Goal: Task Accomplishment & Management: Manage account settings

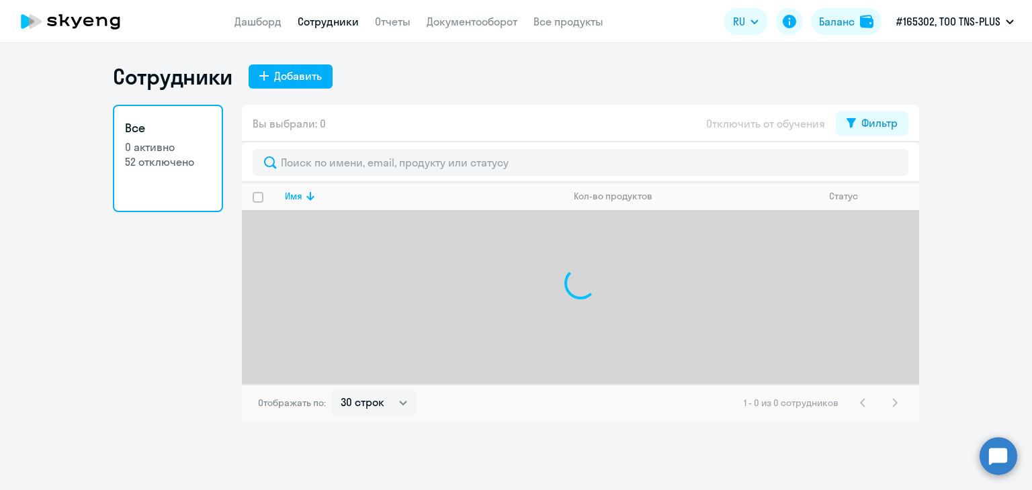
select select "30"
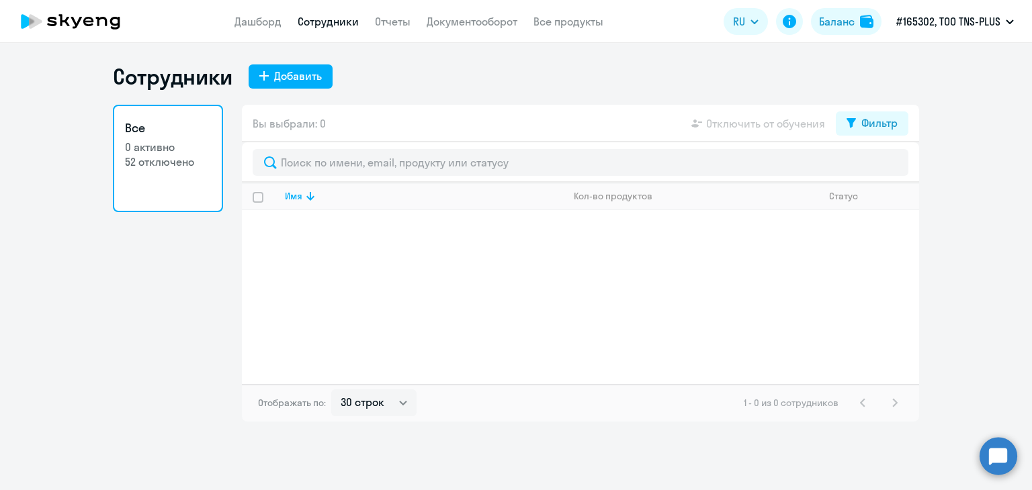
click at [541, 71] on div "Сотрудники Добавить" at bounding box center [516, 76] width 806 height 27
click at [389, 89] on div "Сотрудники Добавить" at bounding box center [516, 76] width 806 height 27
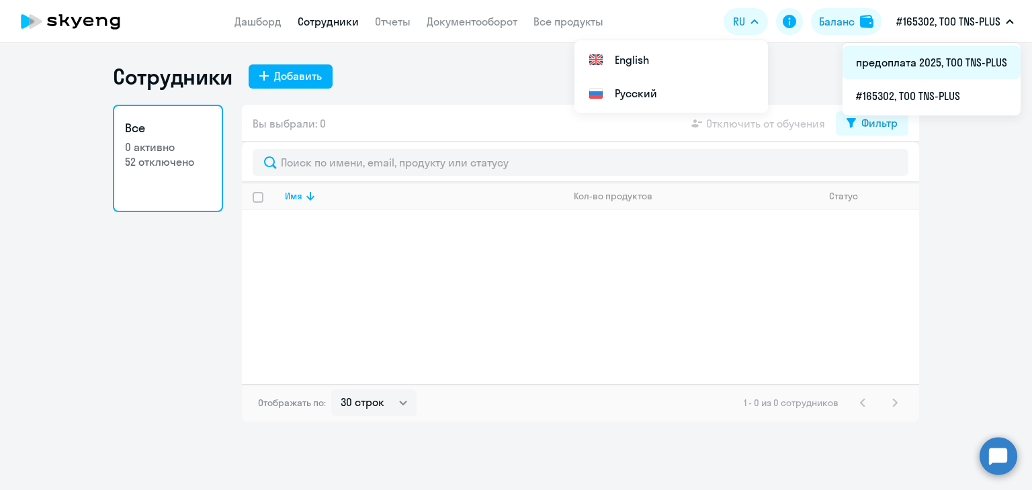
click at [922, 64] on li "предоплата 2025, ТОО TNS-PLUS" at bounding box center [931, 63] width 178 height 34
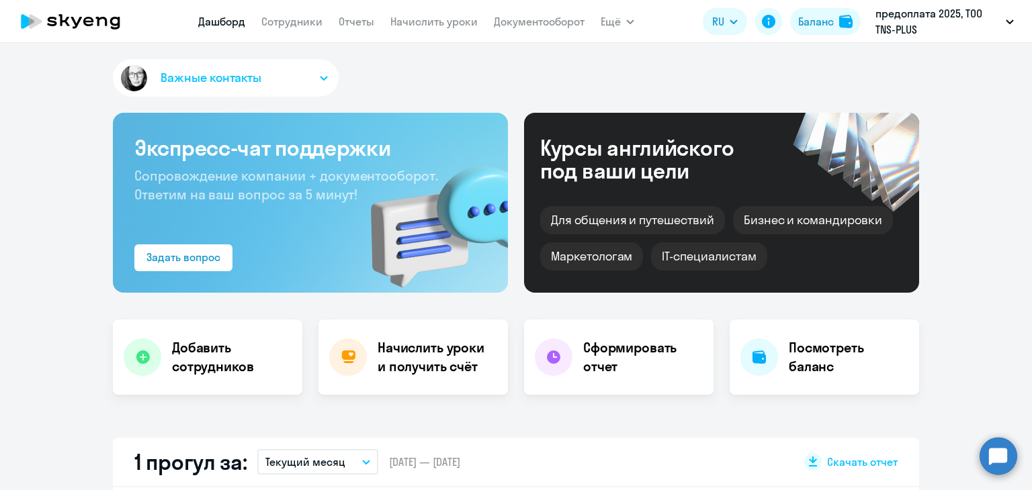
select select "30"
click at [420, 19] on link "Начислить уроки" at bounding box center [433, 21] width 87 height 13
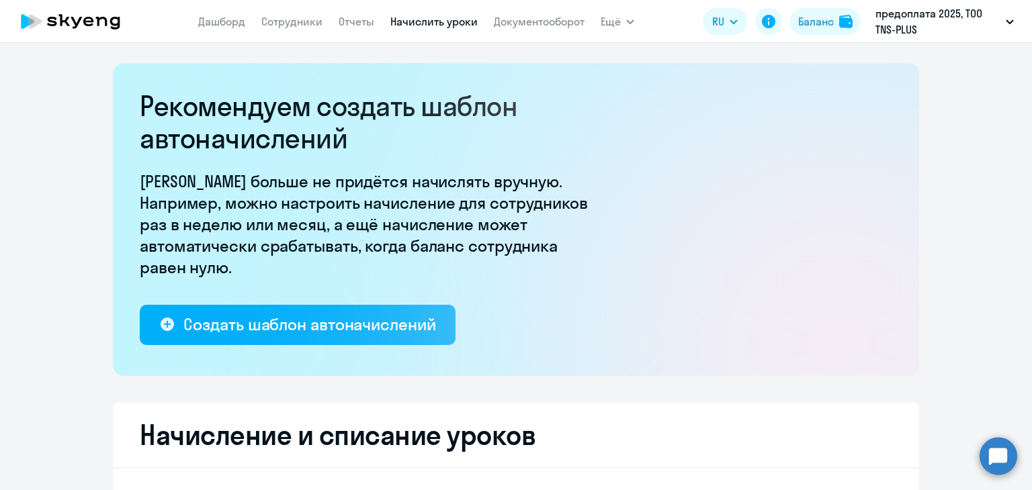
scroll to position [269, 0]
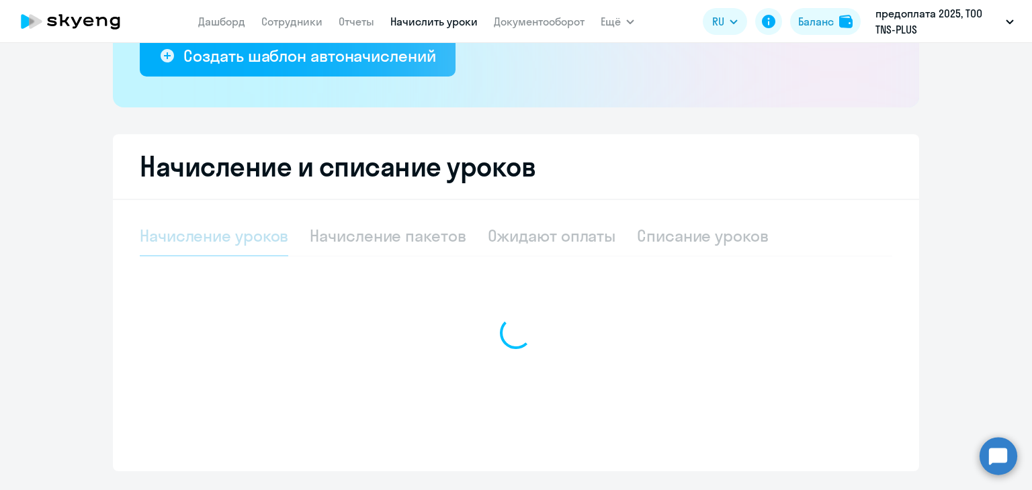
select select "10"
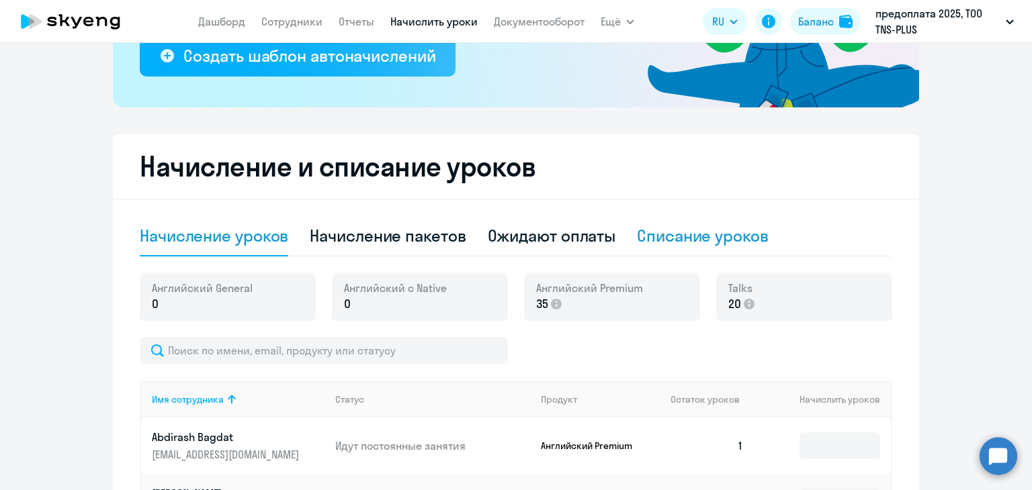
click at [650, 238] on div "Списание уроков" at bounding box center [703, 235] width 132 height 21
select select "10"
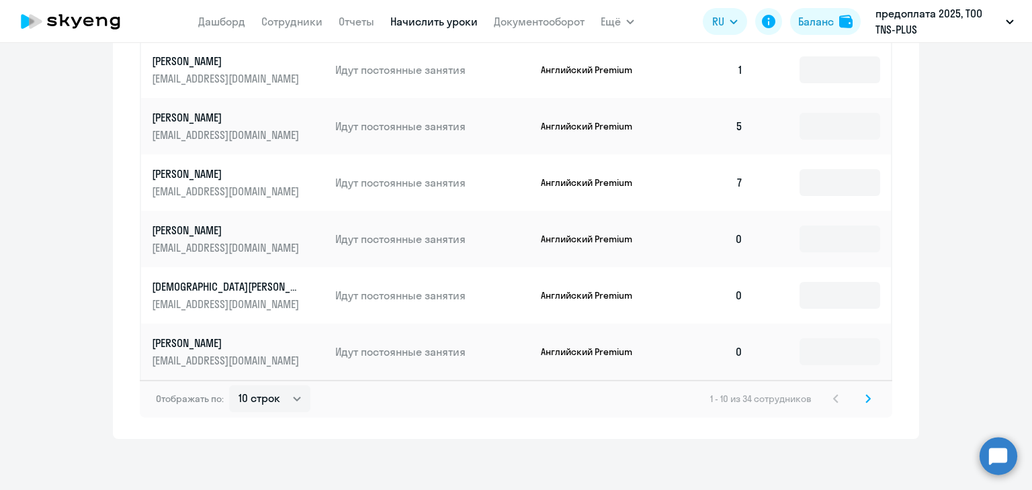
scroll to position [739, 0]
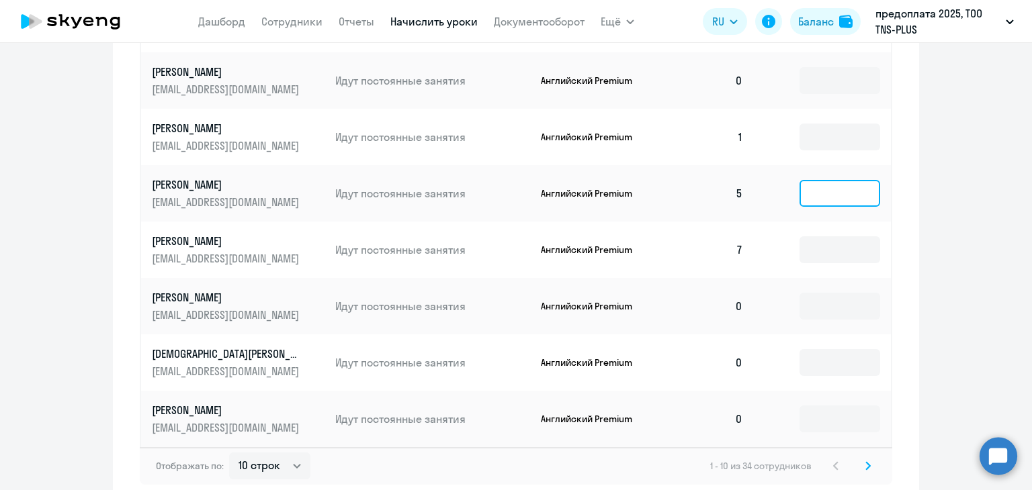
click at [824, 205] on input at bounding box center [839, 193] width 81 height 27
click at [828, 259] on input at bounding box center [839, 249] width 81 height 27
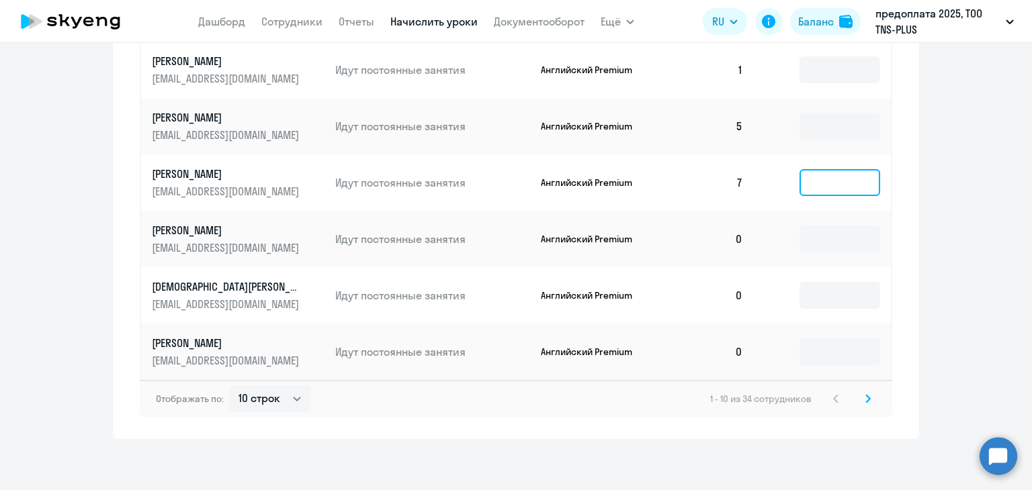
type input "5"
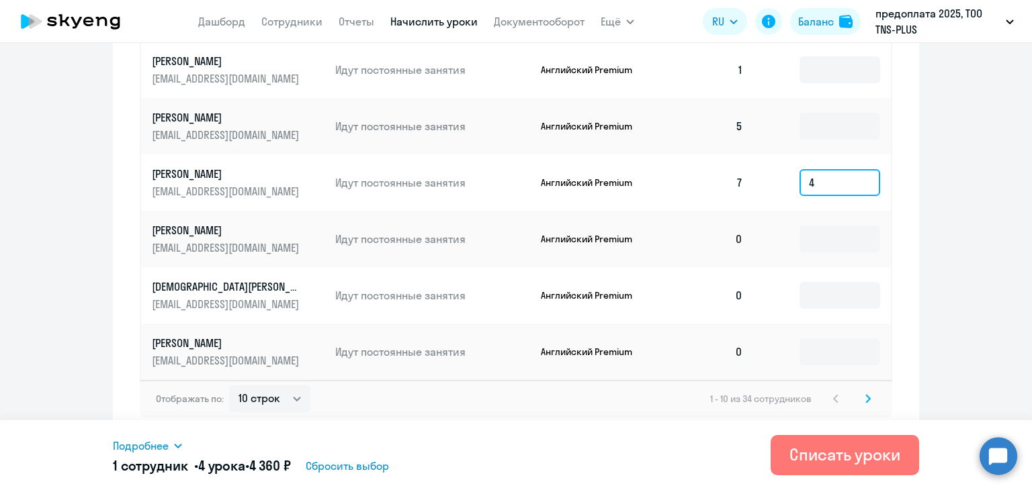
type input "4"
click at [909, 192] on div "Начисление и списание уроков Начисление уроков Начисление пакетов Ожидают оплат…" at bounding box center [516, 18] width 806 height 842
drag, startPoint x: 822, startPoint y: 183, endPoint x: 778, endPoint y: 185, distance: 44.4
click at [778, 185] on td "4" at bounding box center [822, 182] width 137 height 56
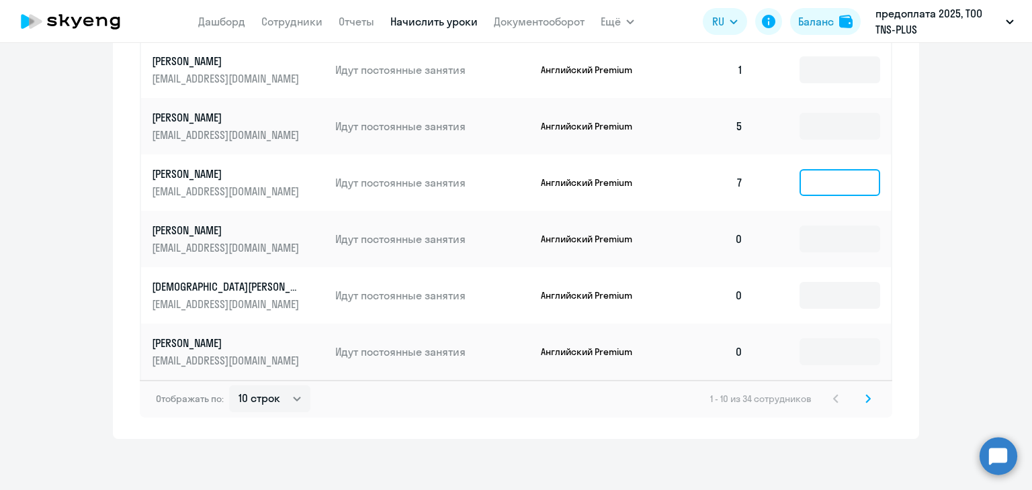
scroll to position [809, 0]
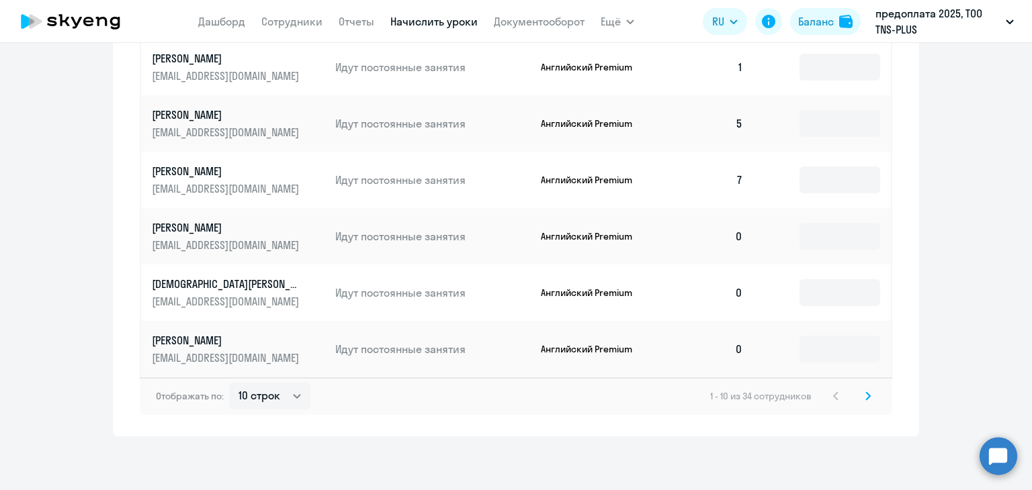
click at [866, 397] on icon at bounding box center [868, 395] width 4 height 7
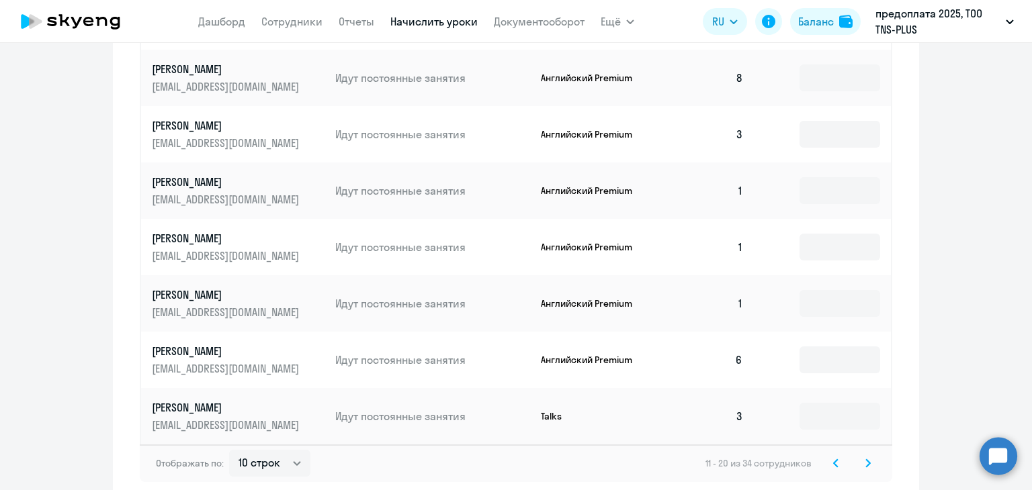
scroll to position [607, 0]
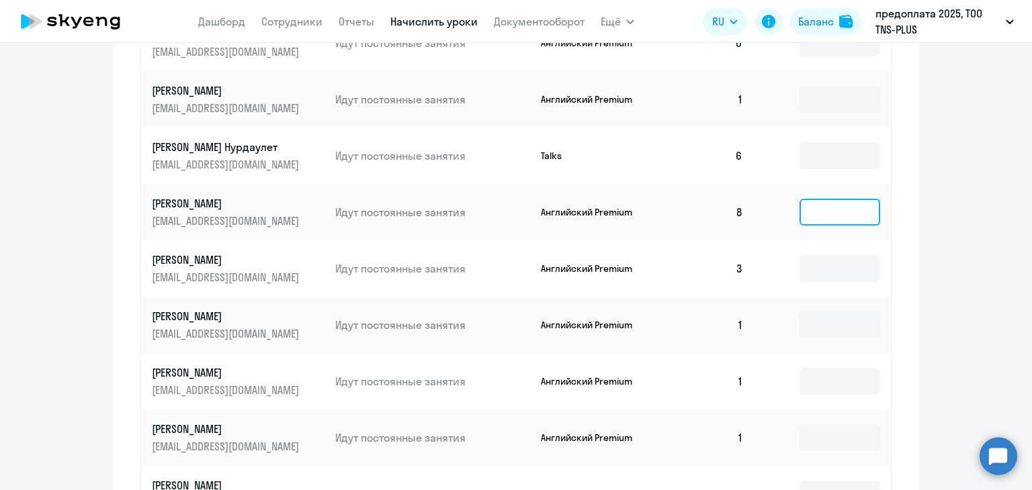
click at [853, 204] on input at bounding box center [839, 212] width 81 height 27
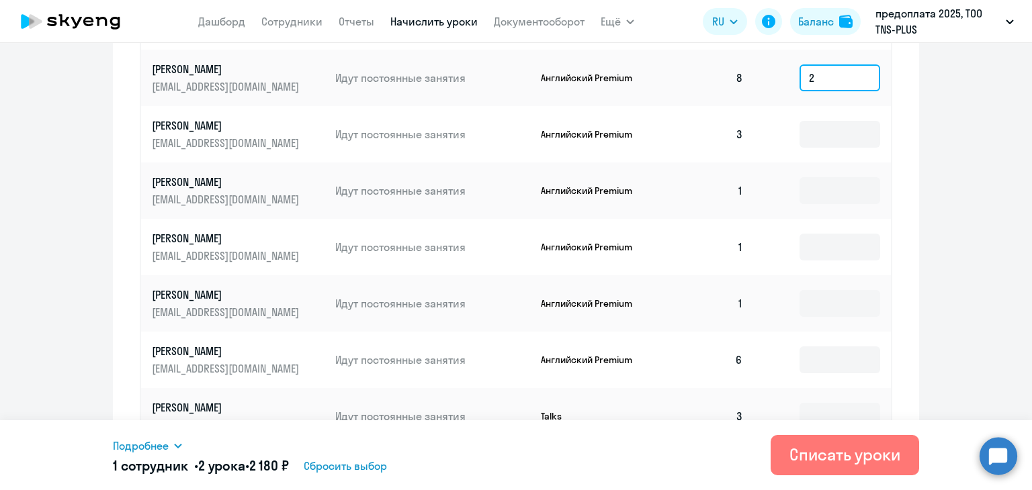
scroll to position [809, 0]
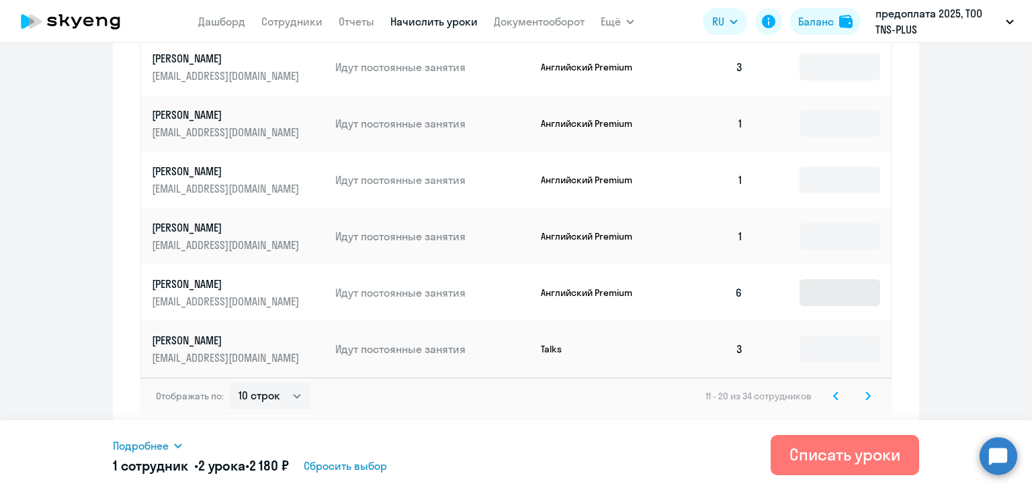
type input "2"
click at [833, 302] on input at bounding box center [839, 292] width 81 height 27
click at [868, 394] on svg-icon at bounding box center [868, 396] width 16 height 16
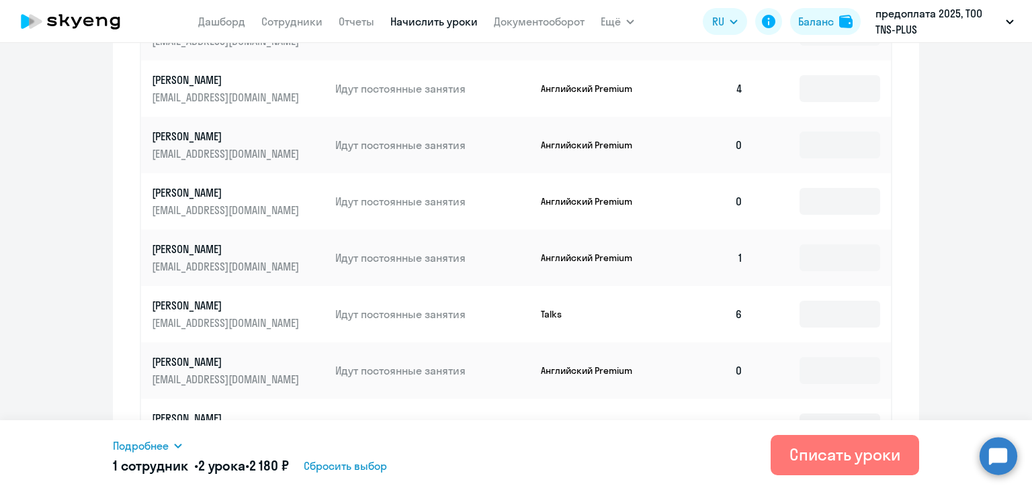
scroll to position [339, 0]
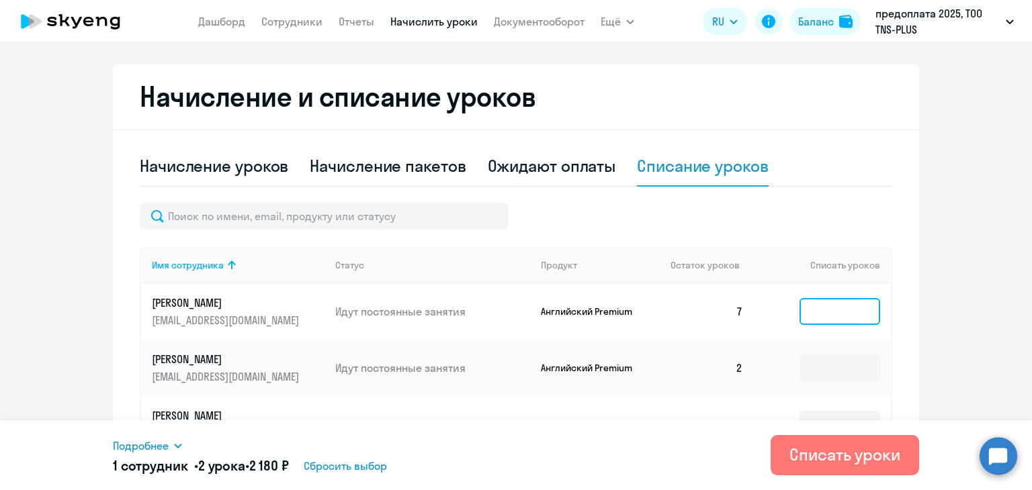
click at [811, 309] on input at bounding box center [839, 311] width 81 height 27
type input "5"
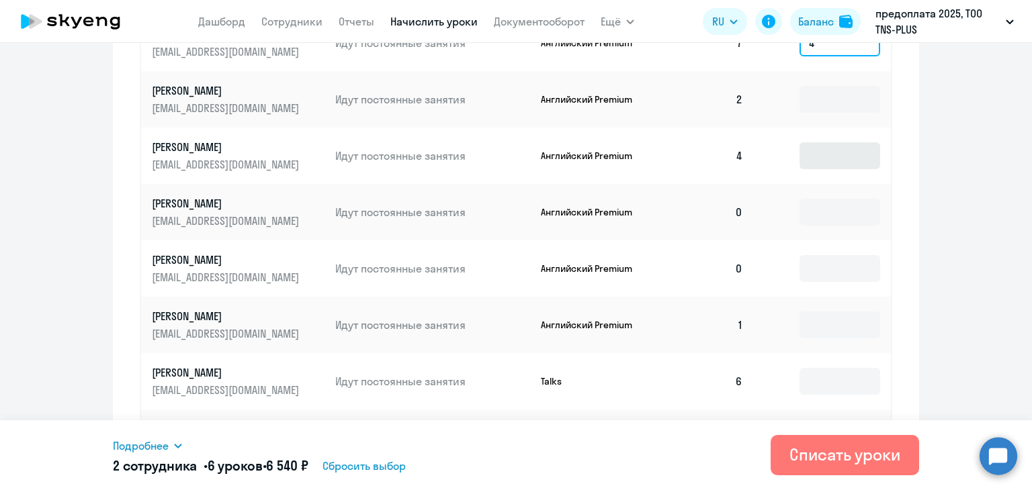
scroll to position [809, 0]
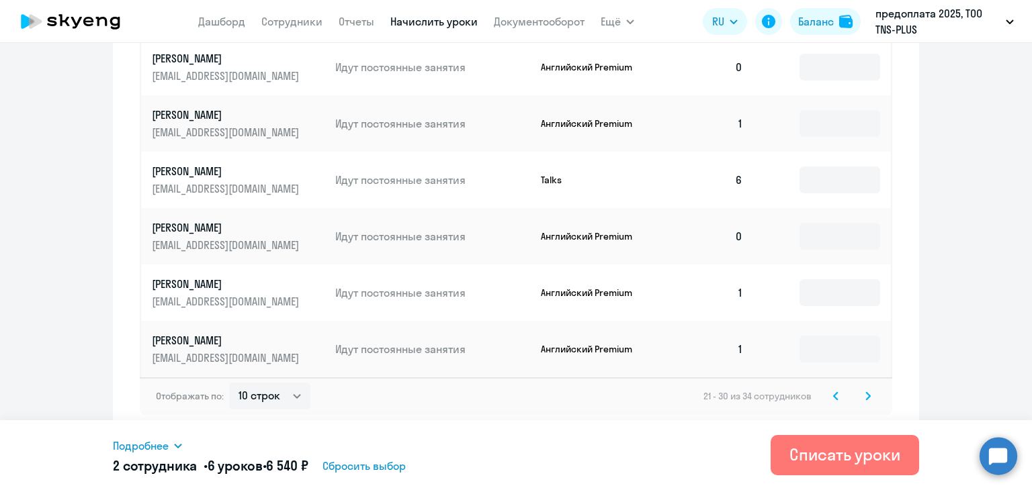
type input "4"
click at [865, 394] on icon at bounding box center [867, 396] width 5 height 9
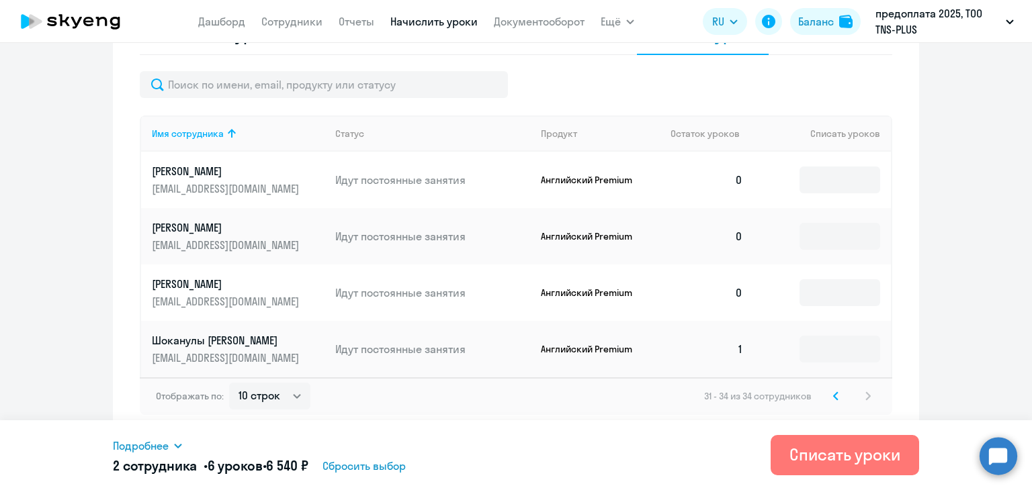
scroll to position [470, 0]
click at [828, 457] on div "Списать уроки" at bounding box center [844, 454] width 111 height 21
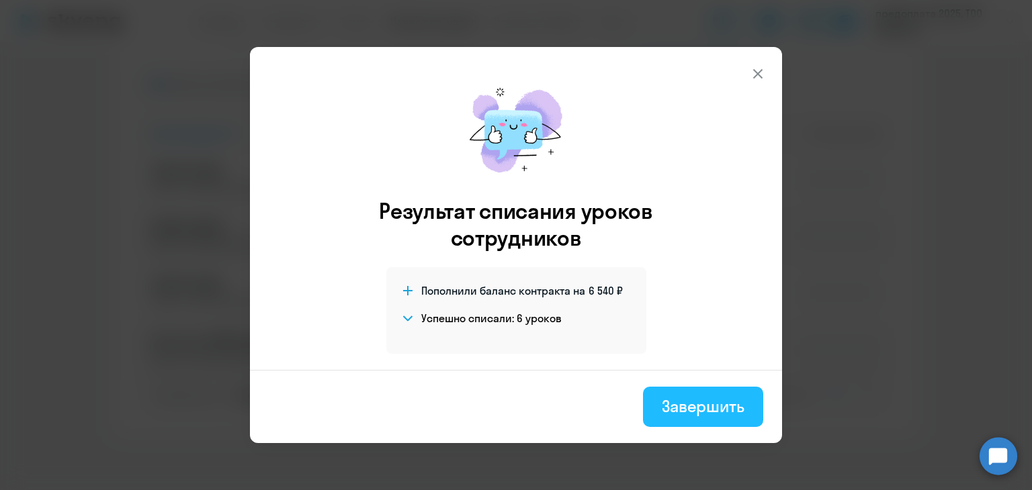
click at [690, 401] on div "Завершить" at bounding box center [703, 406] width 83 height 21
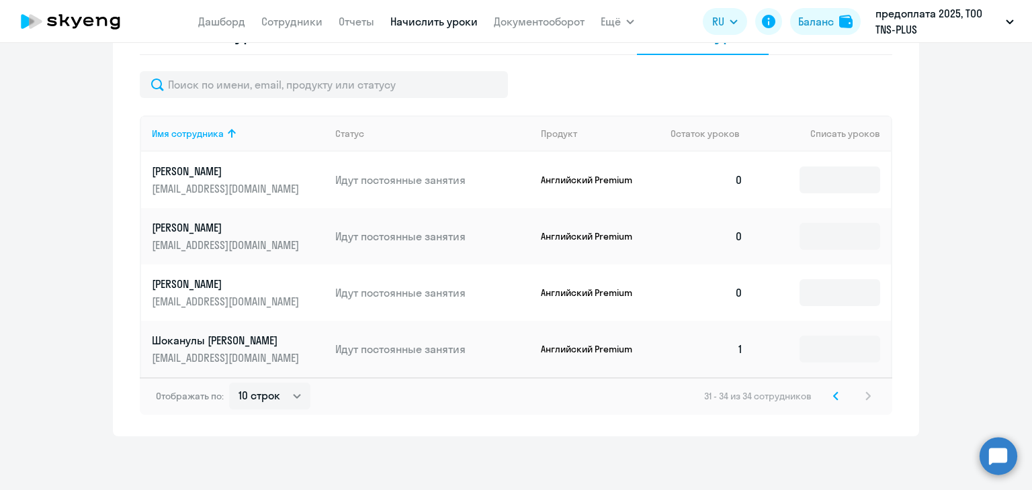
scroll to position [336, 0]
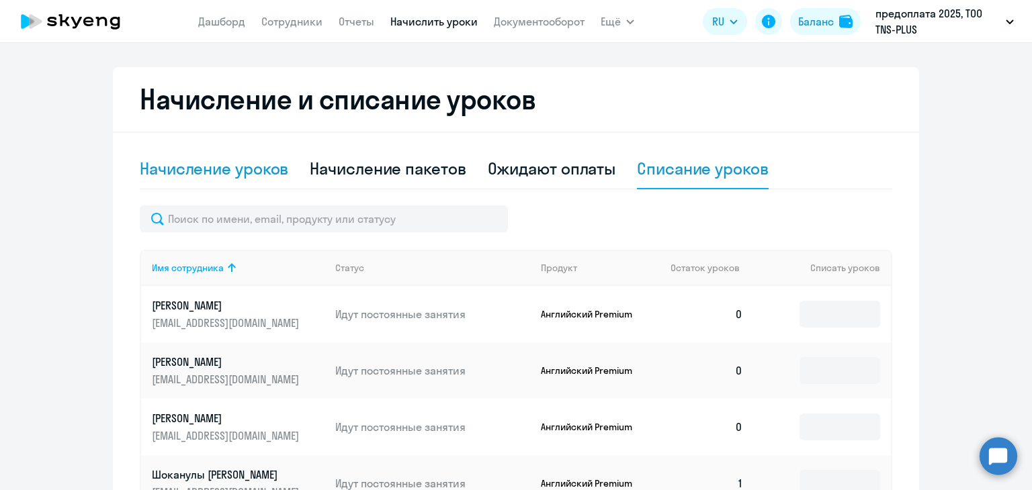
click at [226, 168] on div "Начисление уроков" at bounding box center [214, 168] width 148 height 21
select select "10"
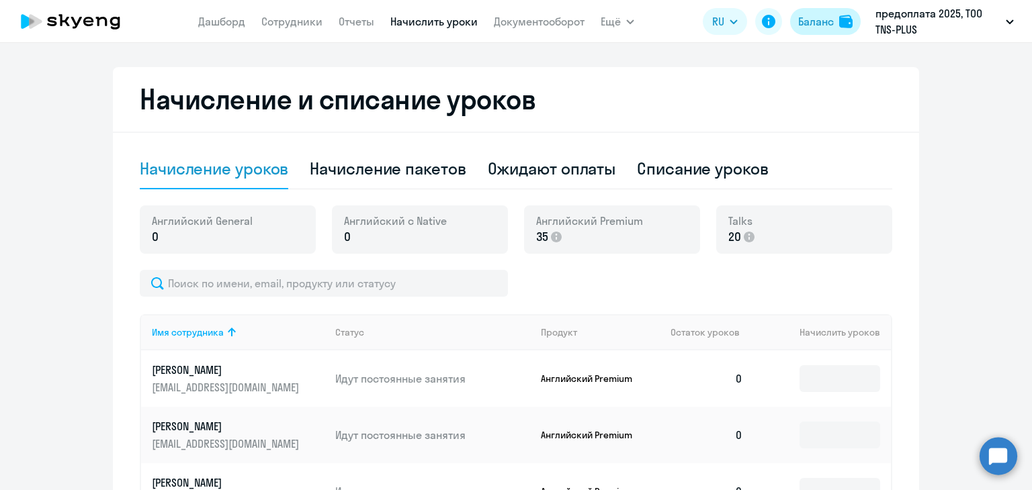
click at [828, 26] on div "Баланс" at bounding box center [816, 21] width 36 height 16
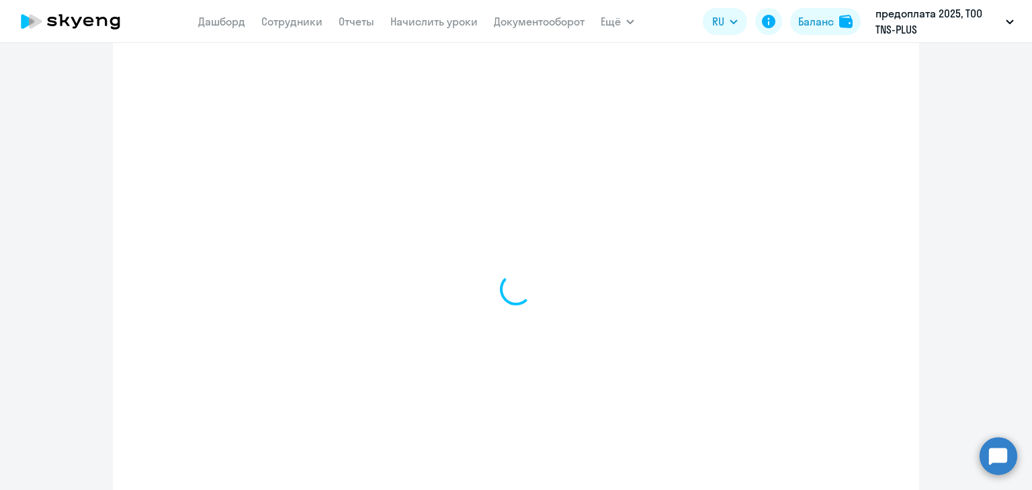
select select "english_adult_not_native_speaker"
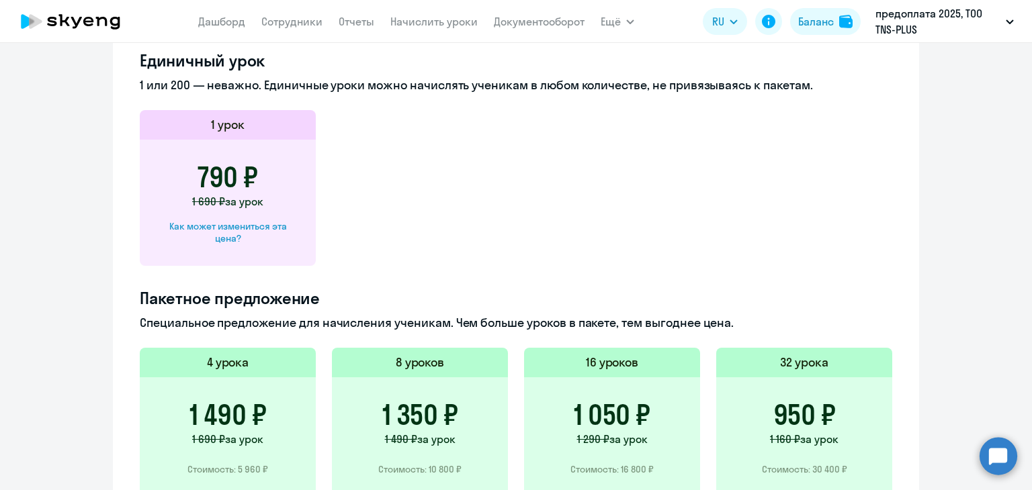
scroll to position [553, 0]
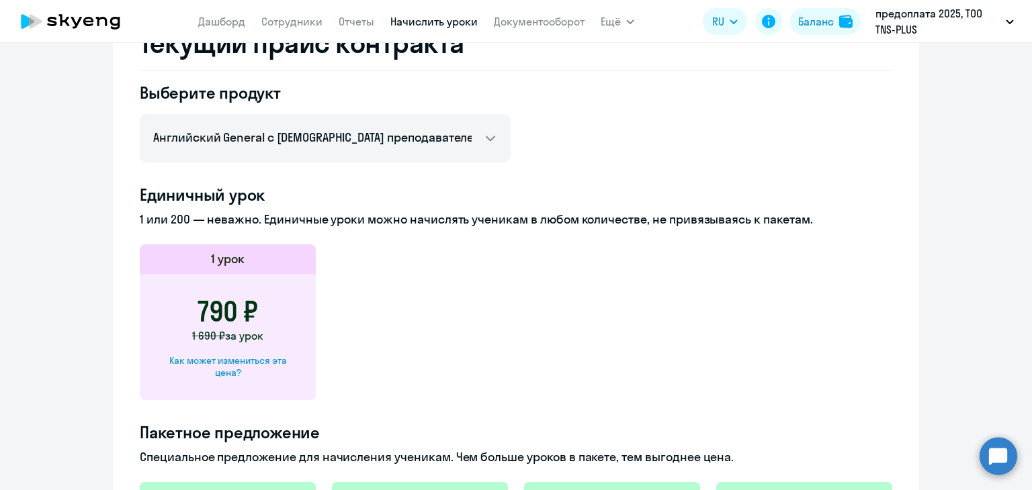
click at [403, 23] on link "Начислить уроки" at bounding box center [433, 21] width 87 height 13
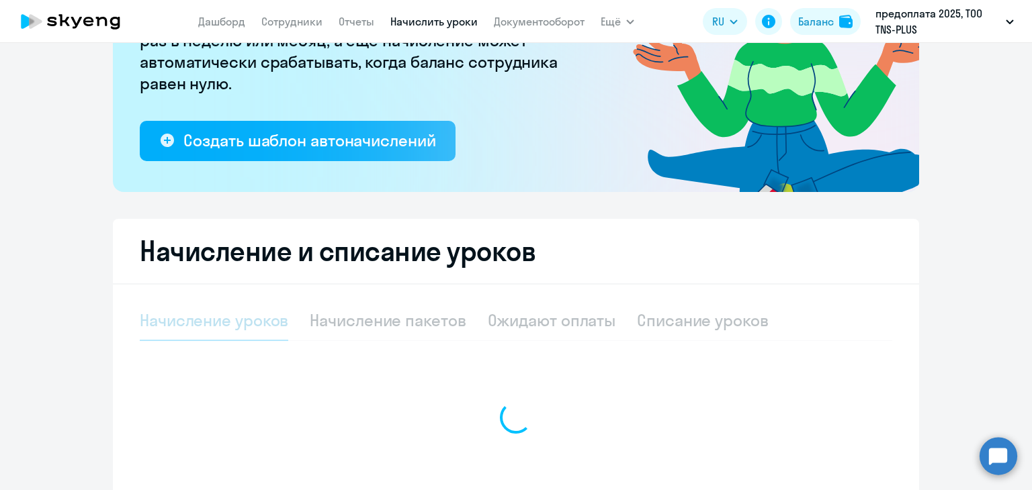
select select "10"
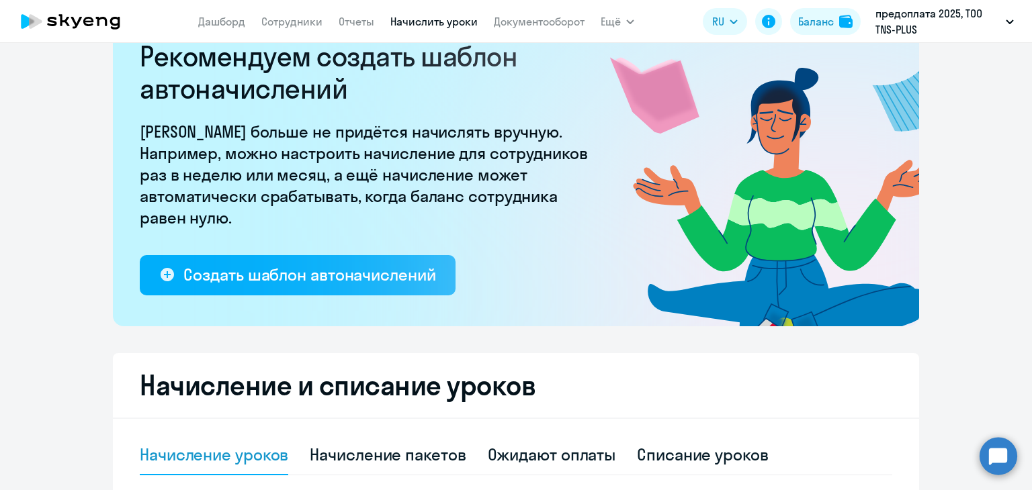
scroll to position [0, 0]
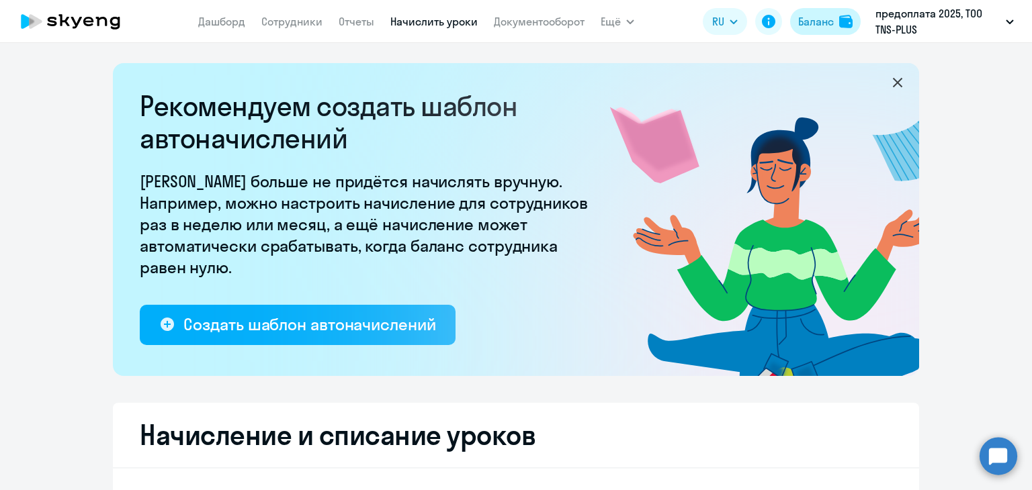
click at [856, 22] on button "Баланс" at bounding box center [825, 21] width 71 height 27
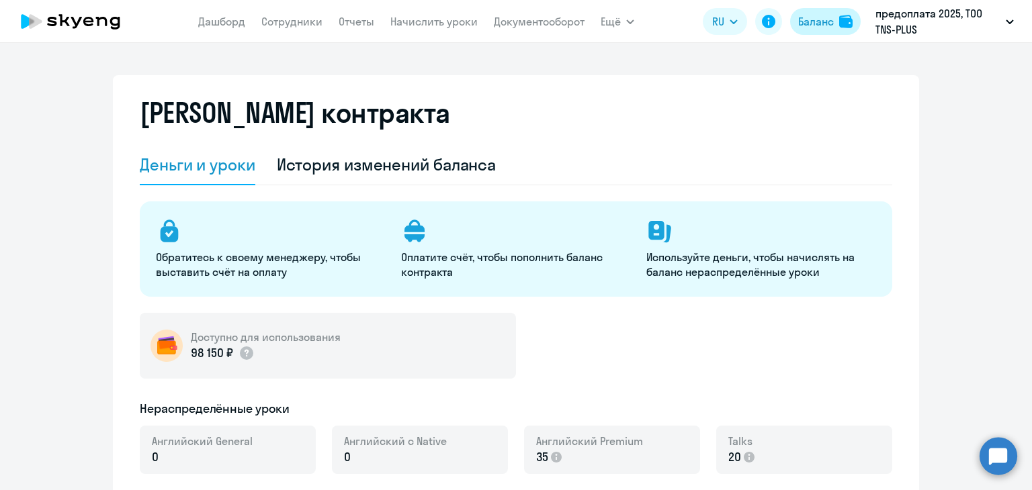
select select "english_adult_not_native_speaker"
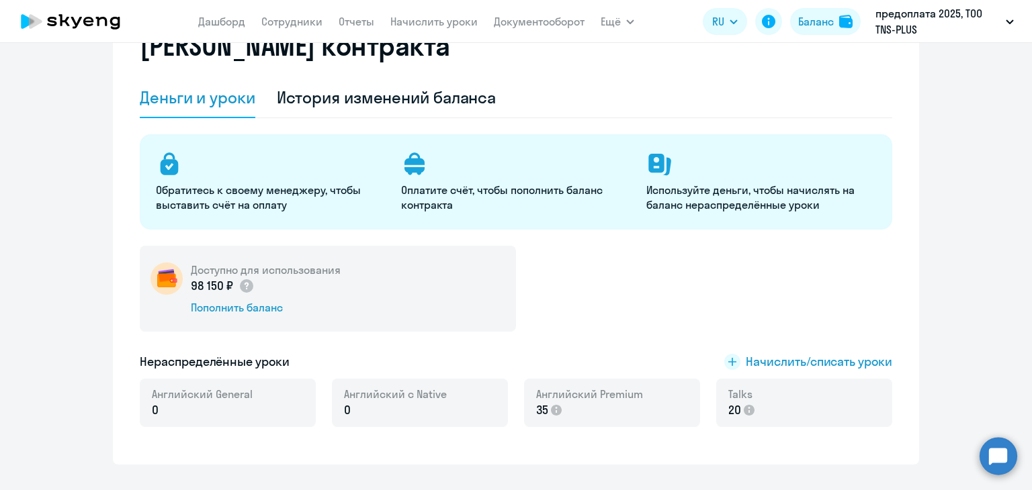
scroll to position [202, 0]
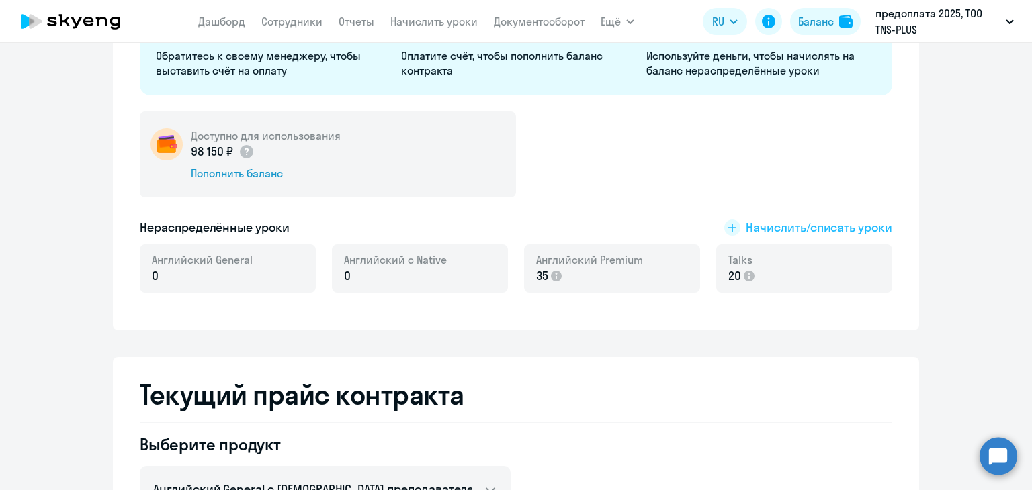
click at [794, 234] on span "Начислить/списать уроки" at bounding box center [819, 227] width 146 height 17
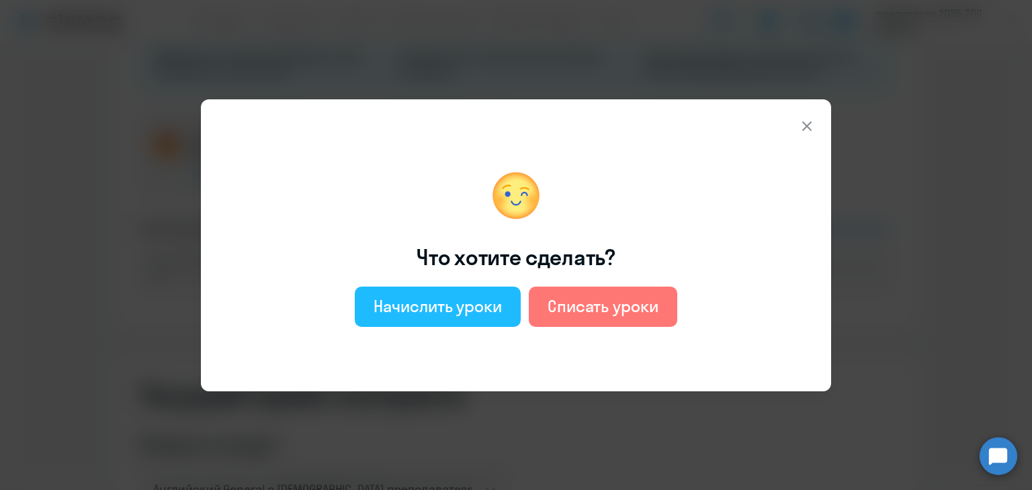
click at [443, 316] on div "Начислить уроки" at bounding box center [437, 306] width 128 height 21
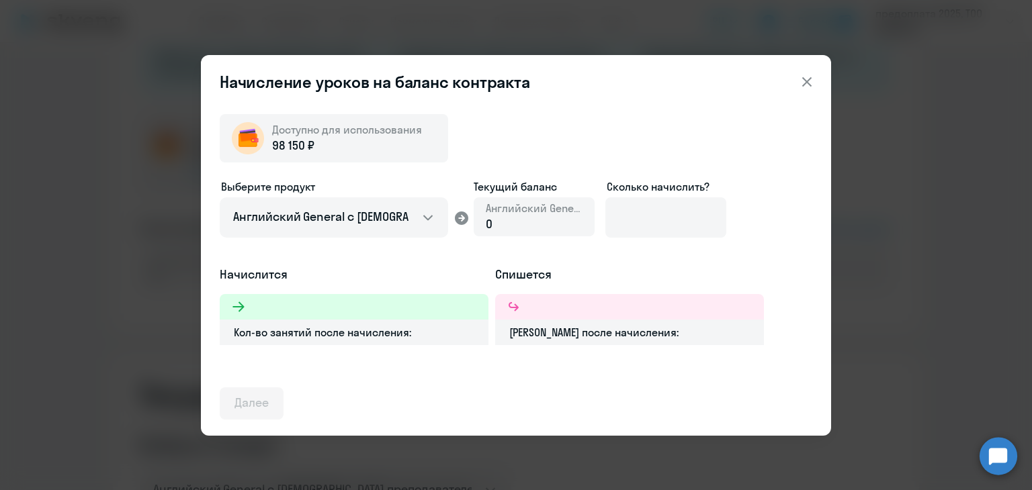
click at [338, 152] on div "98 150 ₽" at bounding box center [347, 145] width 150 height 17
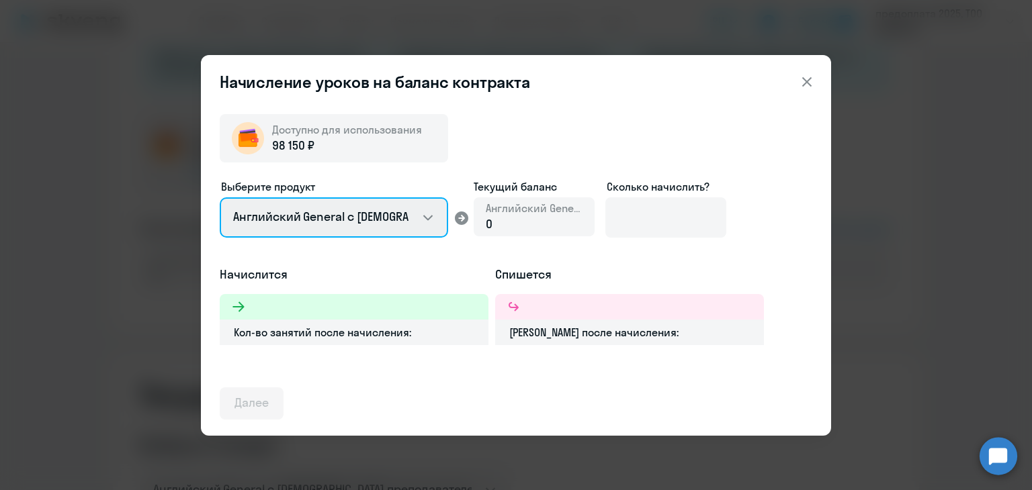
click at [362, 218] on select "Английский General с русскоговорящим преподавателем Английский General с англог…" at bounding box center [334, 217] width 228 height 40
select select "english_adult_not_native_speaker_premium"
click at [220, 197] on select "Английский General с русскоговорящим преподавателем Английский General с англог…" at bounding box center [334, 217] width 228 height 40
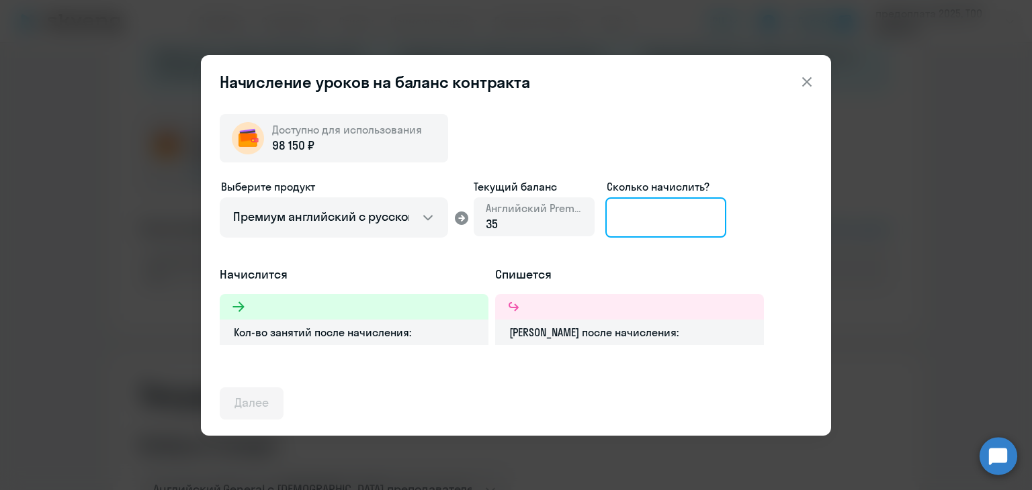
click at [677, 214] on input at bounding box center [665, 217] width 121 height 40
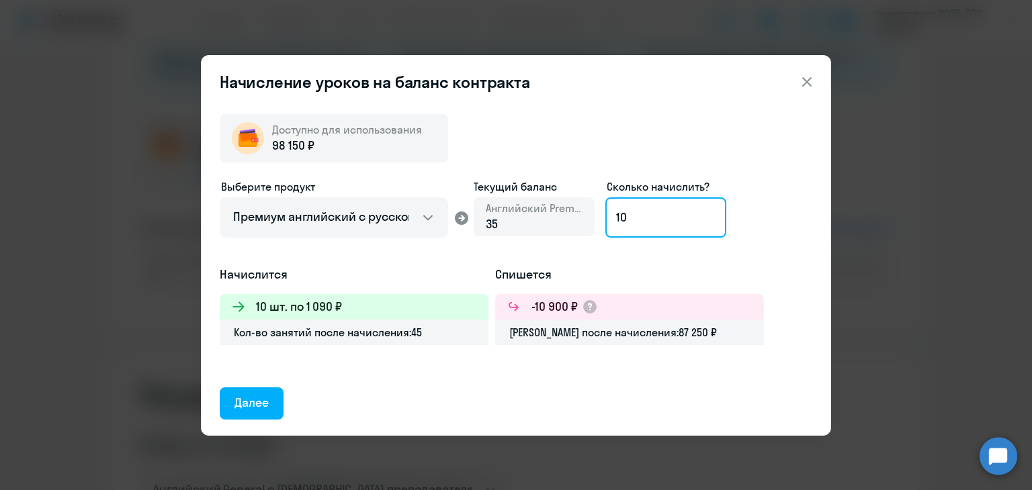
drag, startPoint x: 677, startPoint y: 214, endPoint x: 580, endPoint y: 219, distance: 96.9
click at [580, 219] on div "Выберите продукт Английский General с русскоговорящим преподавателем Английский…" at bounding box center [516, 222] width 592 height 87
drag, startPoint x: 630, startPoint y: 220, endPoint x: 566, endPoint y: 213, distance: 64.8
click at [566, 213] on div "Выберите продукт Английский General с русскоговорящим преподавателем Английский…" at bounding box center [516, 222] width 592 height 87
drag, startPoint x: 652, startPoint y: 224, endPoint x: 610, endPoint y: 223, distance: 41.7
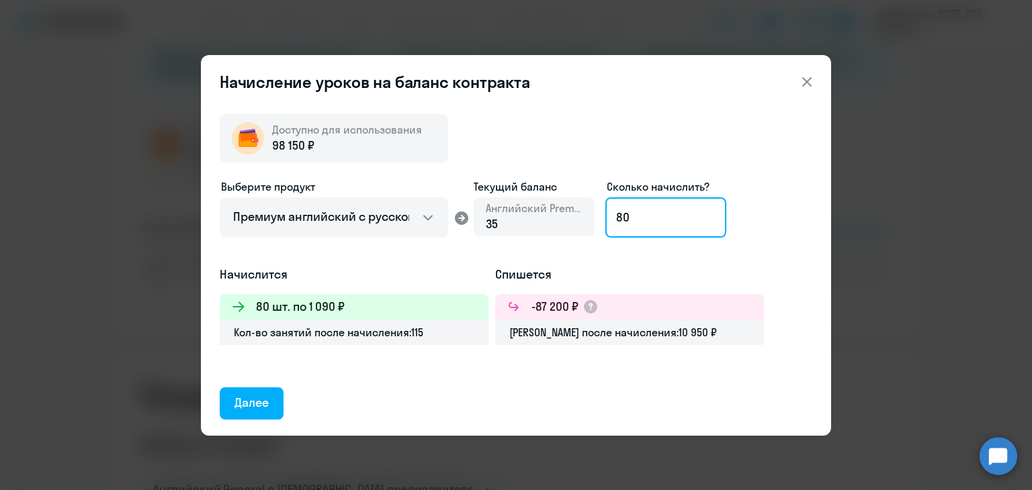
click at [610, 223] on input "80" at bounding box center [665, 217] width 121 height 40
type input "9"
type input "90"
drag, startPoint x: 647, startPoint y: 226, endPoint x: 601, endPoint y: 224, distance: 45.7
click at [601, 224] on div "Выберите продукт Английский General с русскоговорящим преподавателем Английский…" at bounding box center [516, 222] width 592 height 87
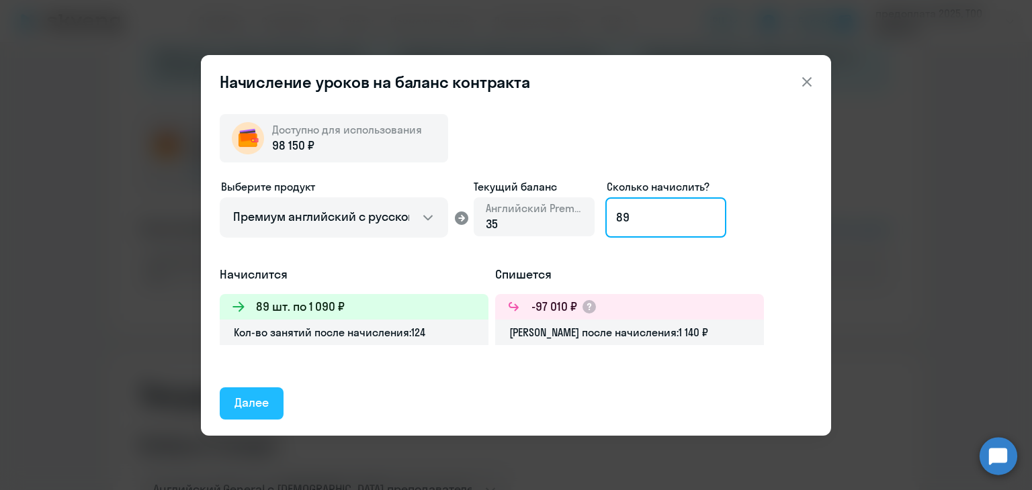
type input "89"
click at [249, 398] on div "Далее" at bounding box center [251, 402] width 34 height 17
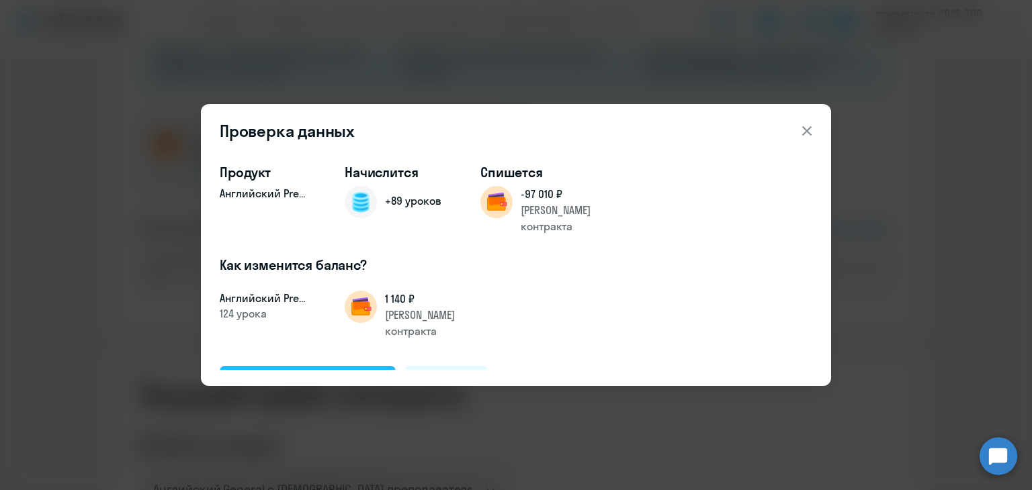
click at [293, 373] on div "Подтвердить и начислить" at bounding box center [307, 381] width 146 height 17
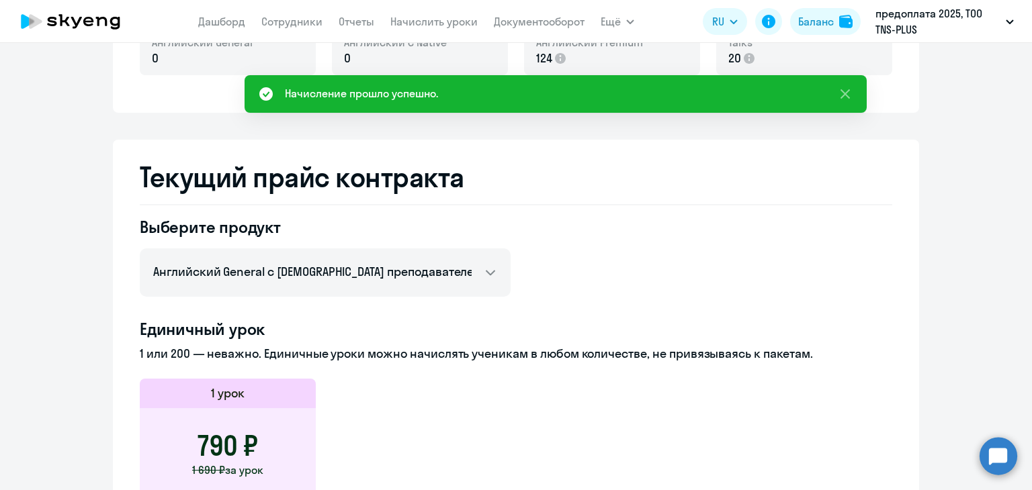
scroll to position [0, 0]
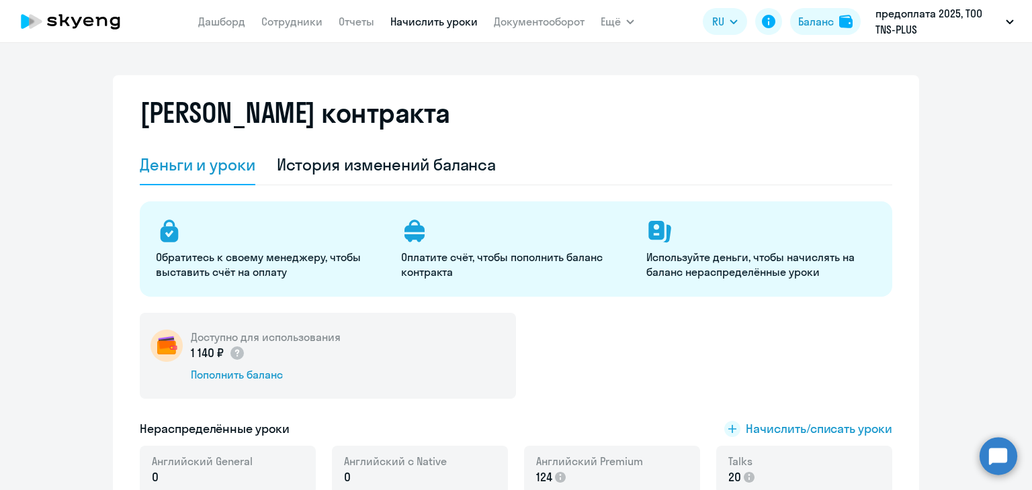
click at [422, 15] on link "Начислить уроки" at bounding box center [433, 21] width 87 height 13
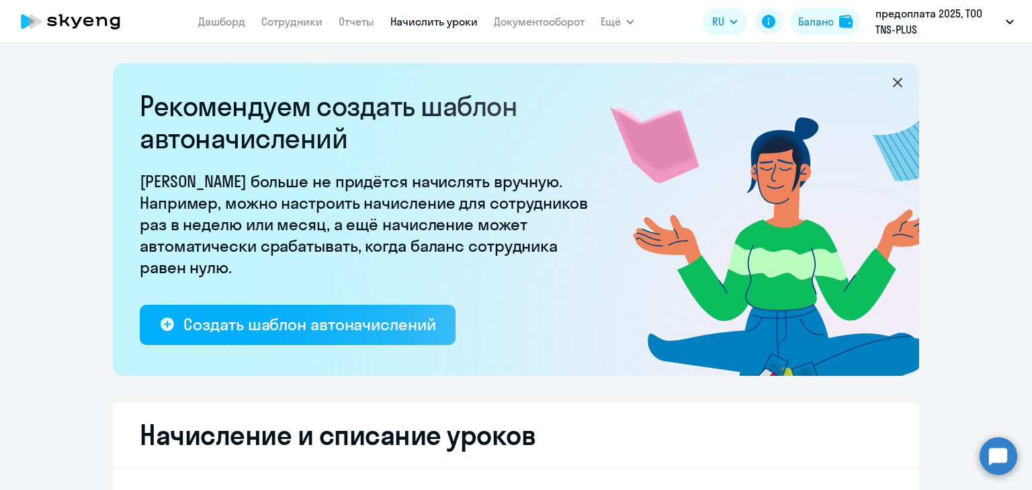
select select "10"
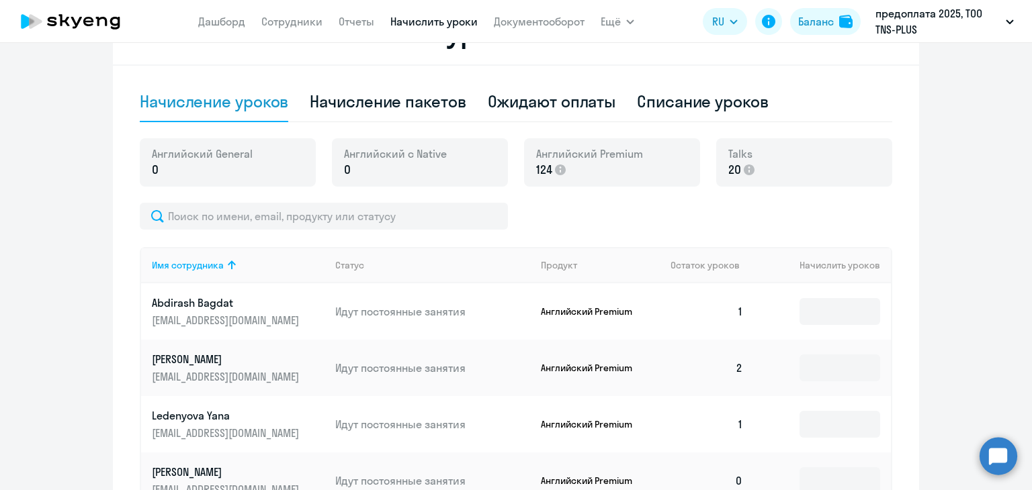
scroll to position [537, 0]
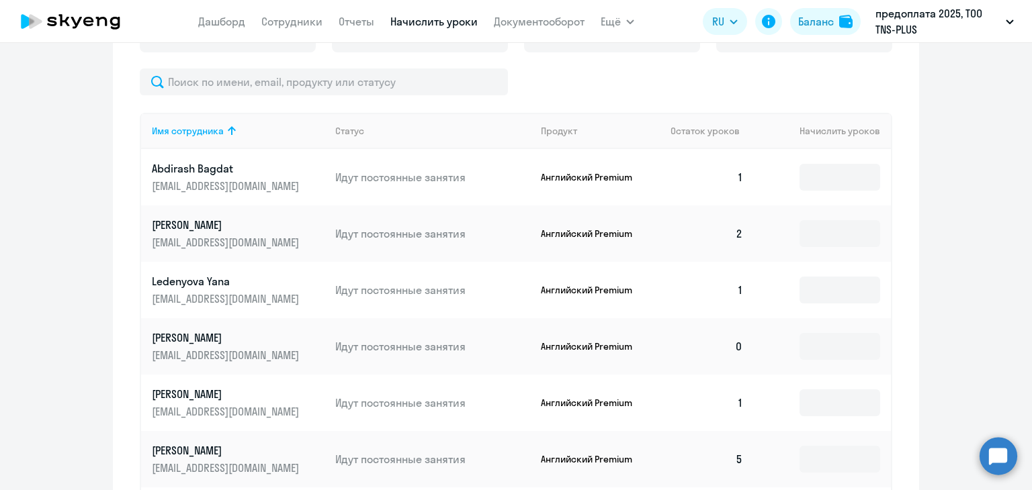
click at [54, 122] on ng-component "Рекомендуем создать шаблон автоначислений Уроки больше не придётся начислять вр…" at bounding box center [516, 149] width 1032 height 1247
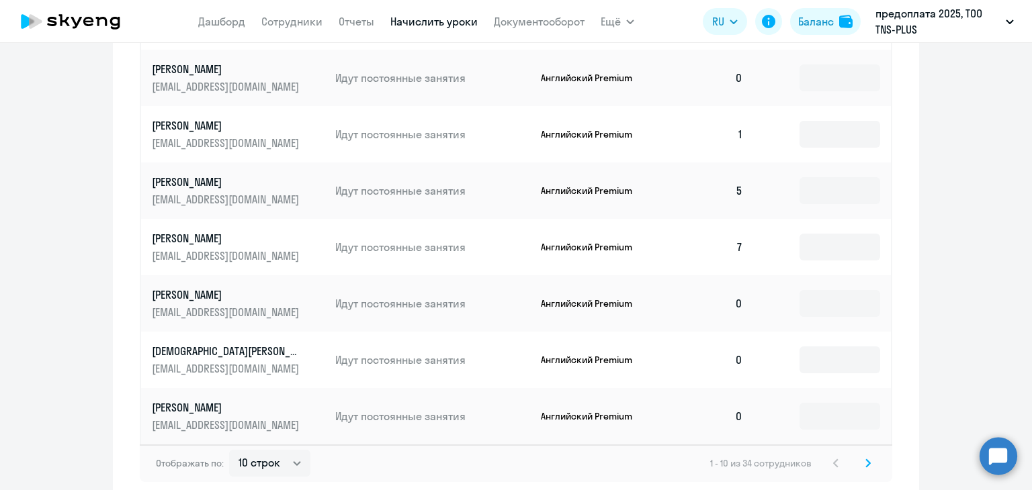
scroll to position [873, 0]
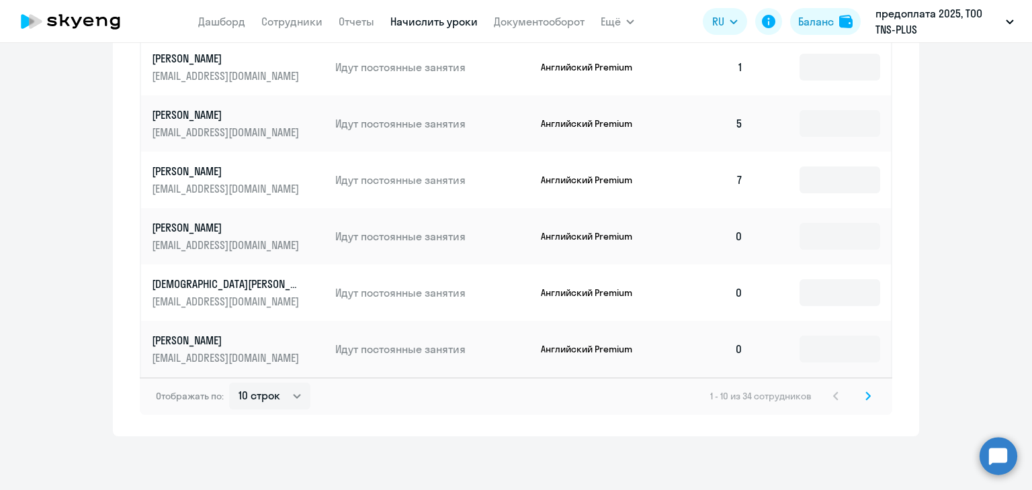
click at [865, 400] on icon at bounding box center [867, 396] width 5 height 9
click at [865, 398] on icon at bounding box center [867, 396] width 5 height 9
click at [865, 399] on icon at bounding box center [867, 396] width 5 height 9
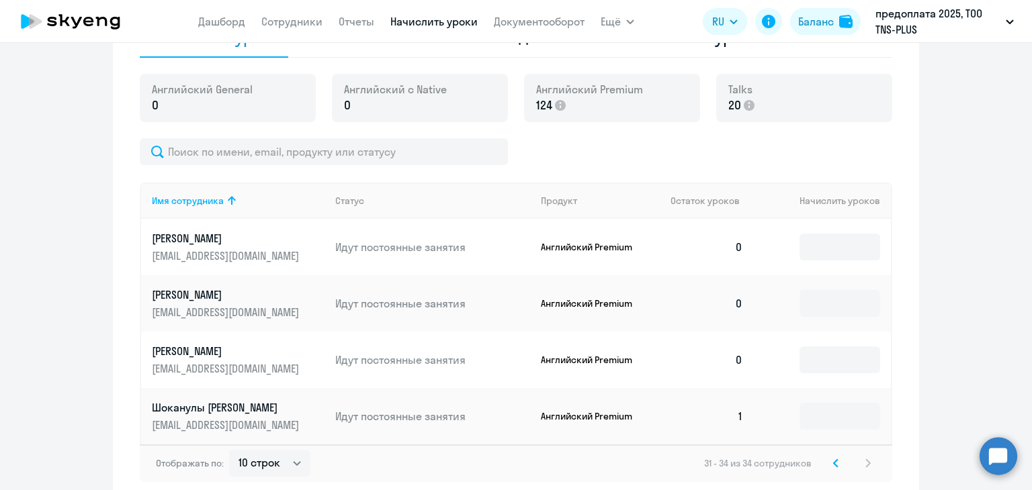
scroll to position [535, 0]
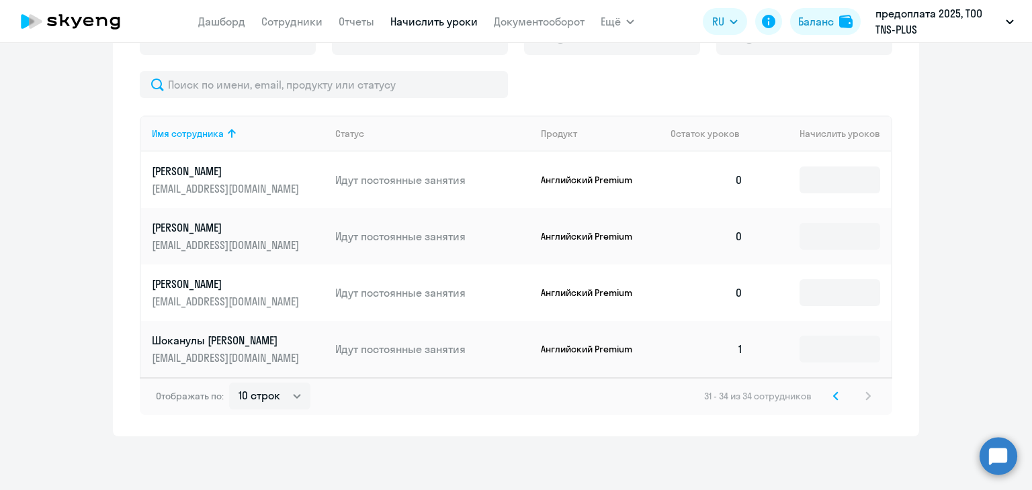
click at [834, 393] on icon at bounding box center [836, 395] width 4 height 7
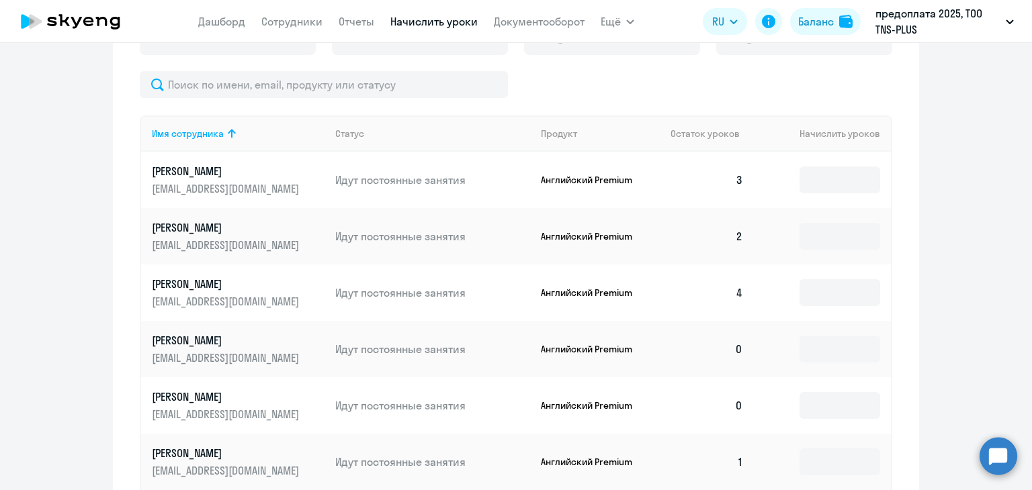
scroll to position [873, 0]
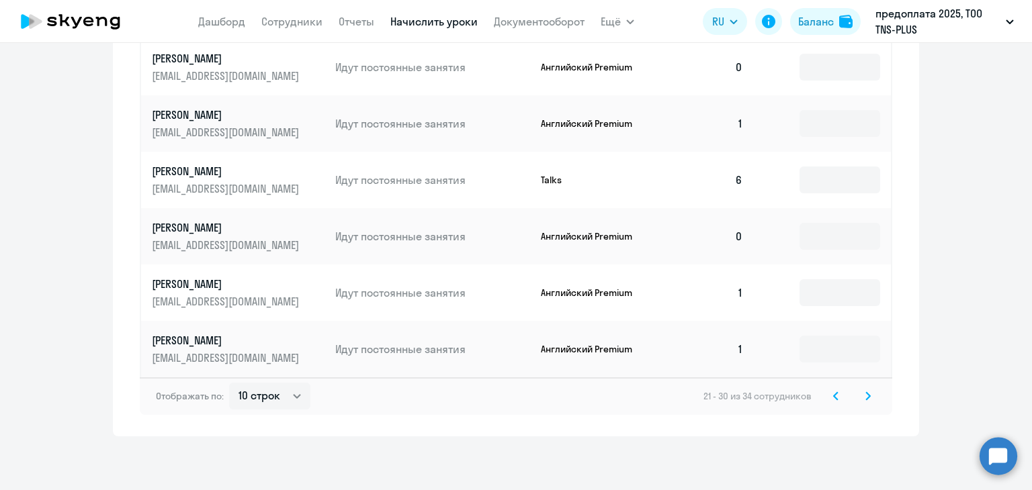
click at [829, 401] on svg-icon at bounding box center [836, 396] width 16 height 16
click at [834, 394] on icon at bounding box center [836, 395] width 4 height 7
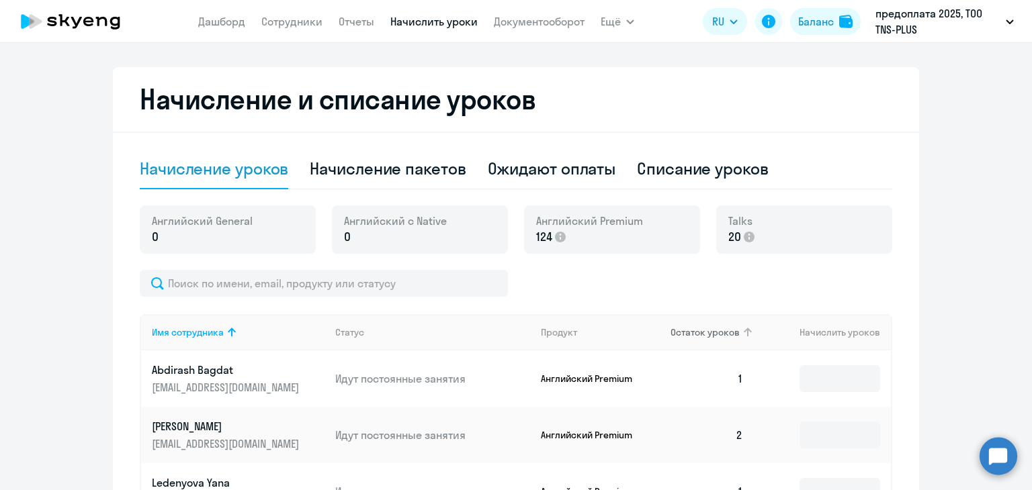
scroll to position [537, 0]
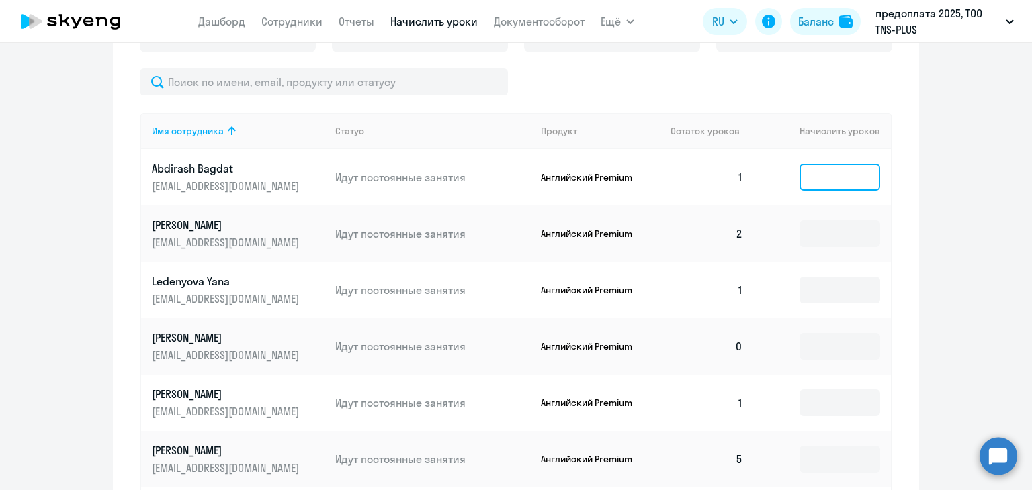
click at [799, 175] on input at bounding box center [839, 177] width 81 height 27
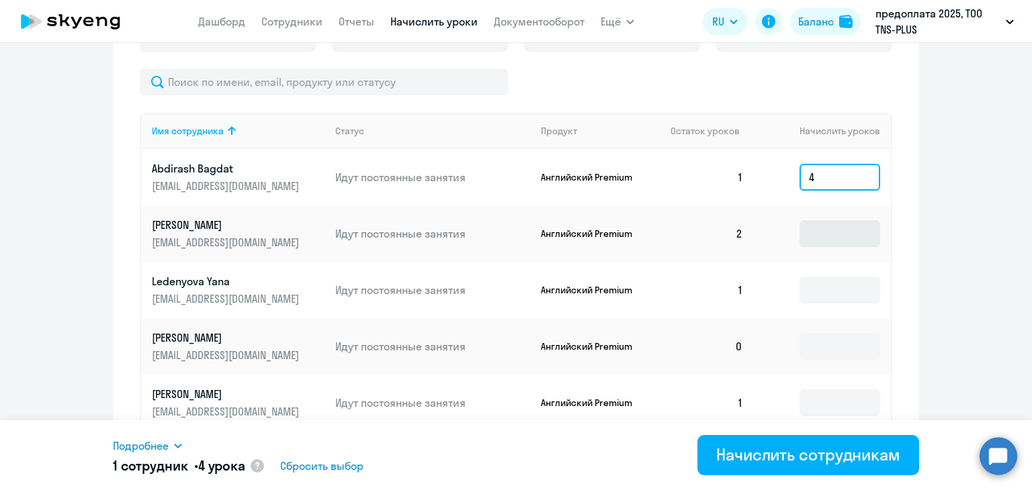
type input "4"
click at [819, 224] on input at bounding box center [839, 233] width 81 height 27
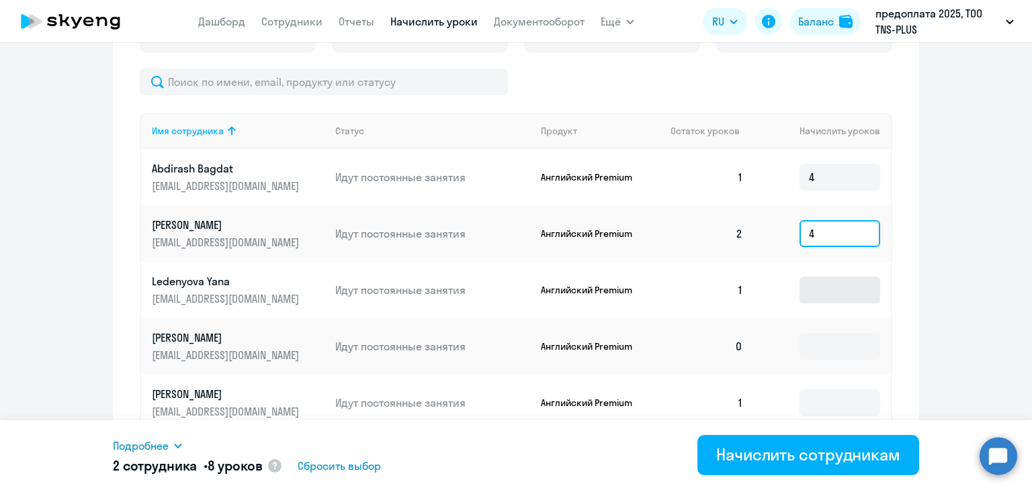
type input "4"
click at [814, 294] on input at bounding box center [839, 290] width 81 height 27
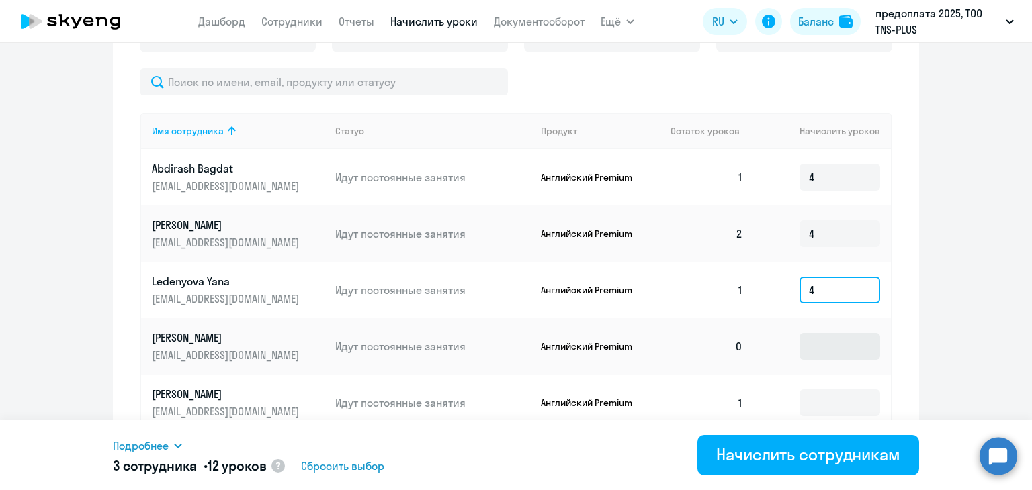
type input "4"
click at [811, 350] on input at bounding box center [839, 346] width 81 height 27
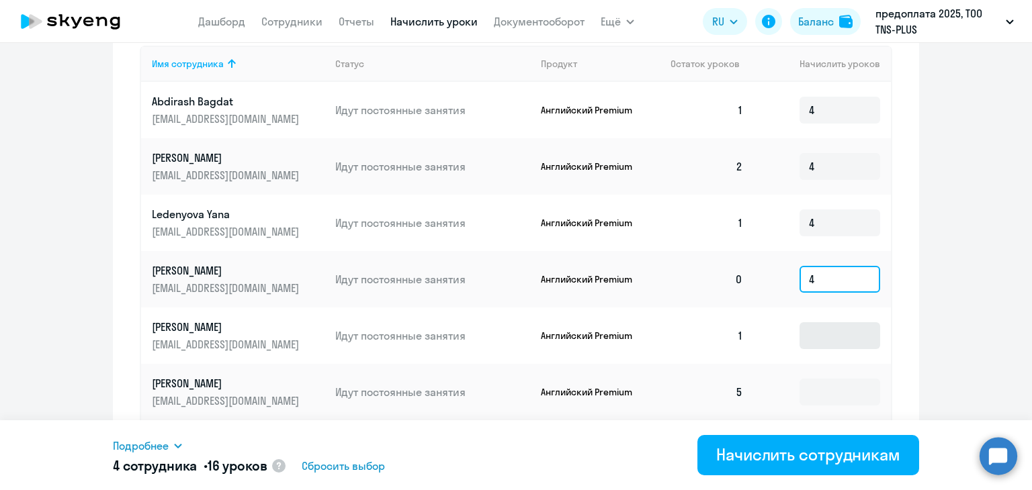
type input "4"
click at [810, 334] on input at bounding box center [839, 335] width 81 height 27
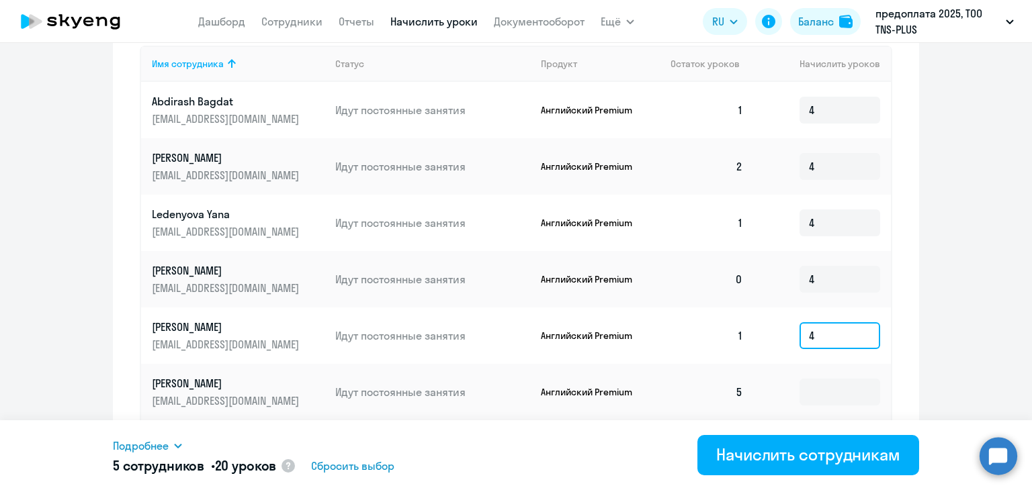
scroll to position [739, 0]
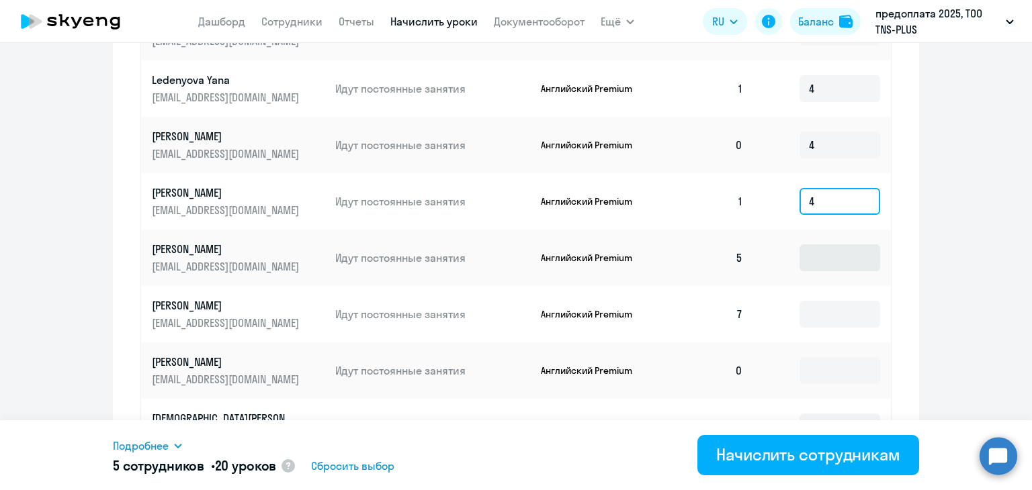
type input "4"
click at [813, 257] on input at bounding box center [839, 257] width 81 height 27
type input "4"
type input "3"
click at [801, 317] on input at bounding box center [839, 314] width 81 height 27
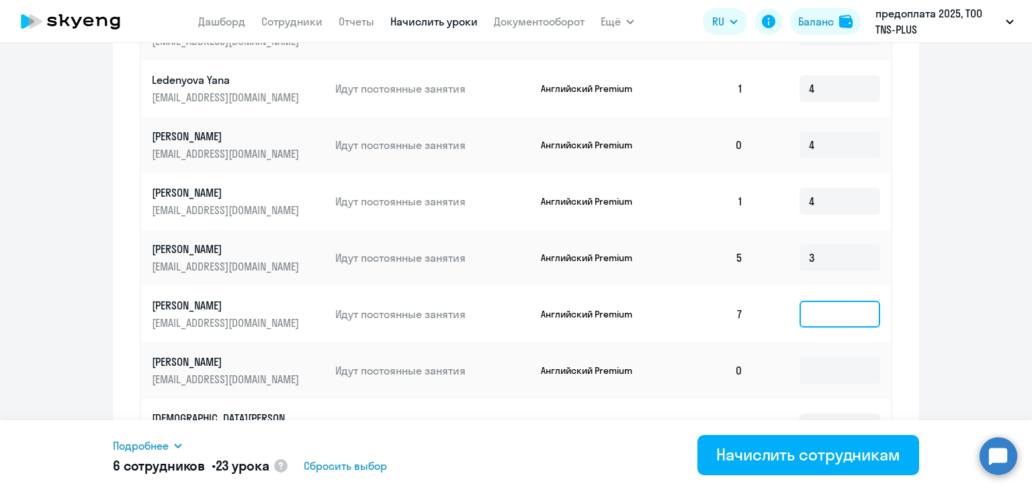
scroll to position [806, 0]
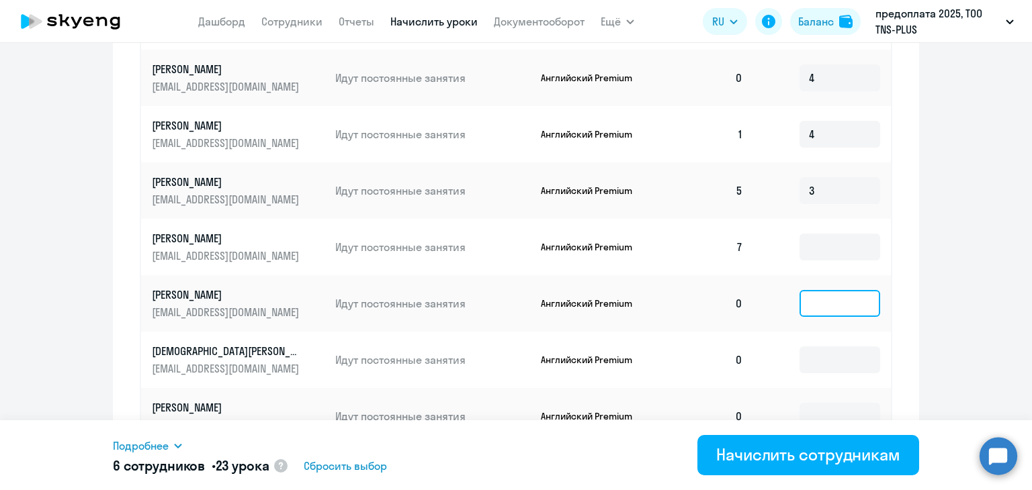
click at [805, 310] on input at bounding box center [839, 303] width 81 height 27
type input "4"
click at [814, 354] on input at bounding box center [839, 360] width 81 height 27
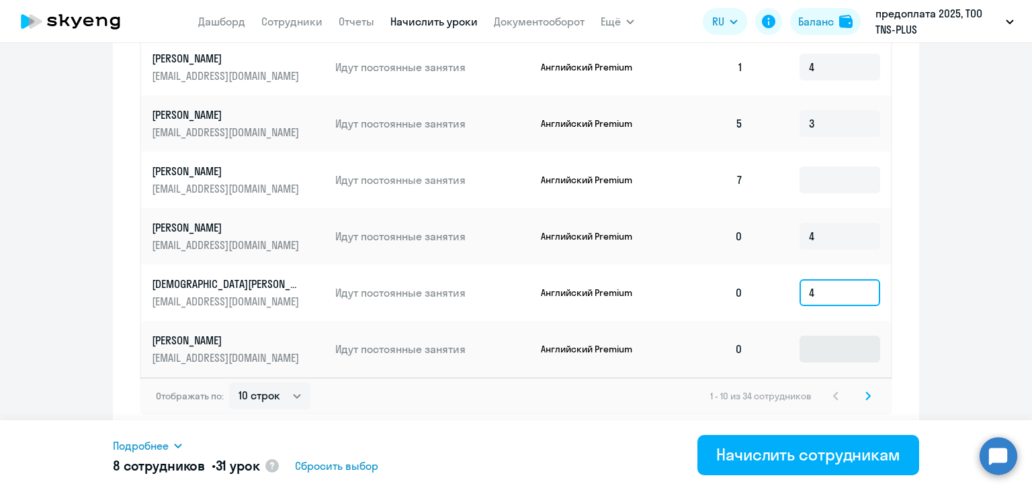
type input "4"
click at [814, 347] on input at bounding box center [839, 349] width 81 height 27
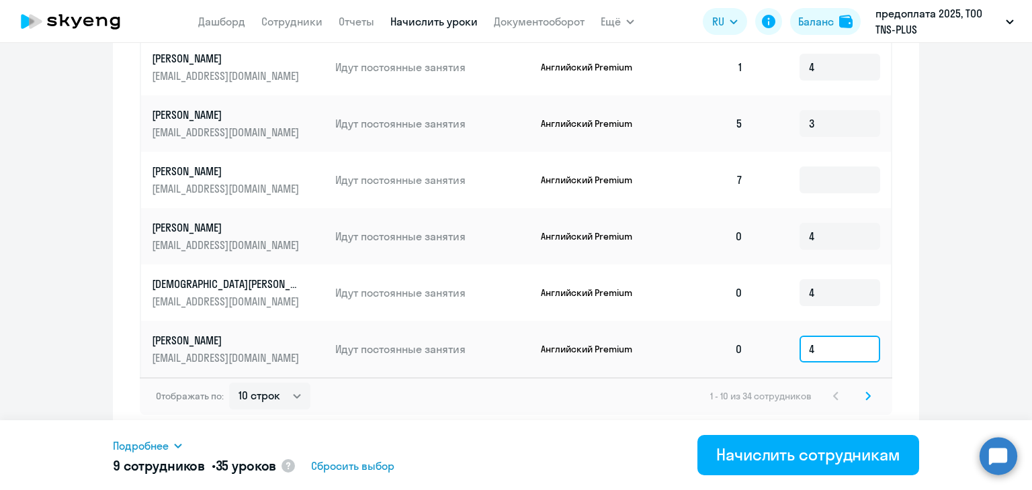
type input "4"
click at [865, 394] on icon at bounding box center [867, 396] width 5 height 9
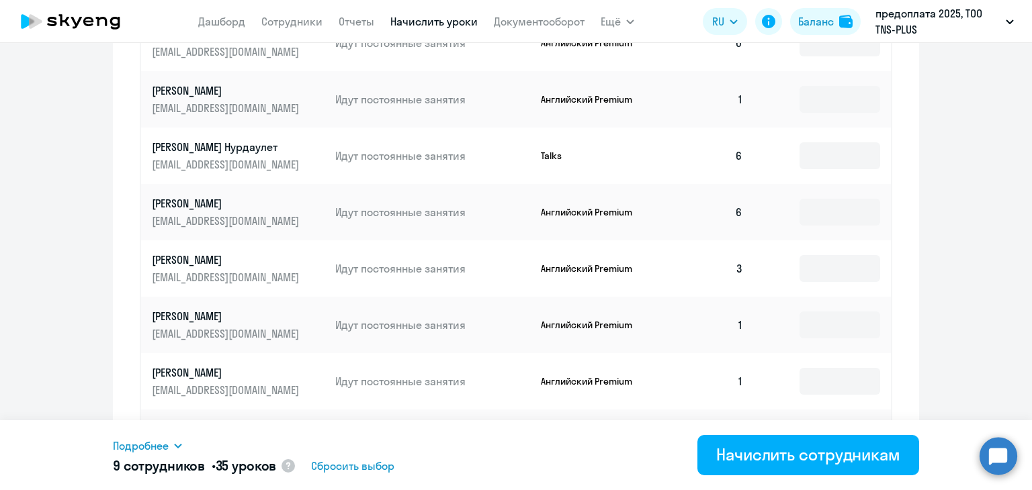
scroll to position [403, 0]
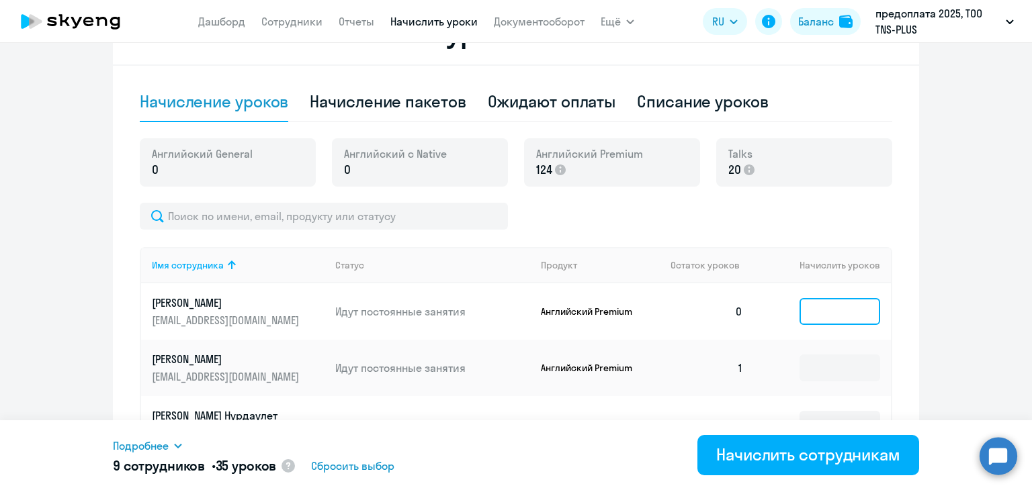
click at [828, 308] on input at bounding box center [839, 311] width 81 height 27
type input "4"
click at [828, 364] on input at bounding box center [839, 368] width 81 height 27
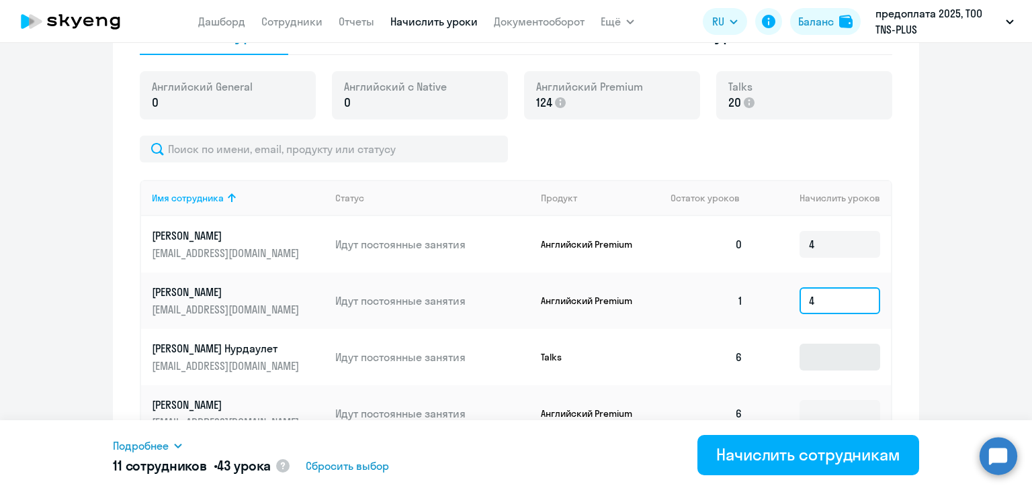
type input "4"
click at [825, 355] on input at bounding box center [839, 357] width 81 height 27
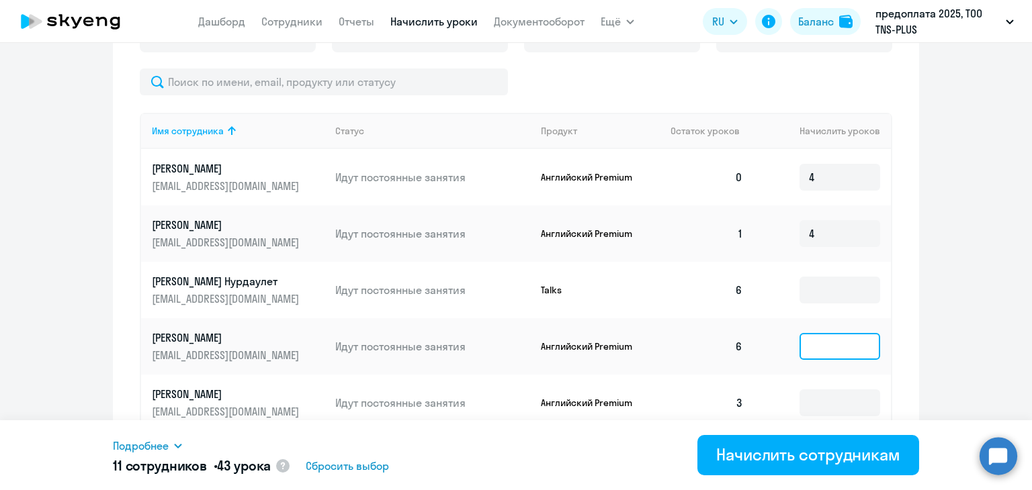
click at [822, 339] on input at bounding box center [839, 346] width 81 height 27
type input "4"
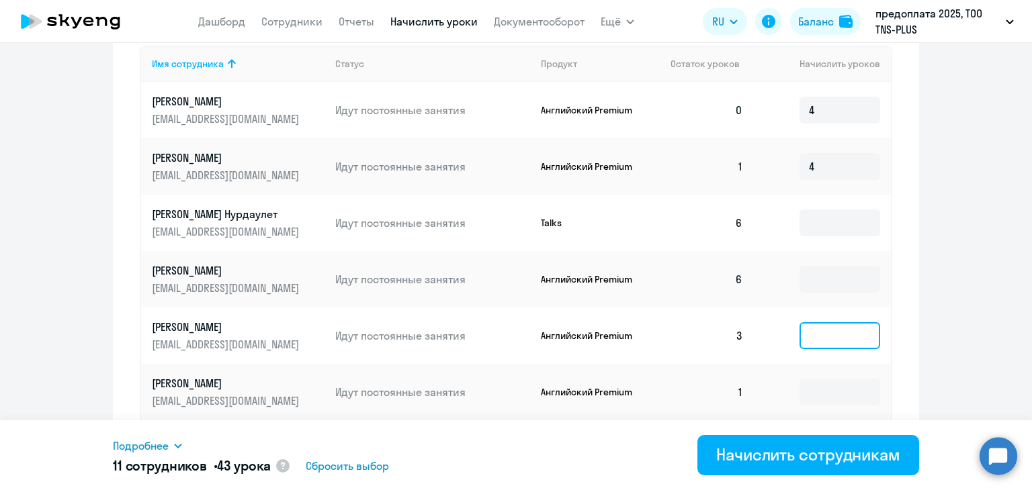
click at [825, 339] on input at bounding box center [839, 335] width 81 height 27
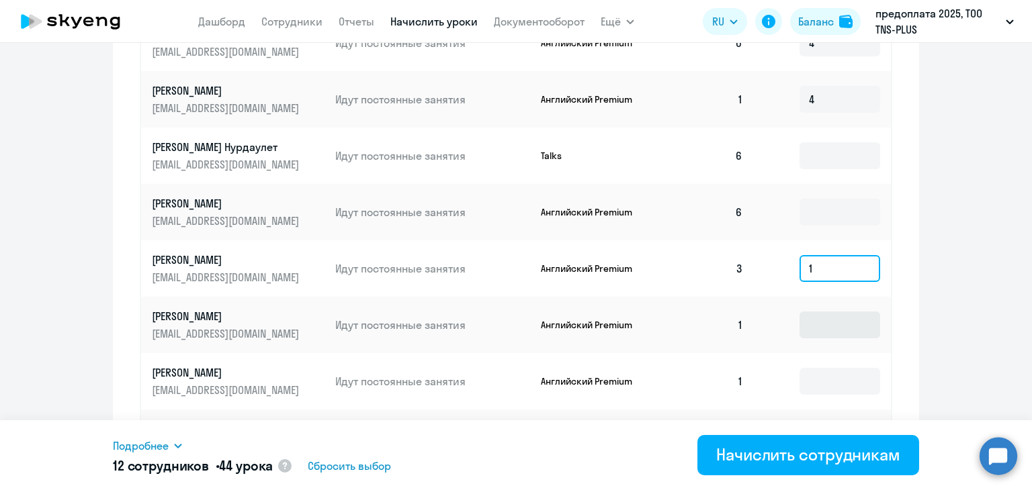
scroll to position [739, 0]
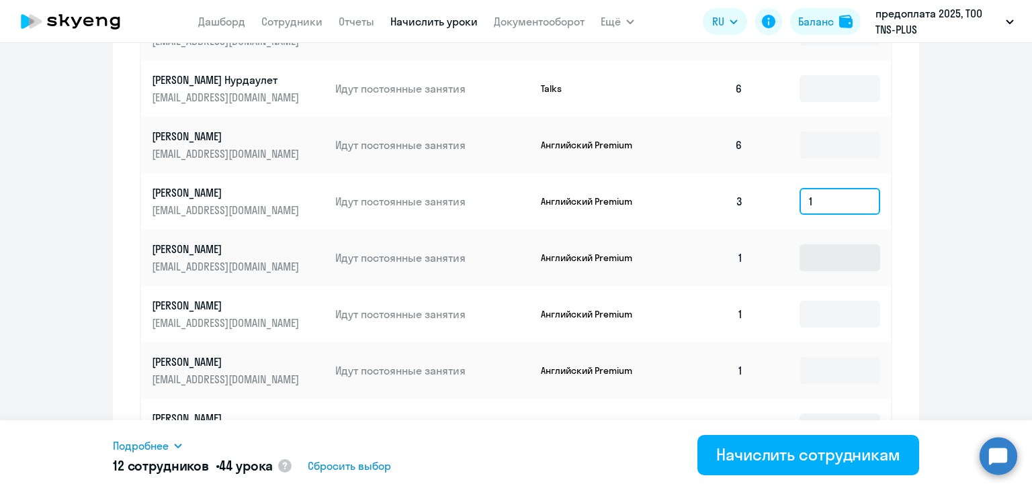
type input "1"
click at [810, 262] on input at bounding box center [839, 257] width 81 height 27
type input "4"
type input "3"
click at [815, 295] on td at bounding box center [822, 314] width 137 height 56
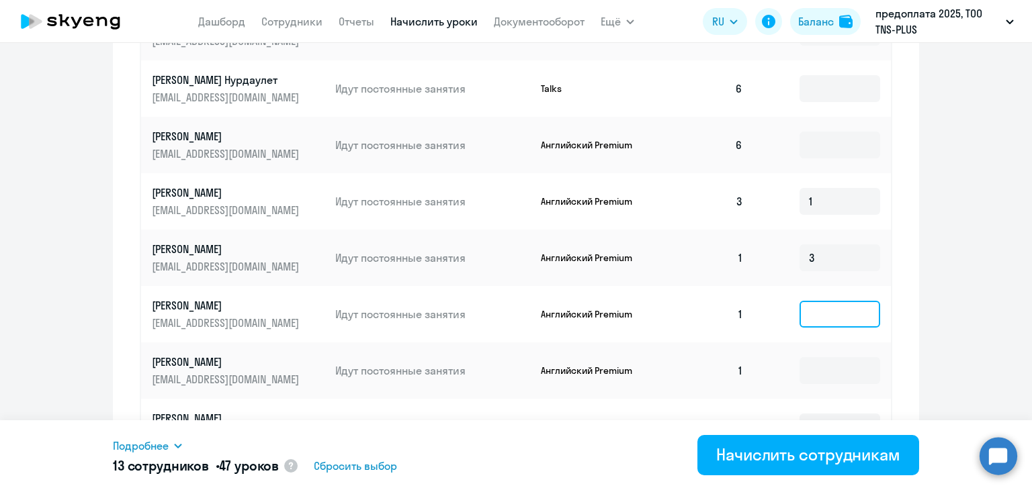
click at [818, 306] on input at bounding box center [839, 314] width 81 height 27
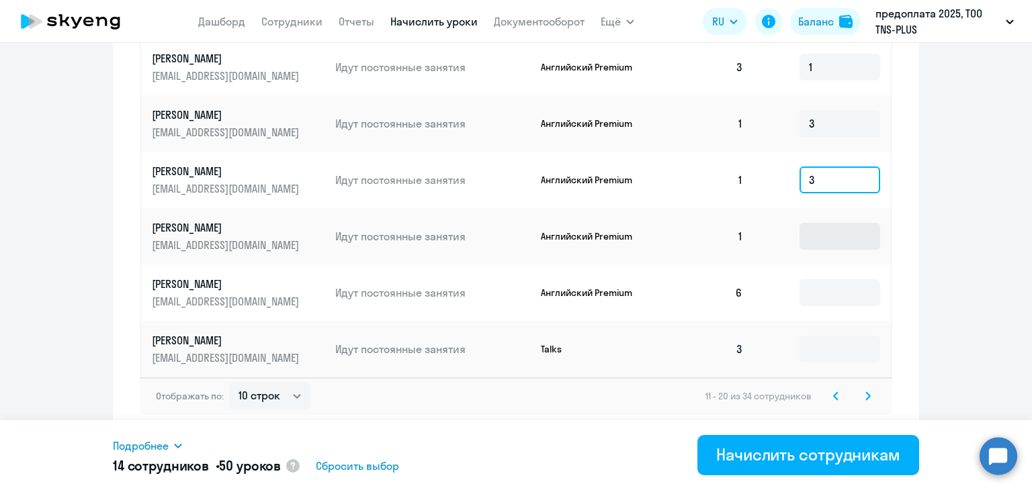
type input "3"
click at [808, 242] on input at bounding box center [839, 236] width 81 height 27
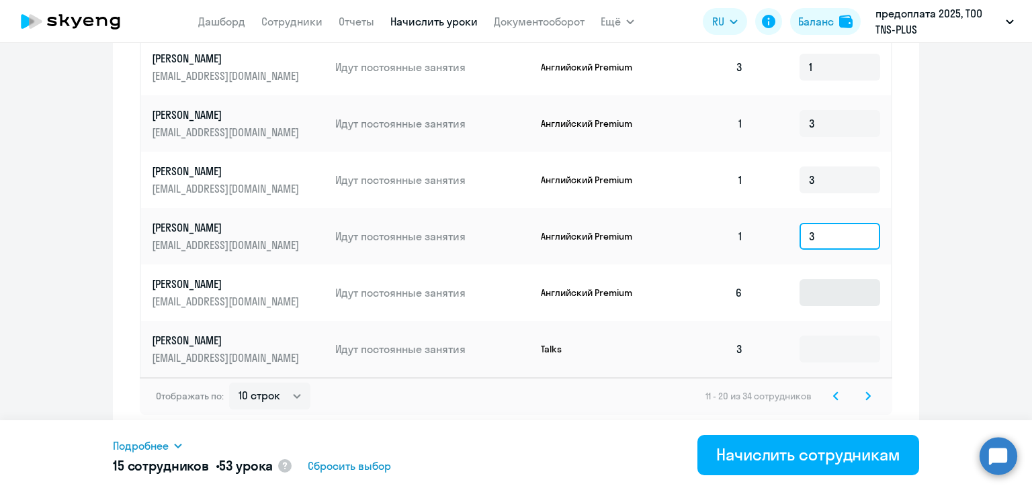
type input "3"
click at [814, 285] on input at bounding box center [839, 292] width 81 height 27
click at [821, 352] on input at bounding box center [839, 349] width 81 height 27
click at [865, 394] on icon at bounding box center [867, 396] width 5 height 9
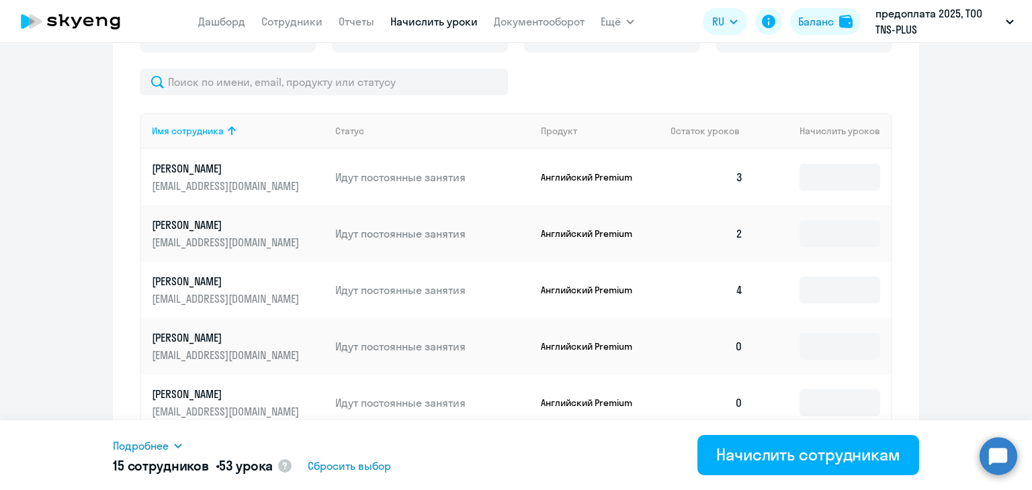
scroll to position [470, 0]
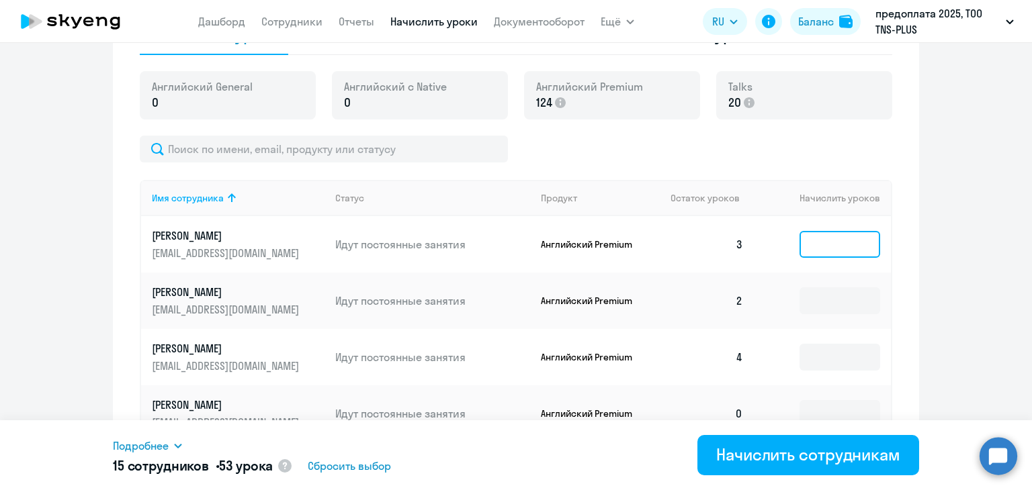
click at [844, 253] on input at bounding box center [839, 244] width 81 height 27
type input "1"
click at [826, 288] on input at bounding box center [839, 300] width 81 height 27
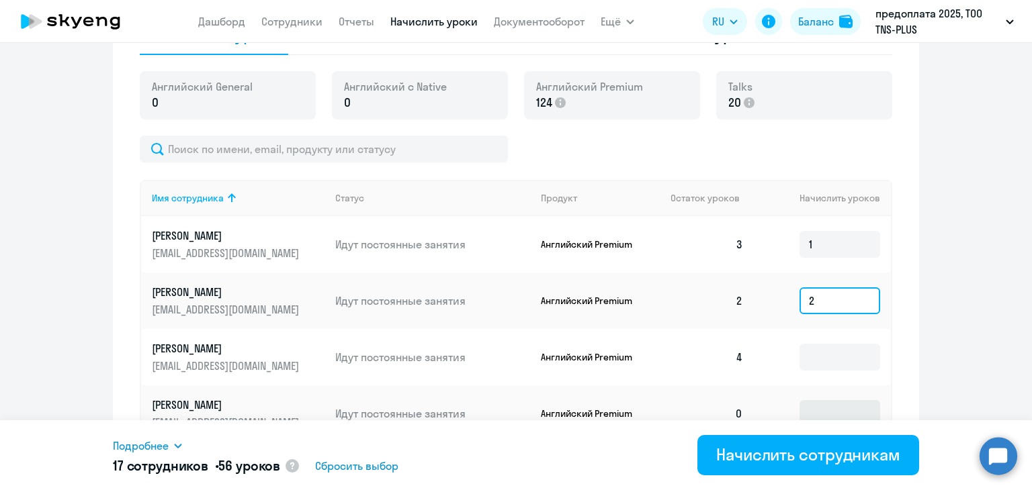
scroll to position [537, 0]
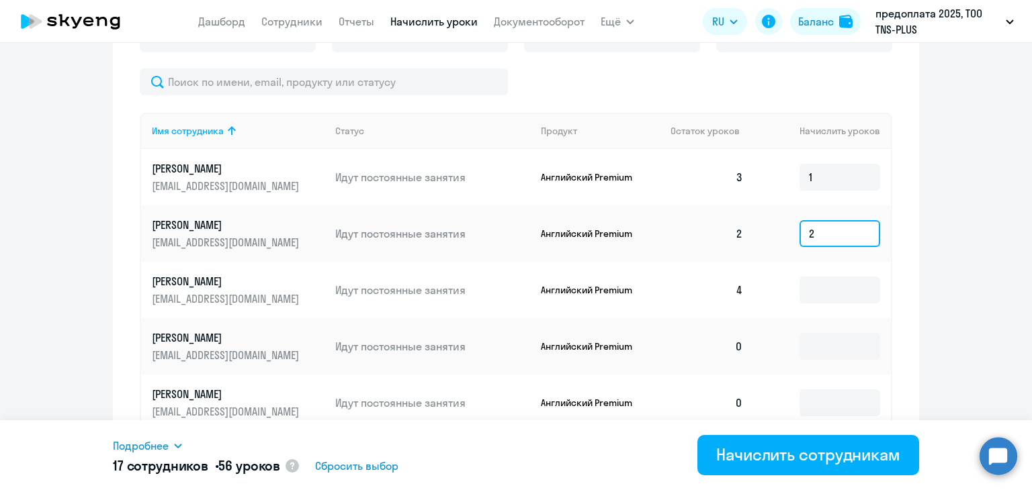
type input "2"
click at [823, 330] on td at bounding box center [822, 346] width 137 height 56
click at [821, 343] on input at bounding box center [839, 346] width 81 height 27
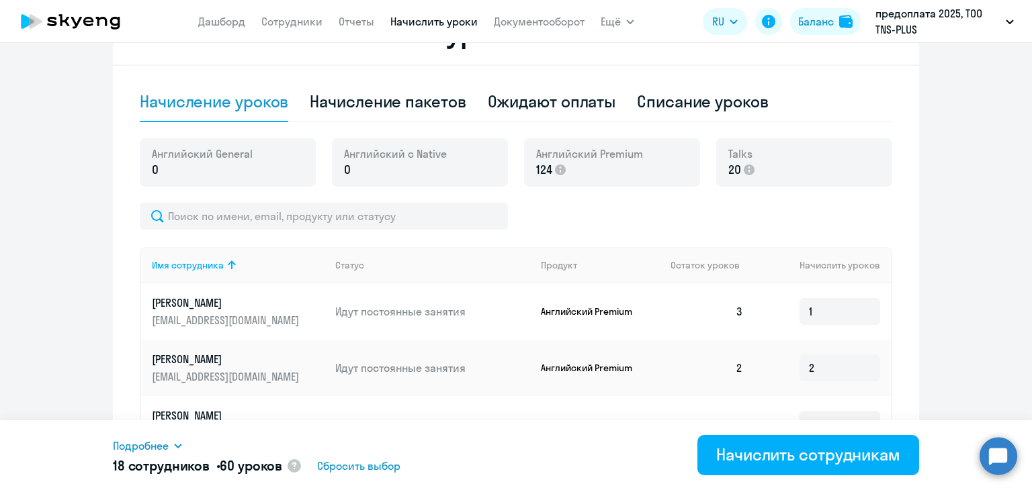
scroll to position [672, 0]
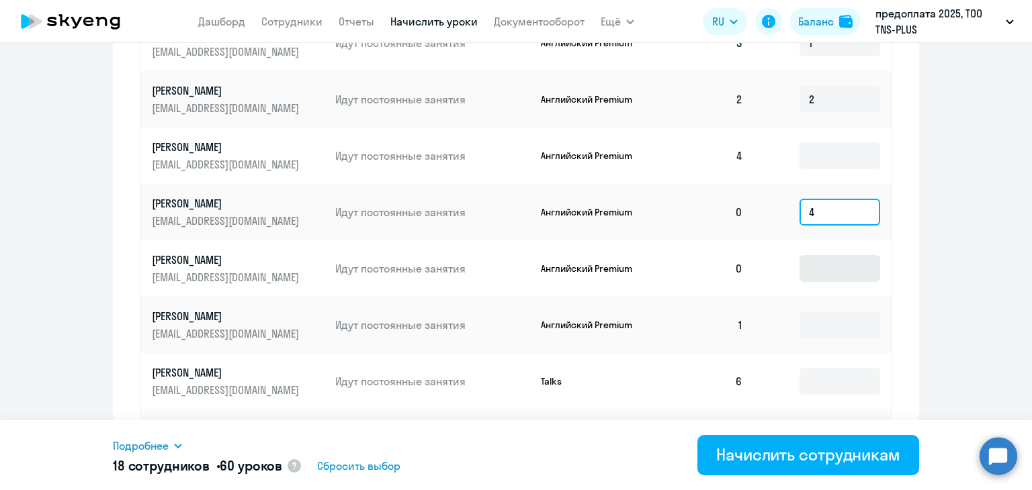
type input "4"
click at [805, 269] on input at bounding box center [839, 268] width 81 height 27
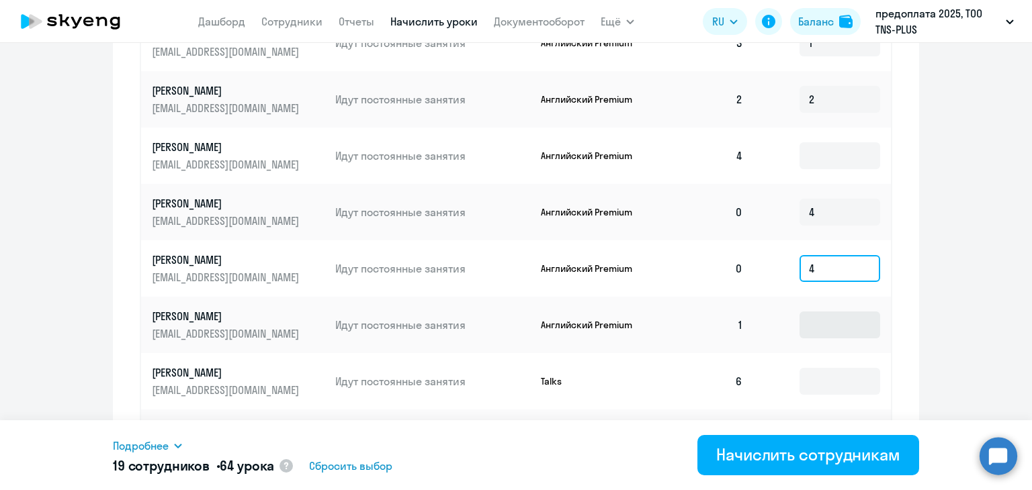
type input "4"
click at [821, 312] on input at bounding box center [839, 325] width 81 height 27
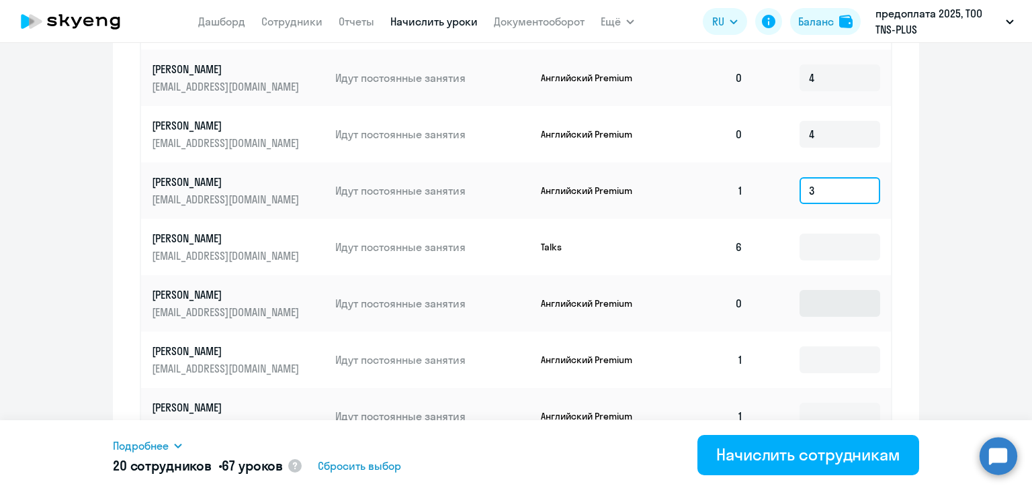
type input "3"
click at [820, 313] on input at bounding box center [839, 303] width 81 height 27
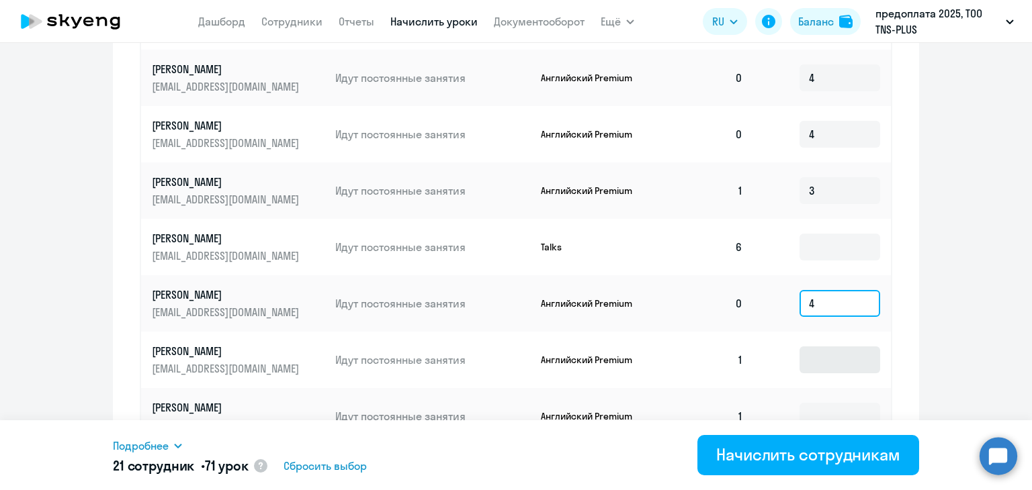
type input "4"
click at [819, 365] on input at bounding box center [839, 360] width 81 height 27
type input "4"
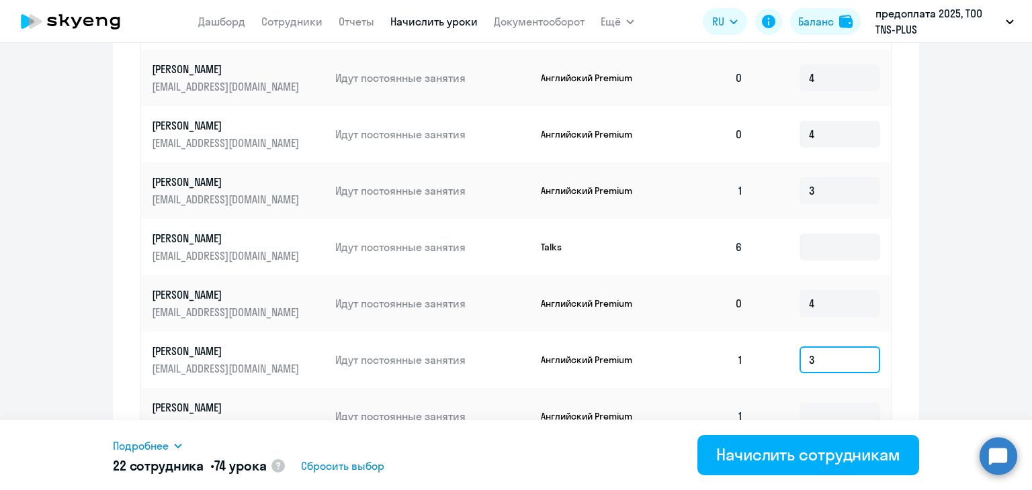
scroll to position [873, 0]
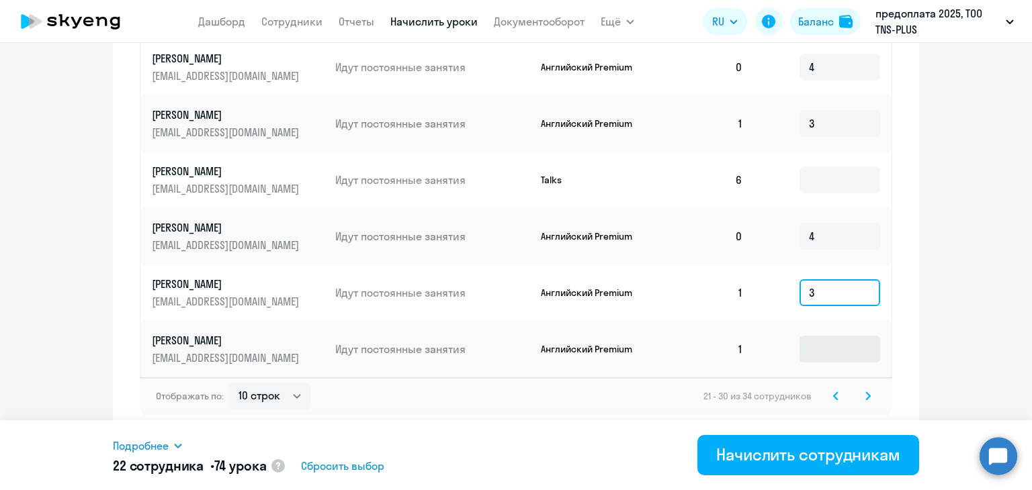
type input "3"
click at [823, 353] on input at bounding box center [839, 349] width 81 height 27
type input "3"
click at [865, 395] on icon at bounding box center [867, 396] width 5 height 9
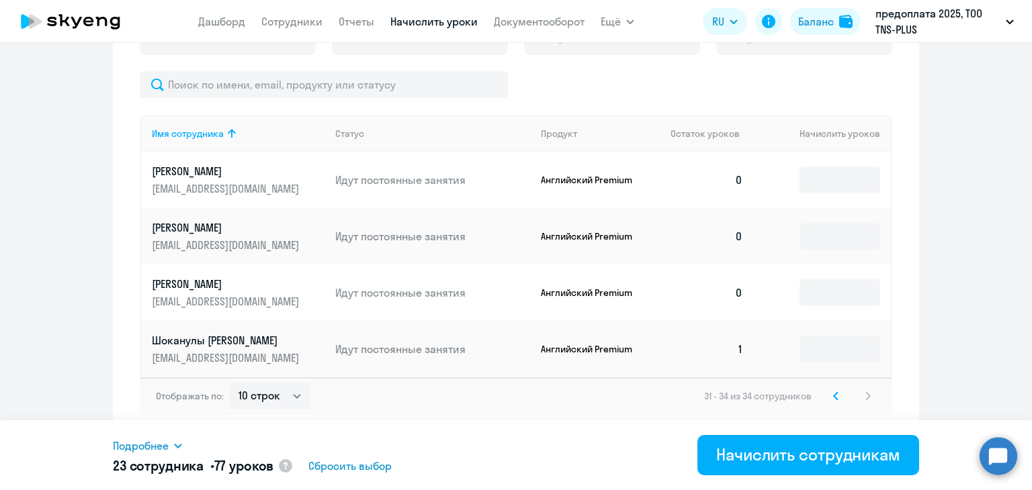
scroll to position [535, 0]
click at [841, 188] on input at bounding box center [839, 180] width 81 height 27
type input "4"
click at [842, 234] on input at bounding box center [839, 236] width 81 height 27
type input "4"
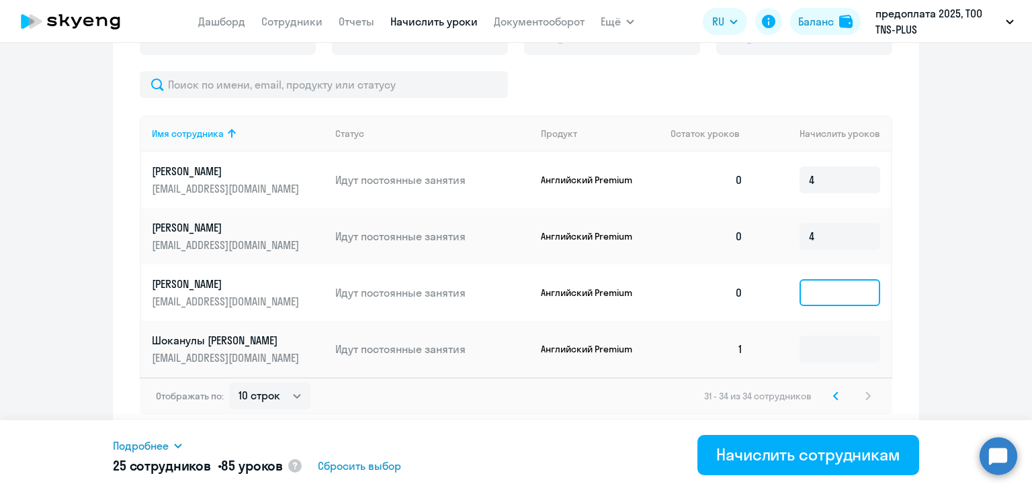
click at [827, 279] on input at bounding box center [839, 292] width 81 height 27
type input "4"
click at [828, 334] on td at bounding box center [822, 349] width 137 height 56
click at [825, 349] on input at bounding box center [839, 349] width 81 height 27
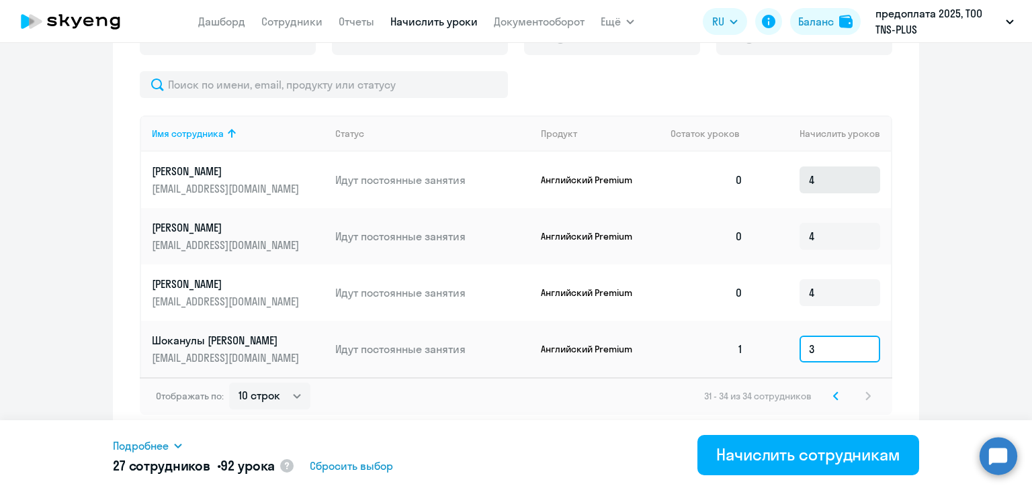
type input "3"
drag, startPoint x: 821, startPoint y: 173, endPoint x: 793, endPoint y: 175, distance: 29.0
click at [793, 175] on td "4" at bounding box center [822, 180] width 137 height 56
click at [834, 397] on icon at bounding box center [836, 395] width 4 height 7
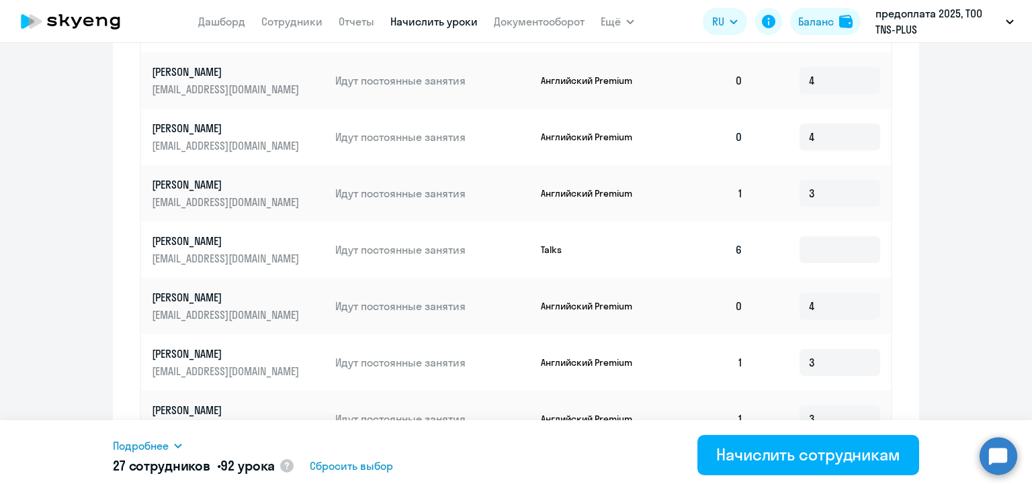
scroll to position [873, 0]
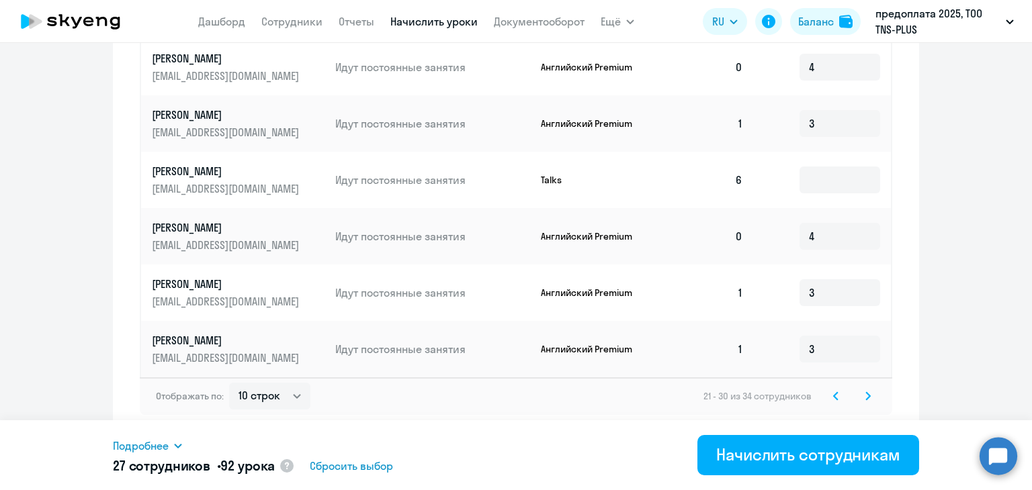
click at [834, 396] on icon at bounding box center [836, 395] width 4 height 7
click at [833, 398] on icon at bounding box center [835, 396] width 5 height 9
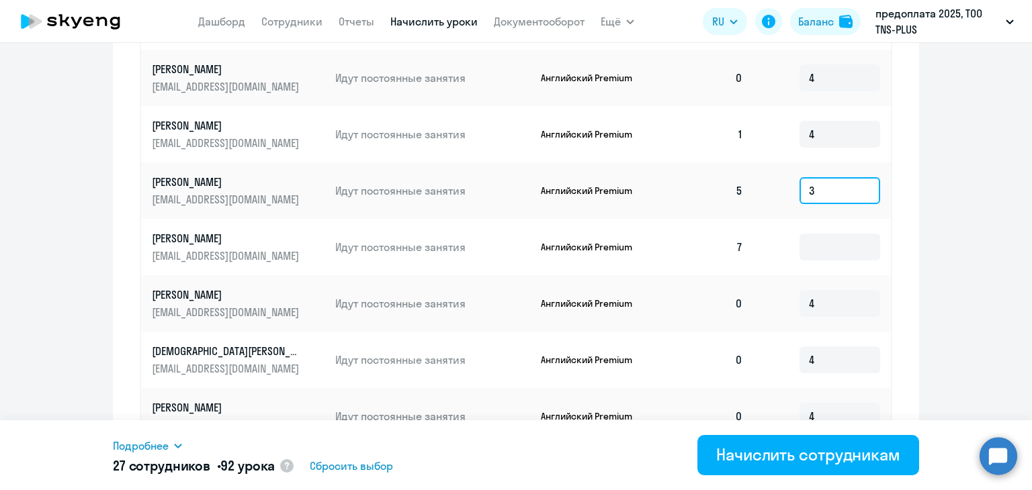
drag, startPoint x: 828, startPoint y: 183, endPoint x: 775, endPoint y: 186, distance: 52.5
click at [775, 186] on td "3" at bounding box center [822, 191] width 137 height 56
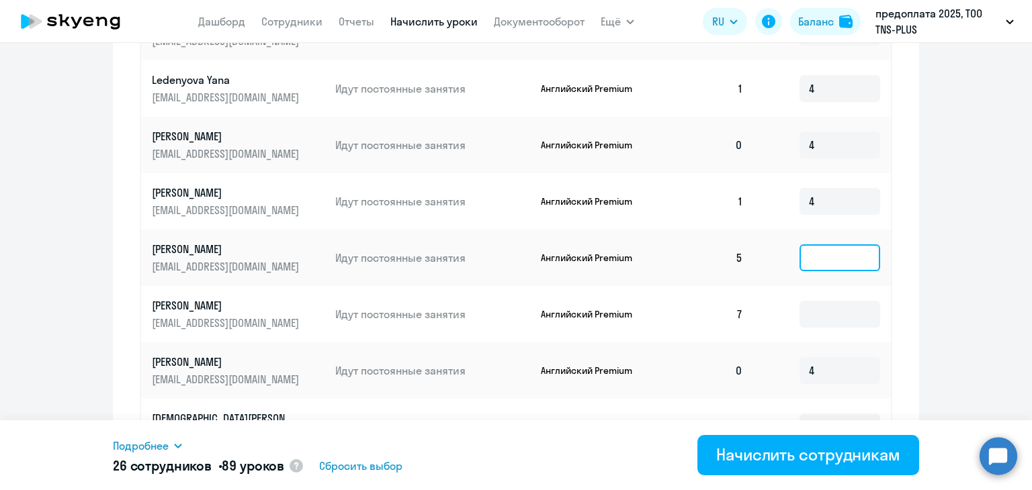
scroll to position [470, 0]
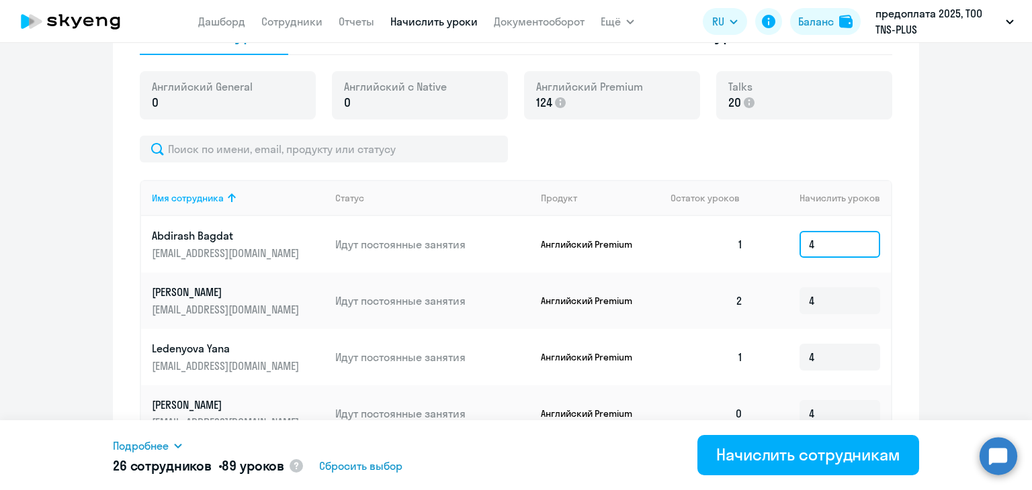
drag, startPoint x: 817, startPoint y: 252, endPoint x: 801, endPoint y: 249, distance: 16.3
click at [801, 249] on input "4" at bounding box center [839, 244] width 81 height 27
type input "4"
drag, startPoint x: 838, startPoint y: 302, endPoint x: 789, endPoint y: 304, distance: 49.1
click at [791, 304] on td "4" at bounding box center [822, 301] width 137 height 56
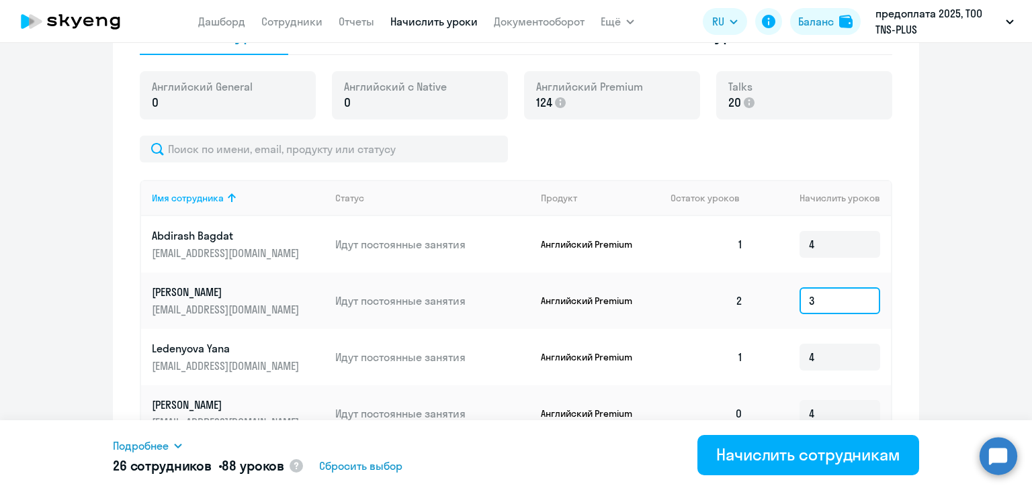
scroll to position [537, 0]
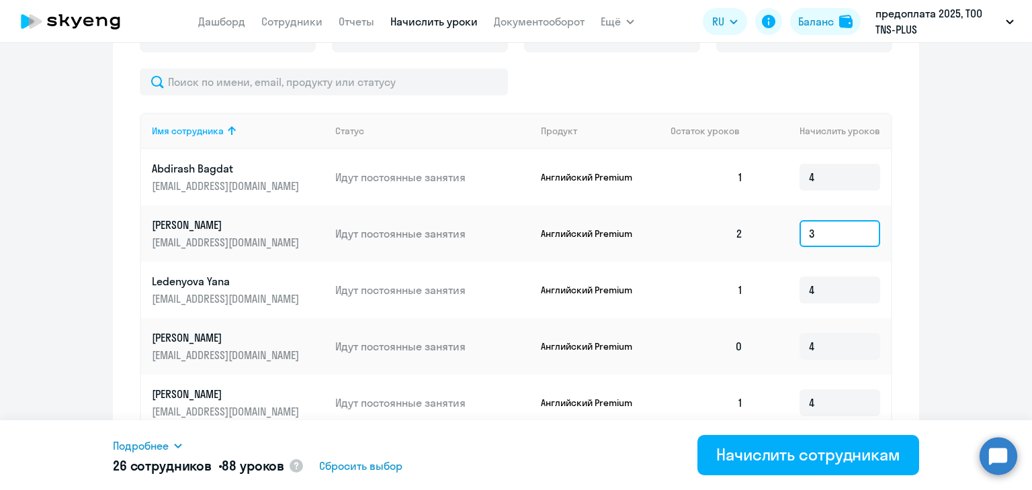
type input "3"
click at [842, 291] on input "4" at bounding box center [839, 290] width 81 height 27
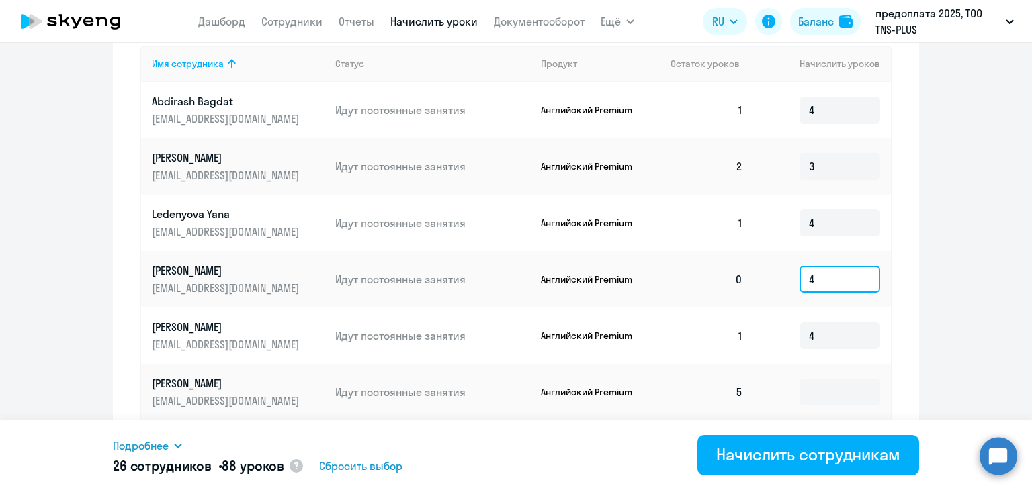
drag, startPoint x: 823, startPoint y: 283, endPoint x: 762, endPoint y: 281, distance: 61.8
click at [762, 281] on td "4" at bounding box center [822, 279] width 137 height 56
type input "5"
drag, startPoint x: 825, startPoint y: 337, endPoint x: 770, endPoint y: 337, distance: 55.1
click at [770, 337] on td "4" at bounding box center [822, 336] width 137 height 56
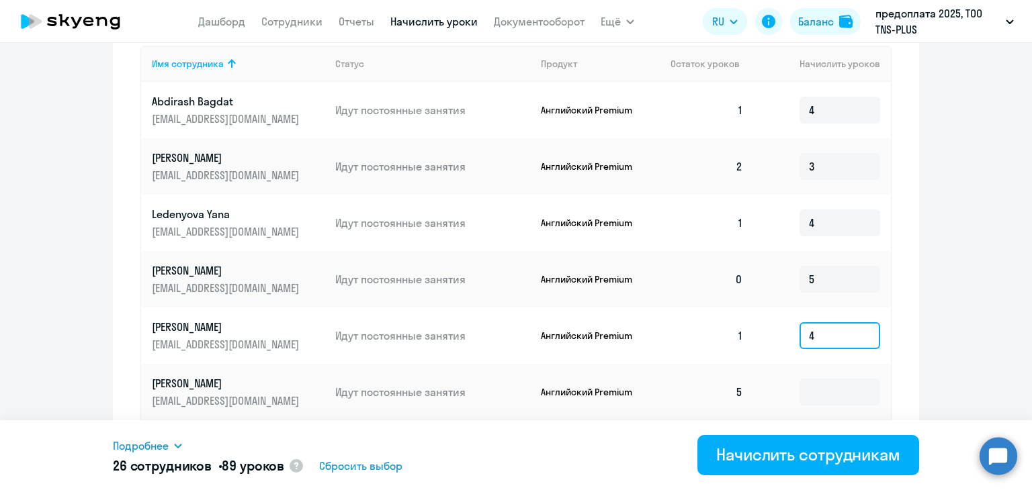
scroll to position [672, 0]
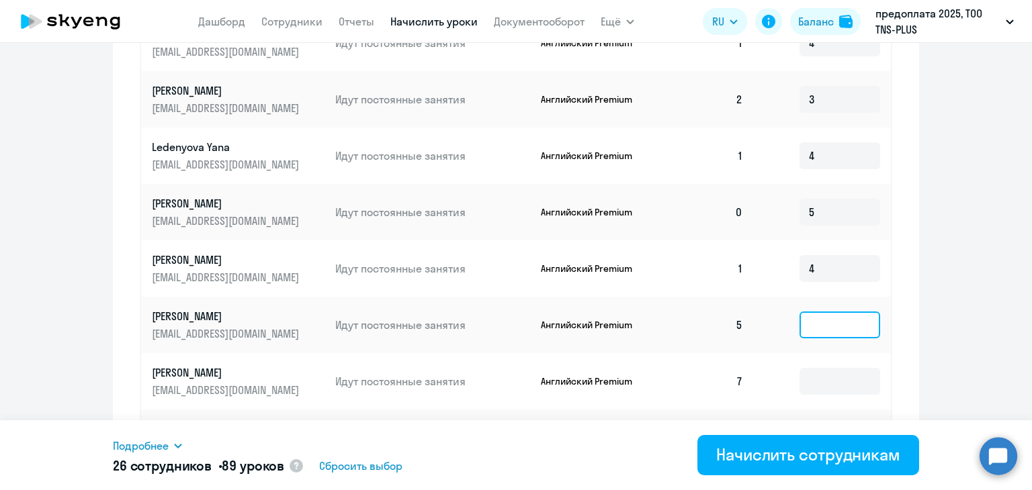
click at [833, 314] on input at bounding box center [839, 325] width 81 height 27
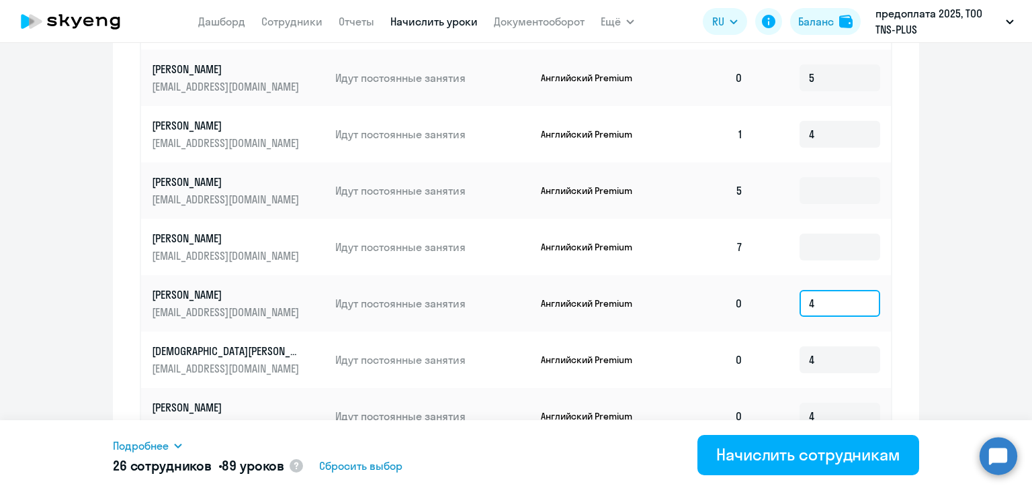
drag, startPoint x: 833, startPoint y: 309, endPoint x: 778, endPoint y: 310, distance: 54.4
click at [778, 310] on td "4" at bounding box center [822, 303] width 137 height 56
type input "5"
drag, startPoint x: 836, startPoint y: 359, endPoint x: 785, endPoint y: 360, distance: 51.7
click at [785, 360] on td "4" at bounding box center [822, 360] width 137 height 56
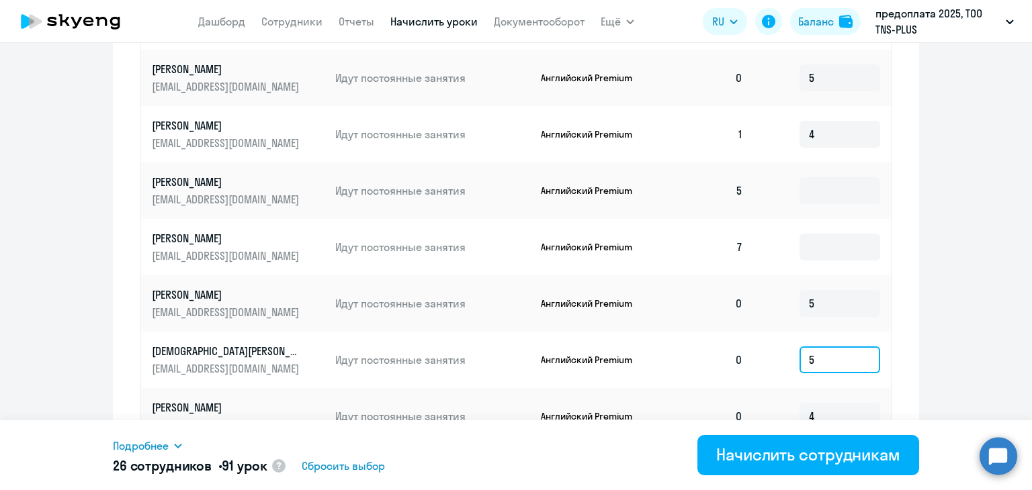
scroll to position [873, 0]
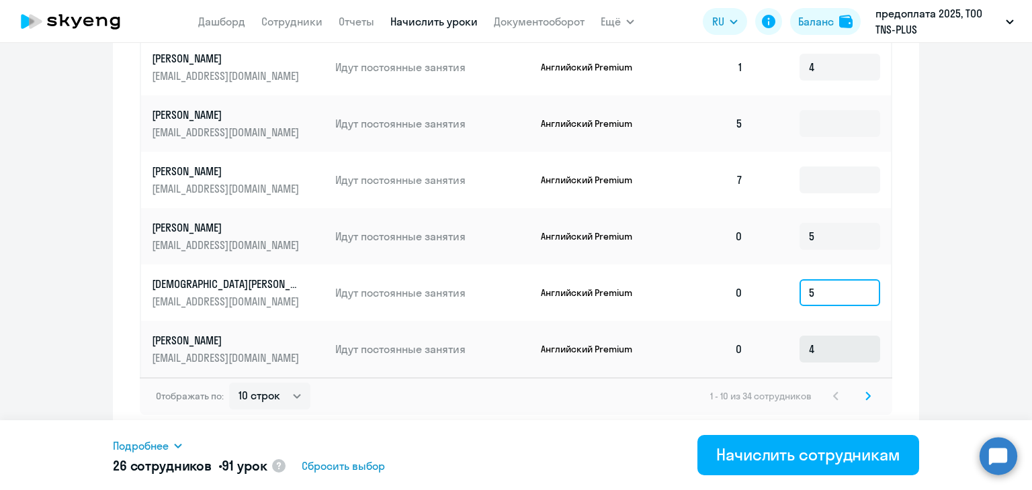
type input "5"
drag, startPoint x: 828, startPoint y: 341, endPoint x: 790, endPoint y: 345, distance: 37.8
click at [790, 345] on td "4" at bounding box center [822, 349] width 137 height 56
type input "5"
click at [865, 396] on icon at bounding box center [867, 396] width 5 height 9
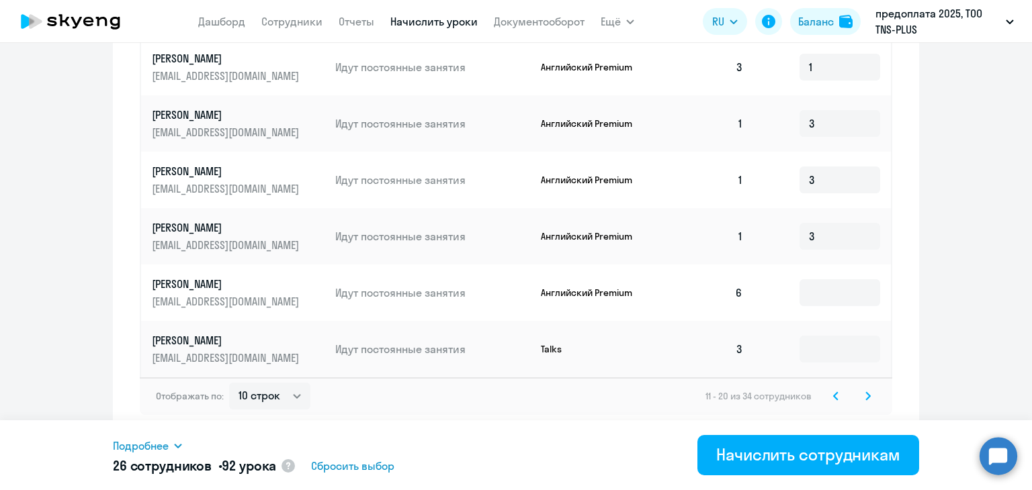
scroll to position [605, 0]
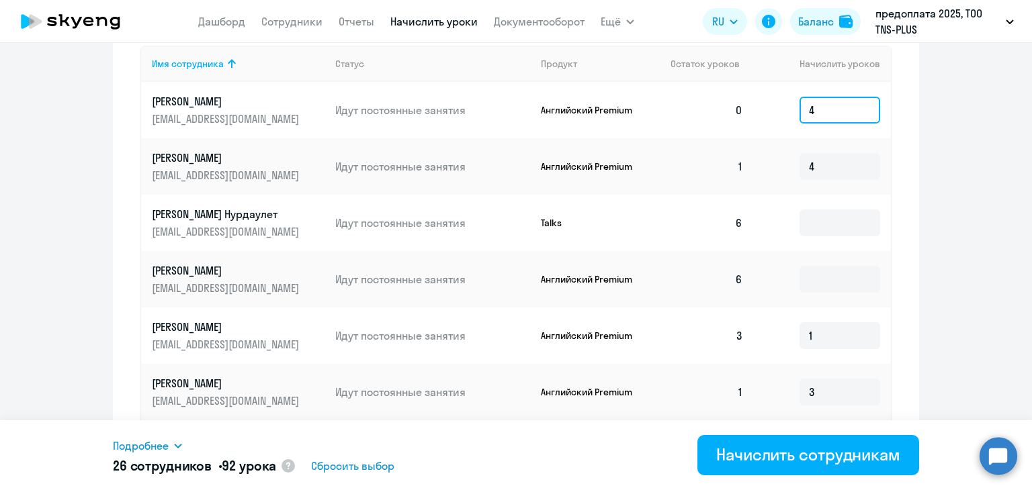
drag, startPoint x: 814, startPoint y: 109, endPoint x: 791, endPoint y: 111, distance: 22.9
click at [791, 111] on td "4" at bounding box center [822, 110] width 137 height 56
type input "5"
drag, startPoint x: 790, startPoint y: 174, endPoint x: 771, endPoint y: 177, distance: 19.0
click at [771, 177] on td "4" at bounding box center [822, 166] width 137 height 56
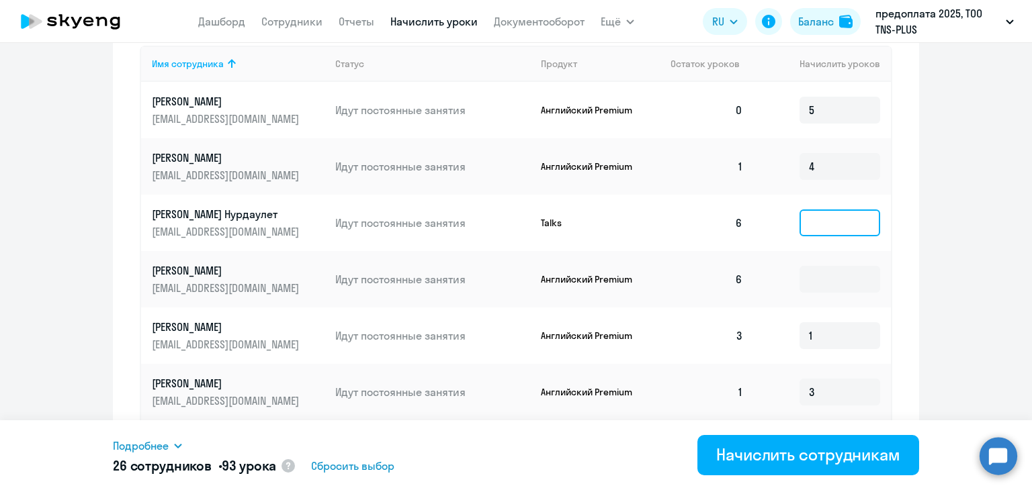
click at [836, 224] on input at bounding box center [839, 223] width 81 height 27
click at [815, 271] on input at bounding box center [839, 279] width 81 height 27
click at [822, 320] on td "1" at bounding box center [822, 336] width 137 height 56
drag, startPoint x: 834, startPoint y: 322, endPoint x: 774, endPoint y: 326, distance: 59.9
click at [774, 326] on td "1" at bounding box center [822, 336] width 137 height 56
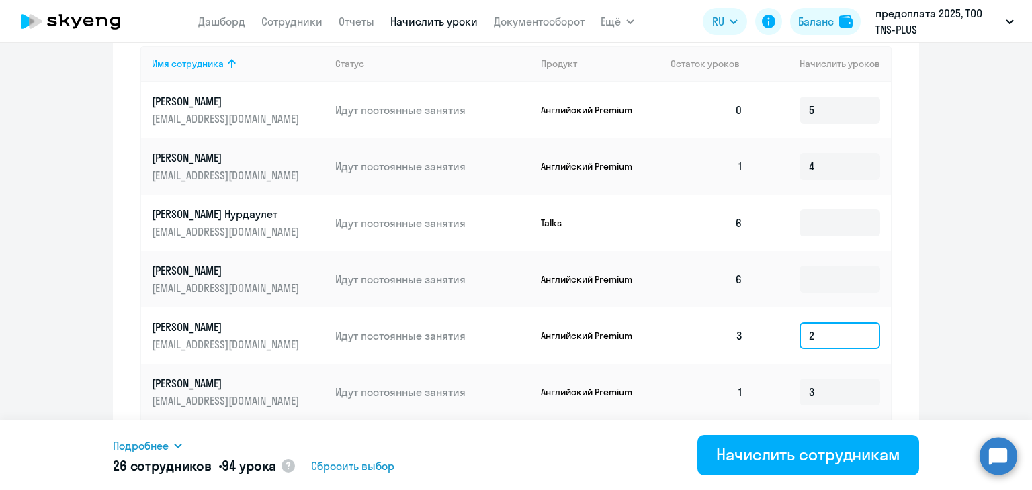
scroll to position [672, 0]
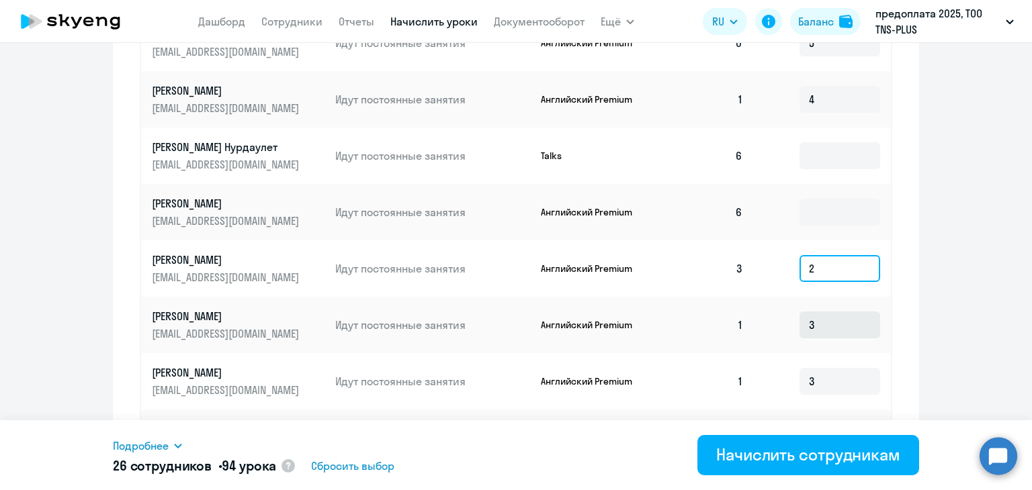
type input "2"
drag, startPoint x: 829, startPoint y: 330, endPoint x: 779, endPoint y: 330, distance: 49.7
click at [779, 330] on td "3" at bounding box center [822, 325] width 137 height 56
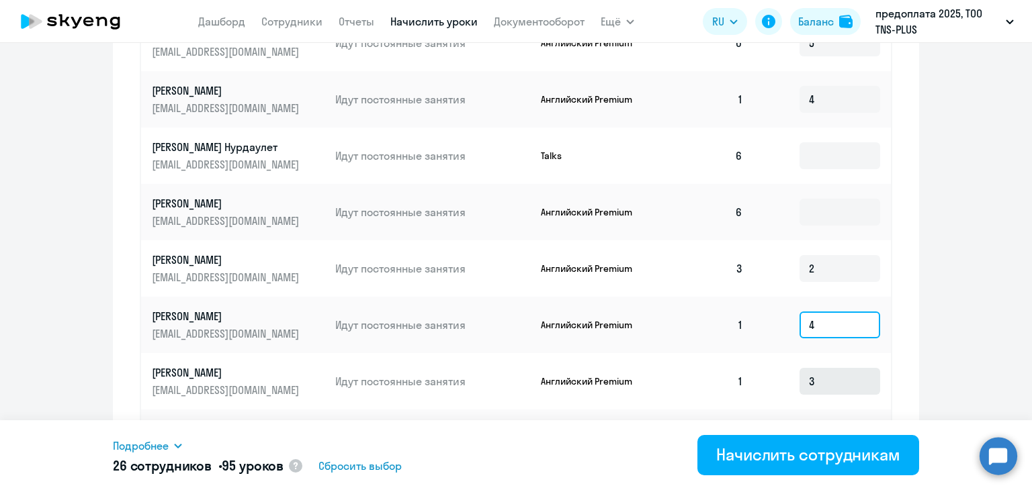
type input "4"
drag, startPoint x: 828, startPoint y: 378, endPoint x: 782, endPoint y: 379, distance: 46.4
click at [782, 379] on td "3" at bounding box center [822, 381] width 137 height 56
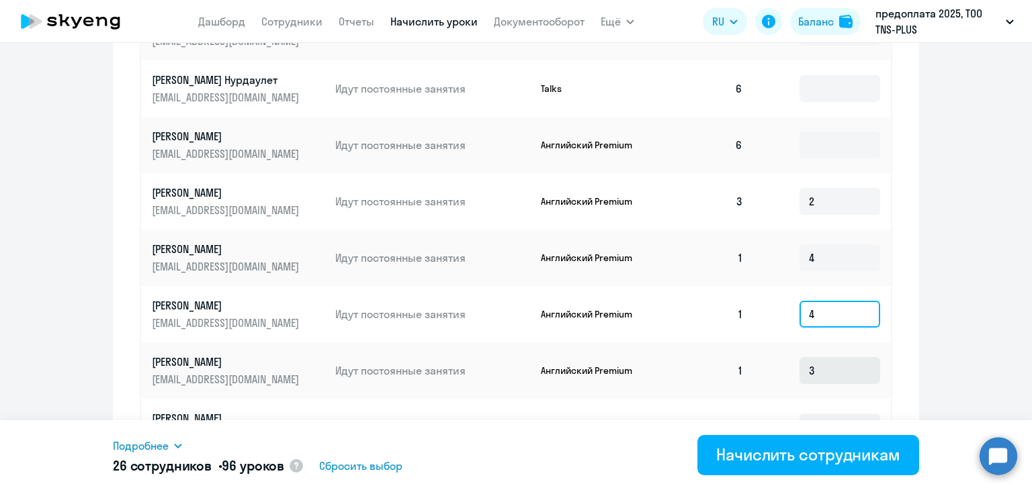
type input "4"
drag, startPoint x: 826, startPoint y: 369, endPoint x: 767, endPoint y: 367, distance: 59.1
click at [767, 367] on td "3" at bounding box center [822, 371] width 137 height 56
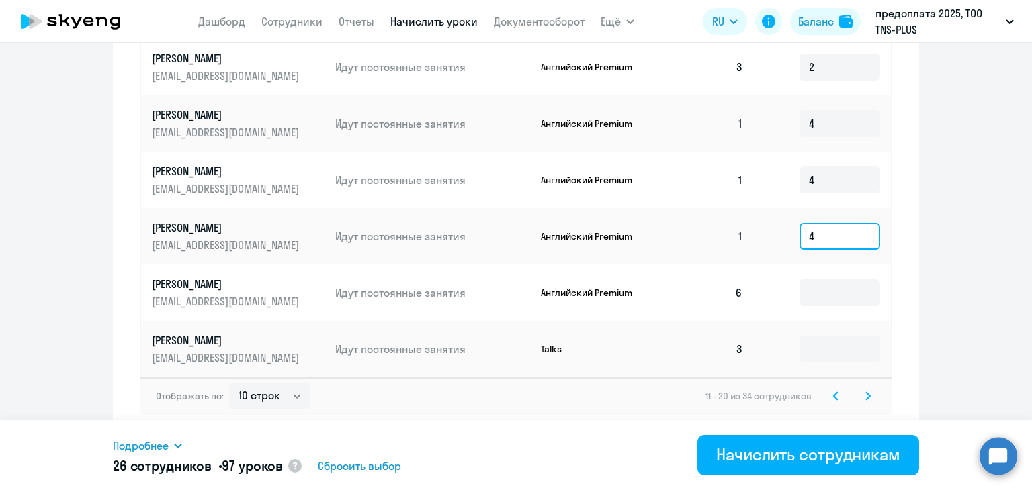
type input "4"
click at [829, 346] on input at bounding box center [839, 349] width 81 height 27
click at [865, 394] on icon at bounding box center [867, 396] width 5 height 9
type input "1"
type input "2"
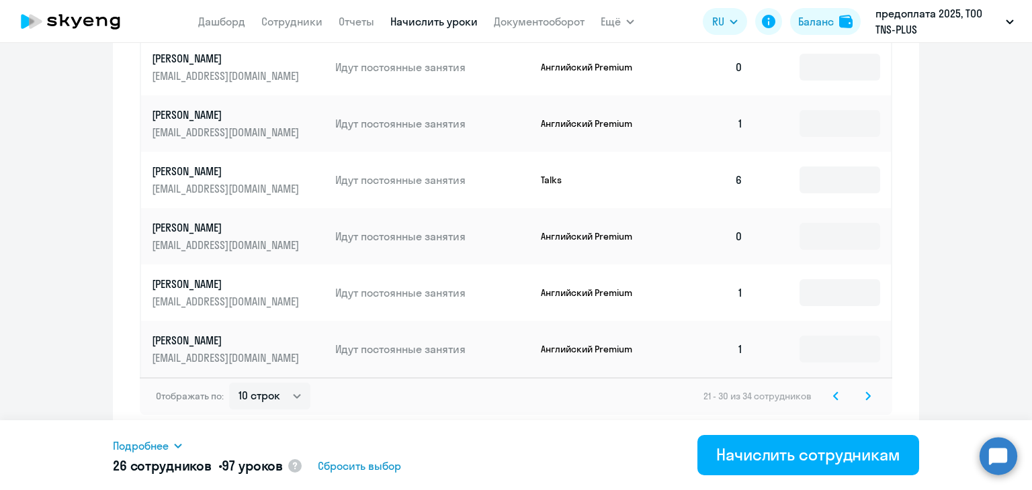
type input "4"
type input "3"
type input "4"
type input "3"
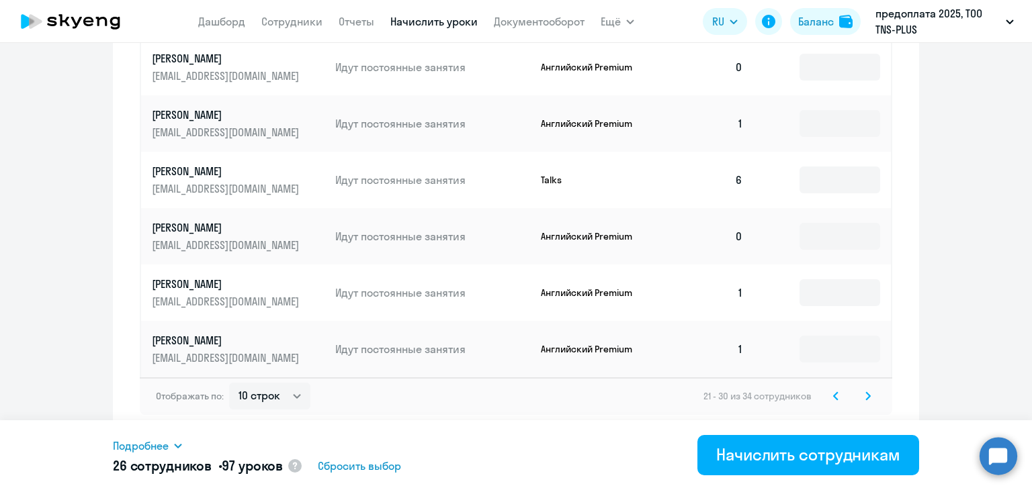
type input "3"
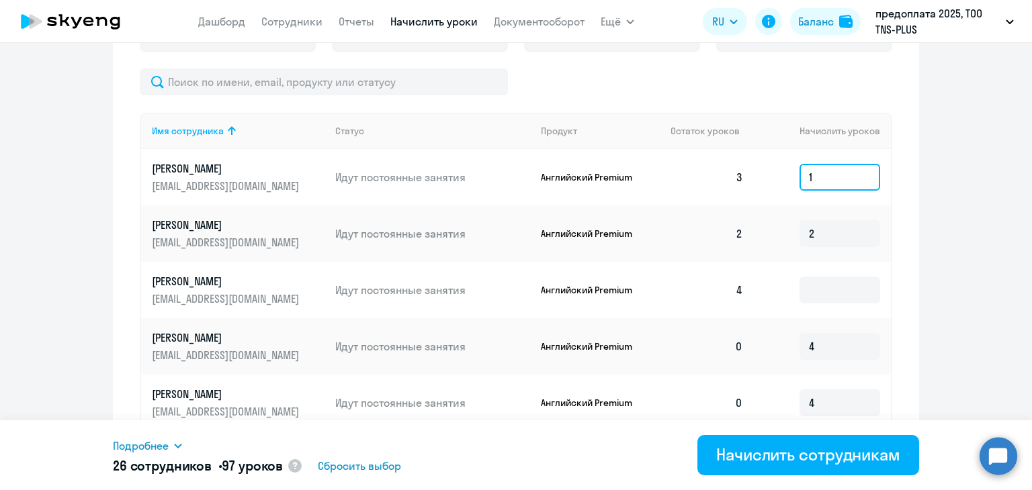
drag, startPoint x: 817, startPoint y: 177, endPoint x: 785, endPoint y: 177, distance: 32.2
click at [785, 177] on td "1" at bounding box center [822, 177] width 137 height 56
drag, startPoint x: 822, startPoint y: 237, endPoint x: 788, endPoint y: 238, distance: 34.3
click at [788, 238] on td "2" at bounding box center [822, 234] width 137 height 56
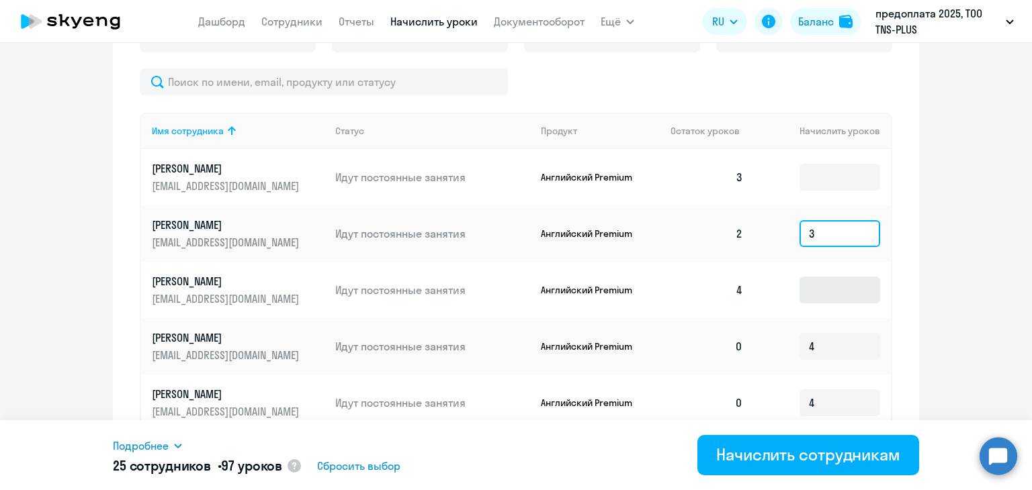
type input "3"
click at [838, 293] on input at bounding box center [839, 290] width 81 height 27
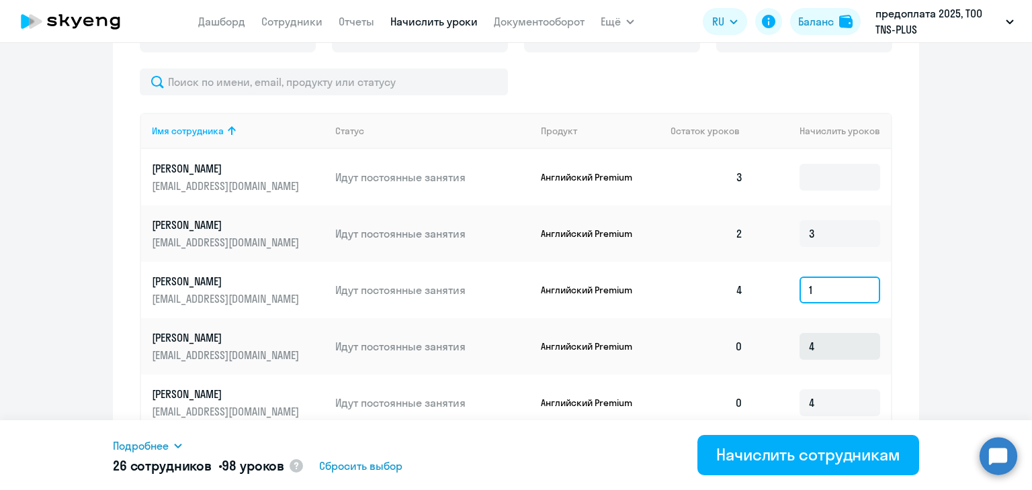
type input "1"
drag, startPoint x: 832, startPoint y: 342, endPoint x: 776, endPoint y: 345, distance: 55.1
click at [776, 345] on td "4" at bounding box center [822, 346] width 137 height 56
type input "5"
drag, startPoint x: 828, startPoint y: 402, endPoint x: 784, endPoint y: 405, distance: 43.7
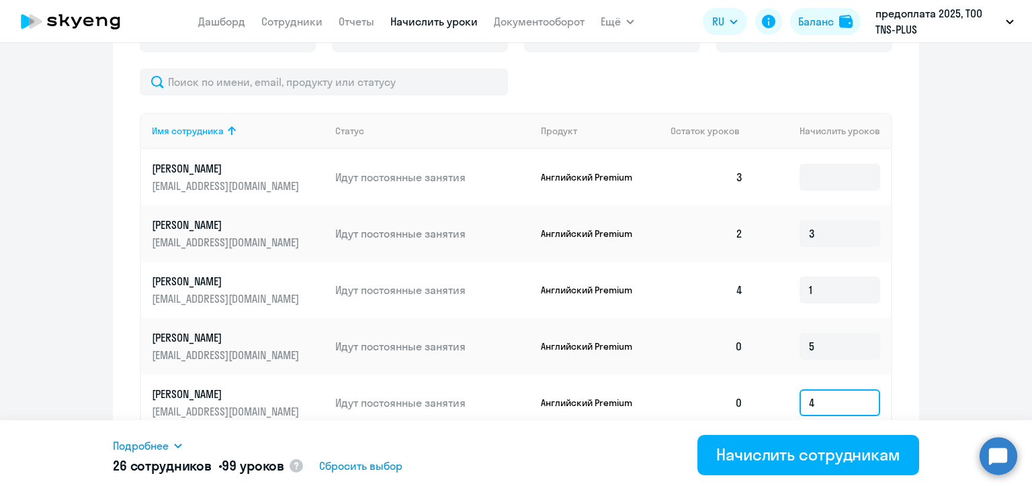
click at [784, 405] on td "4" at bounding box center [822, 403] width 137 height 56
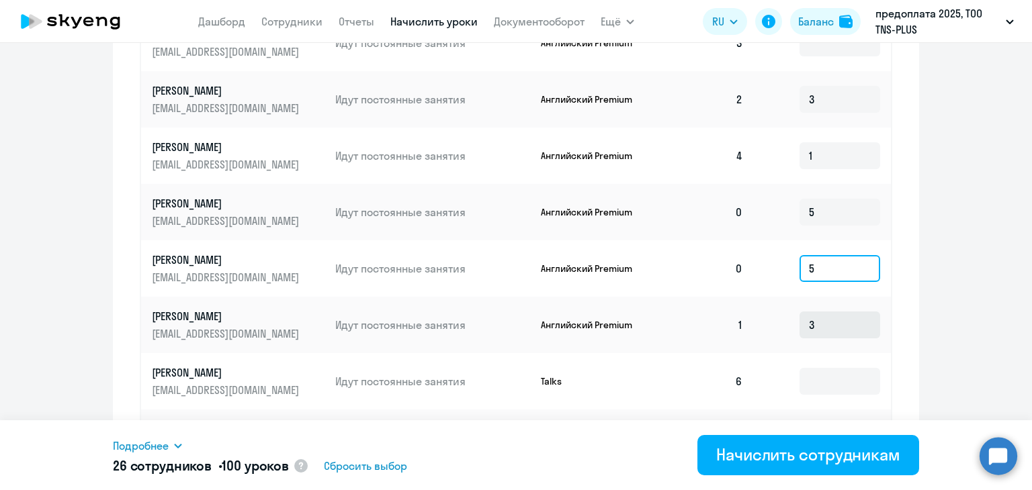
type input "5"
drag, startPoint x: 832, startPoint y: 326, endPoint x: 755, endPoint y: 326, distance: 76.6
click at [755, 326] on td "3" at bounding box center [822, 325] width 137 height 56
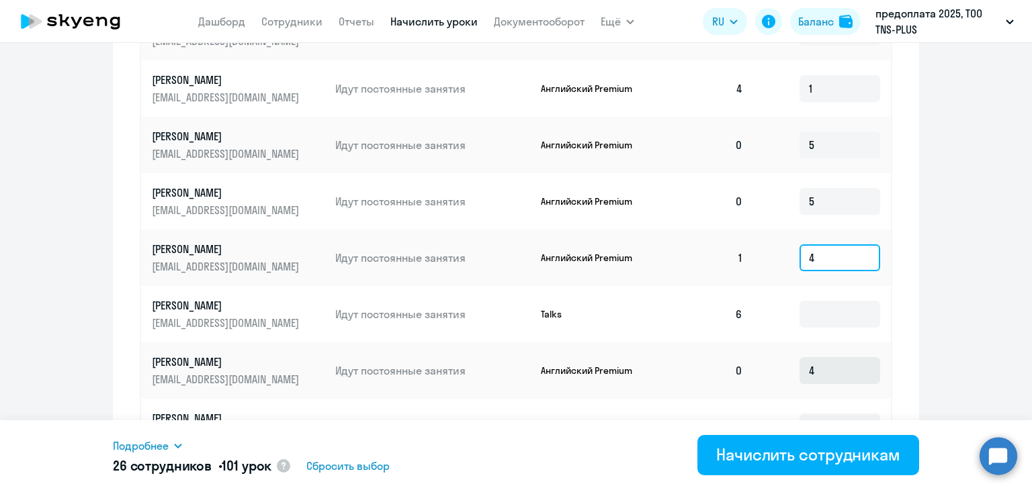
type input "4"
click at [826, 359] on input "4" at bounding box center [839, 370] width 81 height 27
drag, startPoint x: 823, startPoint y: 371, endPoint x: 758, endPoint y: 374, distance: 65.9
click at [758, 374] on td "4" at bounding box center [822, 371] width 137 height 56
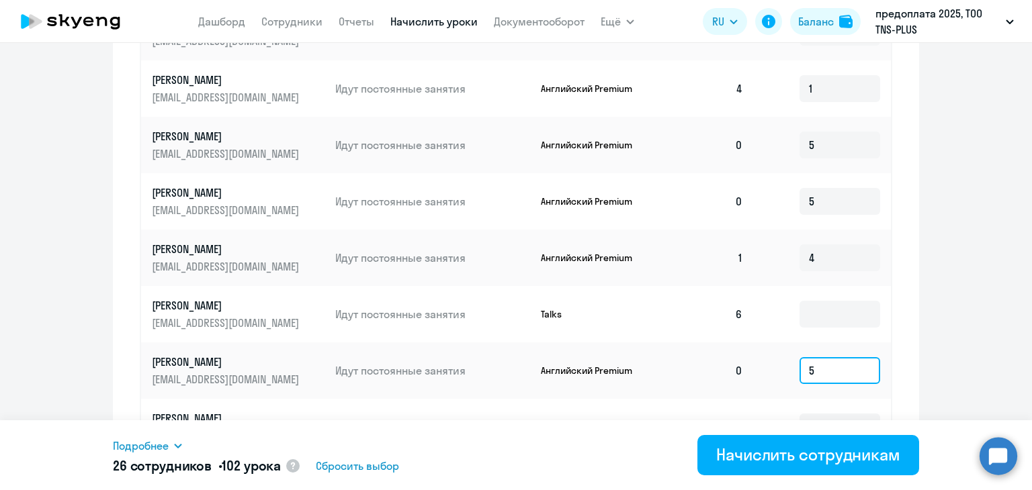
scroll to position [873, 0]
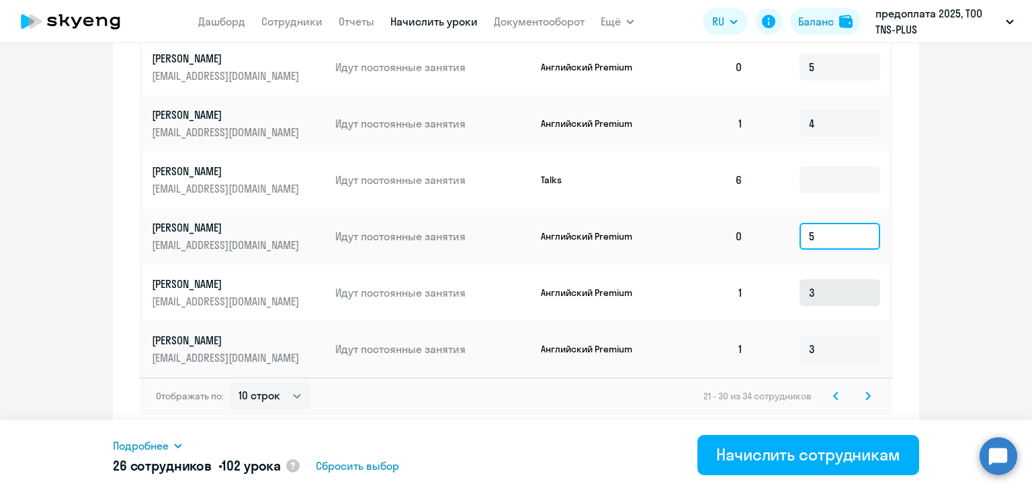
type input "5"
drag, startPoint x: 841, startPoint y: 299, endPoint x: 790, endPoint y: 299, distance: 51.0
click at [790, 299] on td "3" at bounding box center [822, 293] width 137 height 56
type input "4"
drag, startPoint x: 828, startPoint y: 345, endPoint x: 780, endPoint y: 345, distance: 47.0
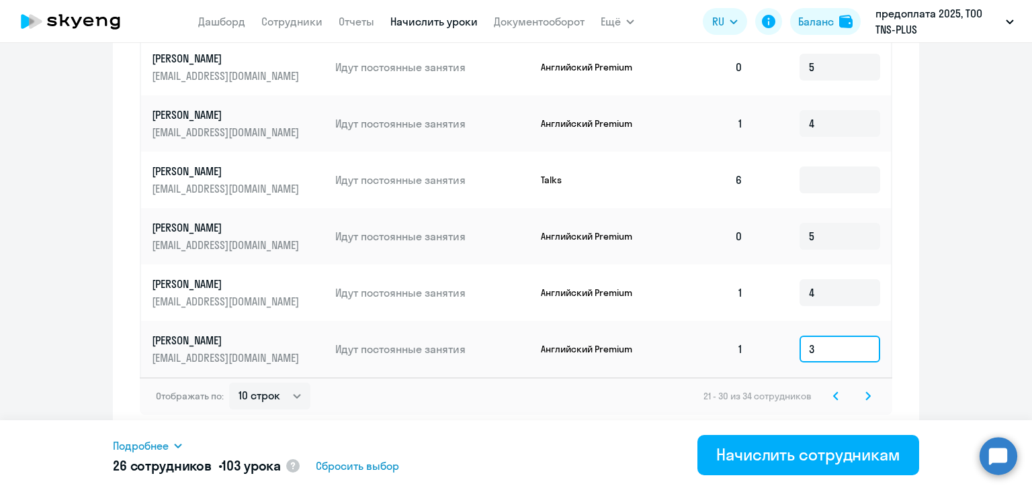
click at [780, 345] on td "3" at bounding box center [822, 349] width 137 height 56
type input "4"
click at [865, 392] on icon at bounding box center [867, 396] width 5 height 9
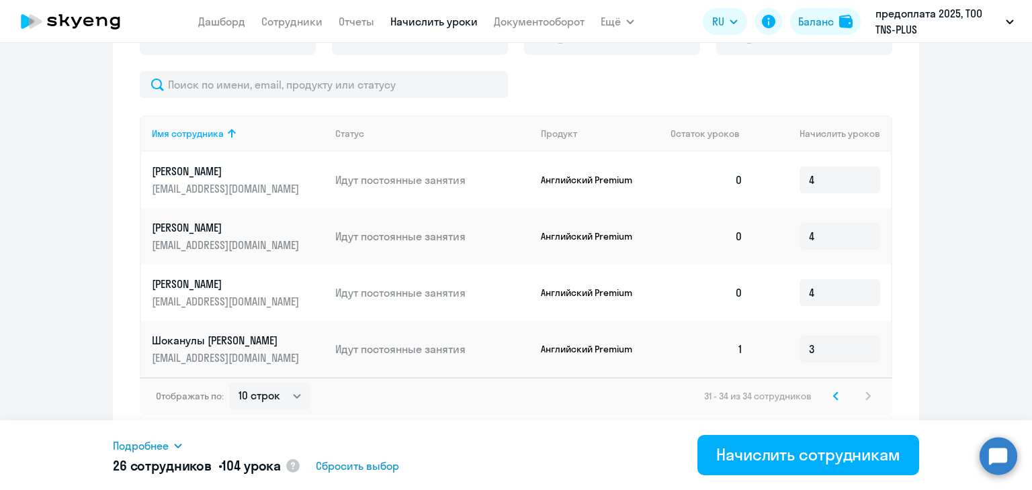
scroll to position [535, 0]
drag, startPoint x: 797, startPoint y: 178, endPoint x: 776, endPoint y: 179, distance: 20.2
click at [776, 179] on td "4" at bounding box center [822, 180] width 137 height 56
type input "5"
drag, startPoint x: 826, startPoint y: 237, endPoint x: 787, endPoint y: 238, distance: 39.0
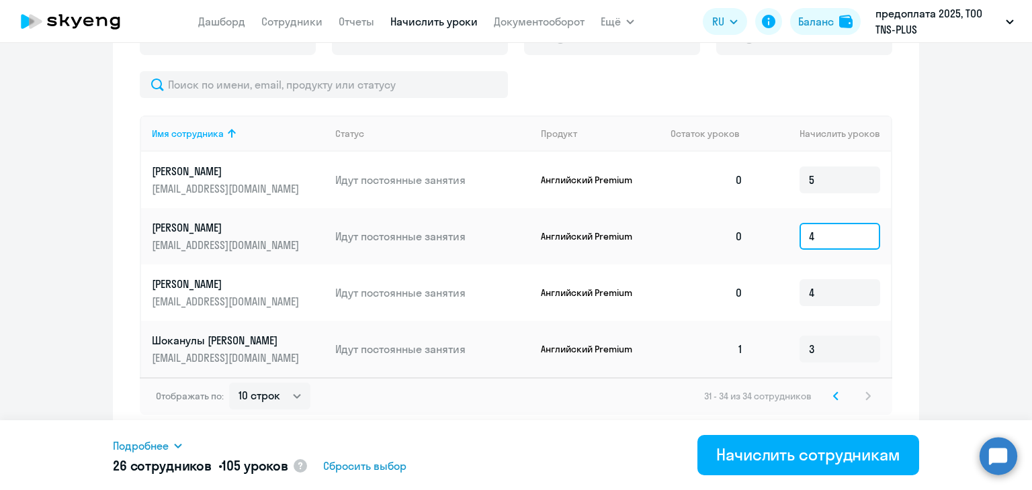
click at [787, 238] on td "4" at bounding box center [822, 236] width 137 height 56
type input "5"
drag, startPoint x: 816, startPoint y: 294, endPoint x: 791, endPoint y: 294, distance: 25.5
click at [791, 294] on td "4" at bounding box center [822, 293] width 137 height 56
type input "5"
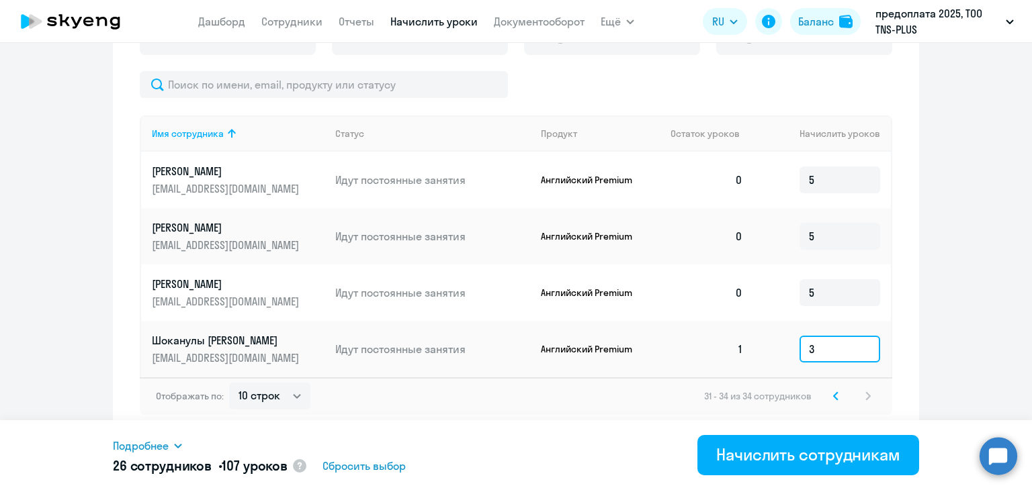
drag, startPoint x: 825, startPoint y: 355, endPoint x: 772, endPoint y: 355, distance: 53.1
click at [772, 355] on td "3" at bounding box center [822, 349] width 137 height 56
type input "4"
click at [828, 397] on svg-icon at bounding box center [836, 396] width 16 height 16
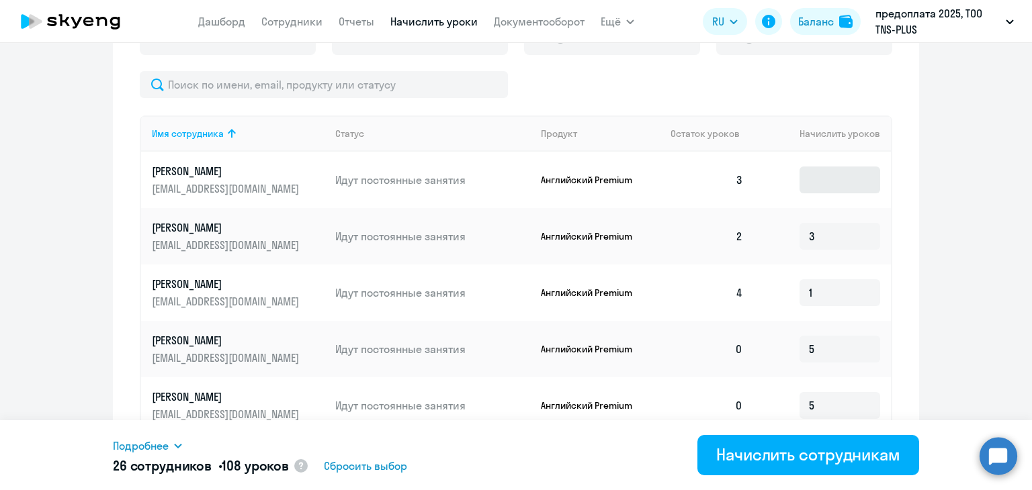
scroll to position [467, 0]
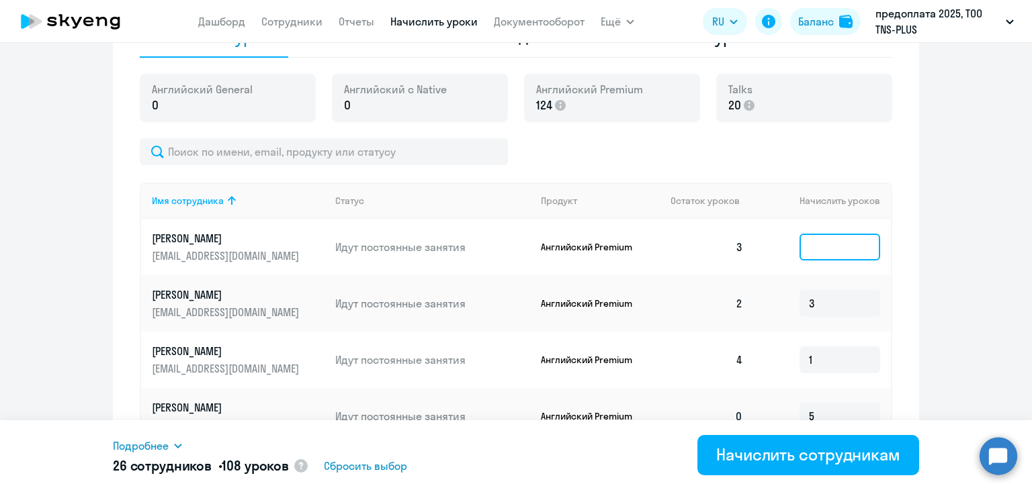
click at [814, 239] on input at bounding box center [839, 247] width 81 height 27
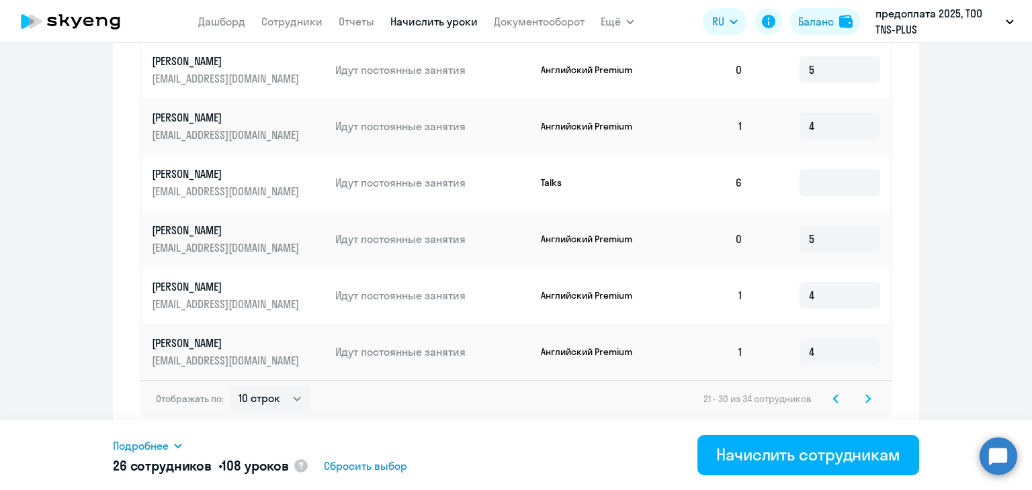
scroll to position [873, 0]
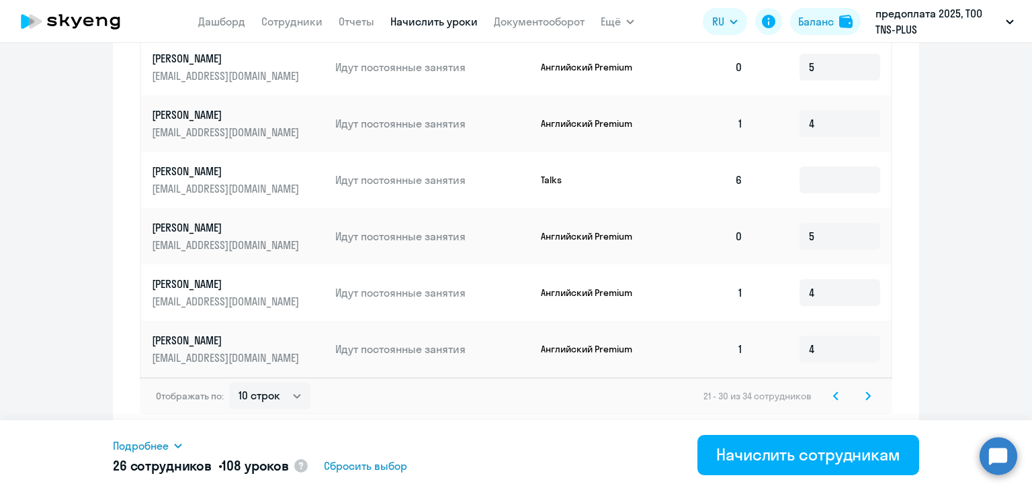
click at [871, 398] on div "Отображать по: 10 строк 30 строк 50 строк 21 - 30 из 34 сотрудников" at bounding box center [516, 396] width 752 height 38
click at [865, 396] on svg-icon at bounding box center [868, 396] width 16 height 16
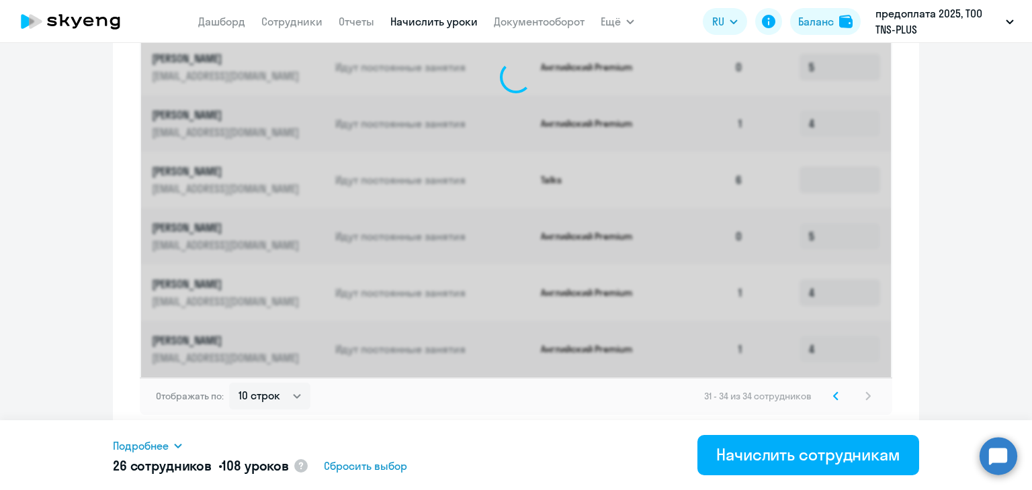
scroll to position [535, 0]
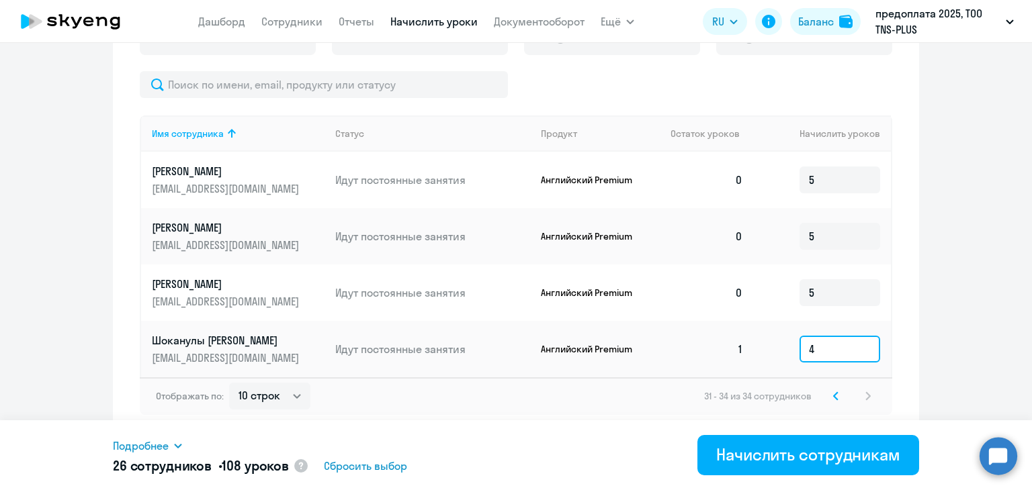
drag, startPoint x: 844, startPoint y: 351, endPoint x: 768, endPoint y: 354, distance: 75.3
click at [768, 354] on td "4" at bounding box center [822, 349] width 137 height 56
type input "5"
drag, startPoint x: 836, startPoint y: 296, endPoint x: 777, endPoint y: 292, distance: 58.5
click at [777, 292] on td "5" at bounding box center [822, 293] width 137 height 56
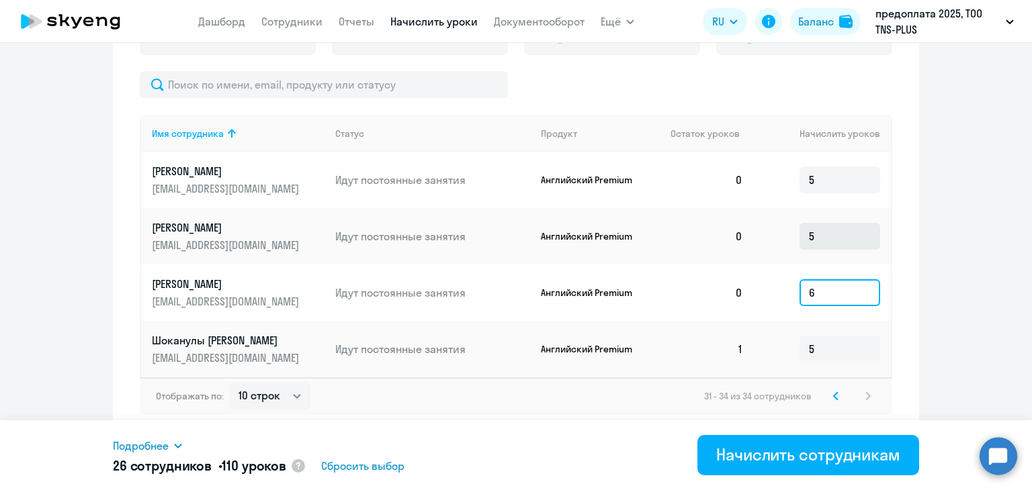
type input "6"
drag, startPoint x: 825, startPoint y: 238, endPoint x: 792, endPoint y: 236, distance: 33.0
click at [789, 238] on td "5" at bounding box center [822, 236] width 137 height 56
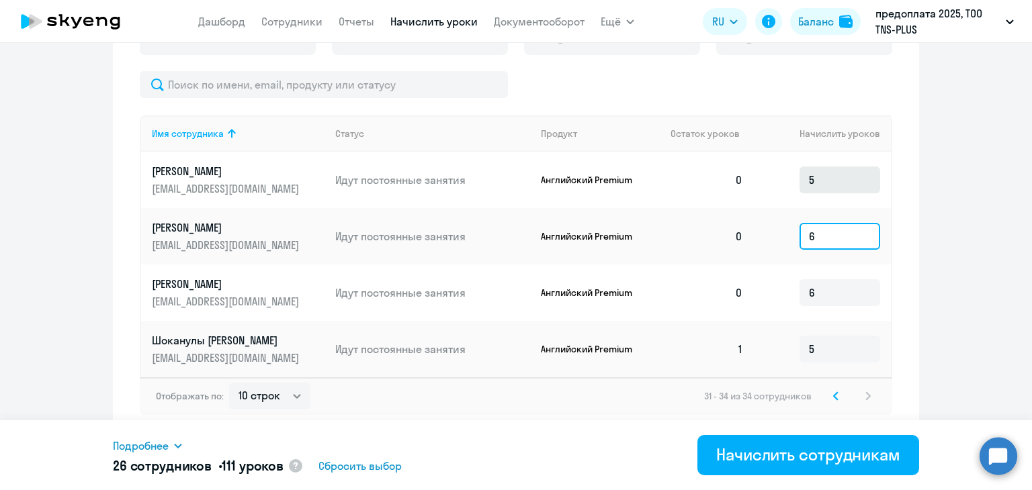
type input "6"
drag, startPoint x: 827, startPoint y: 181, endPoint x: 800, endPoint y: 181, distance: 26.9
click at [800, 181] on input "5" at bounding box center [839, 180] width 81 height 27
type input "6"
click at [828, 394] on svg-icon at bounding box center [836, 396] width 16 height 16
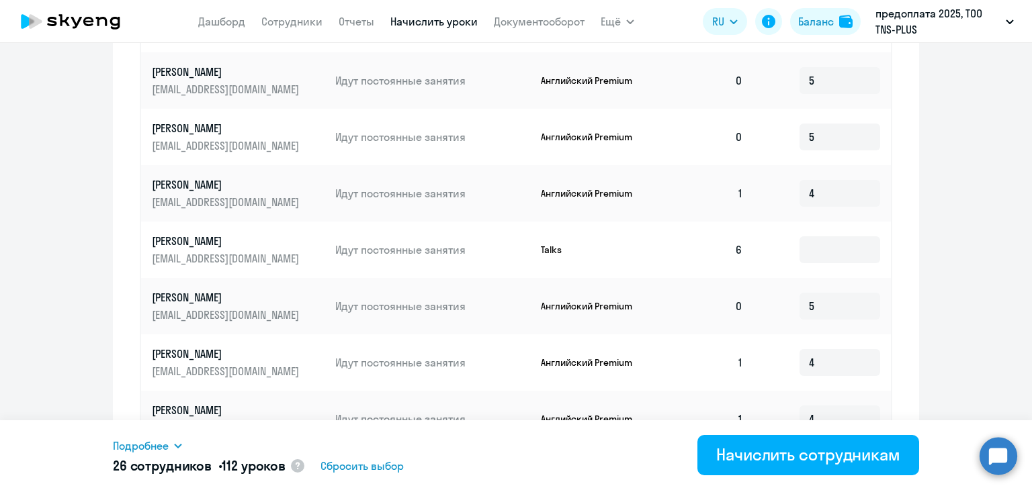
scroll to position [873, 0]
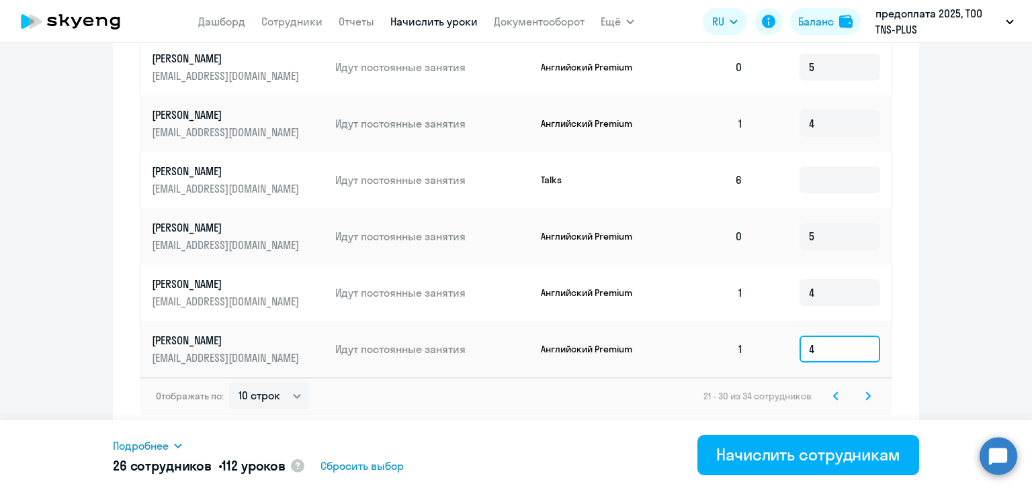
drag, startPoint x: 818, startPoint y: 352, endPoint x: 789, endPoint y: 358, distance: 30.2
click at [789, 358] on td "4" at bounding box center [822, 349] width 137 height 56
type input "5"
drag, startPoint x: 793, startPoint y: 296, endPoint x: 784, endPoint y: 294, distance: 9.6
click at [784, 294] on td "4" at bounding box center [822, 293] width 137 height 56
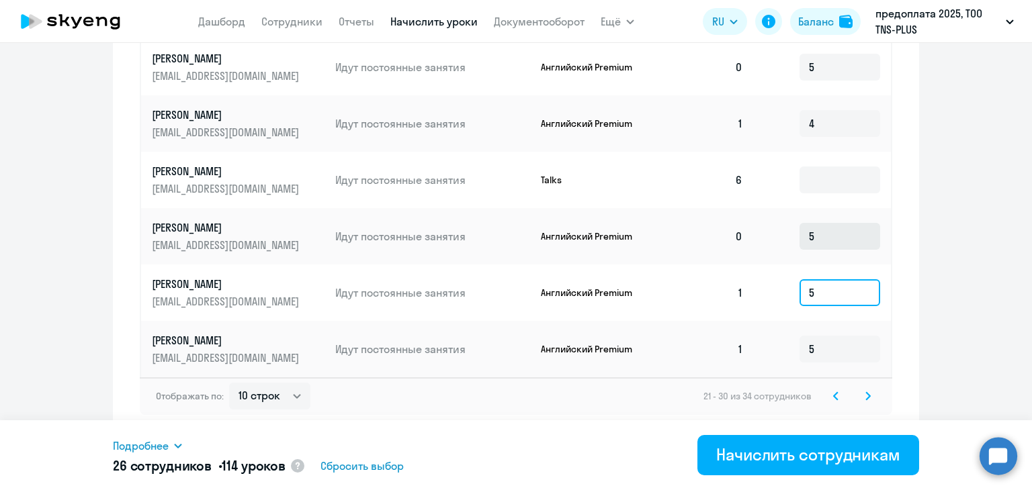
type input "5"
drag, startPoint x: 821, startPoint y: 231, endPoint x: 760, endPoint y: 234, distance: 61.2
click at [760, 234] on td "5" at bounding box center [822, 236] width 137 height 56
type input "6"
drag, startPoint x: 823, startPoint y: 122, endPoint x: 783, endPoint y: 128, distance: 41.5
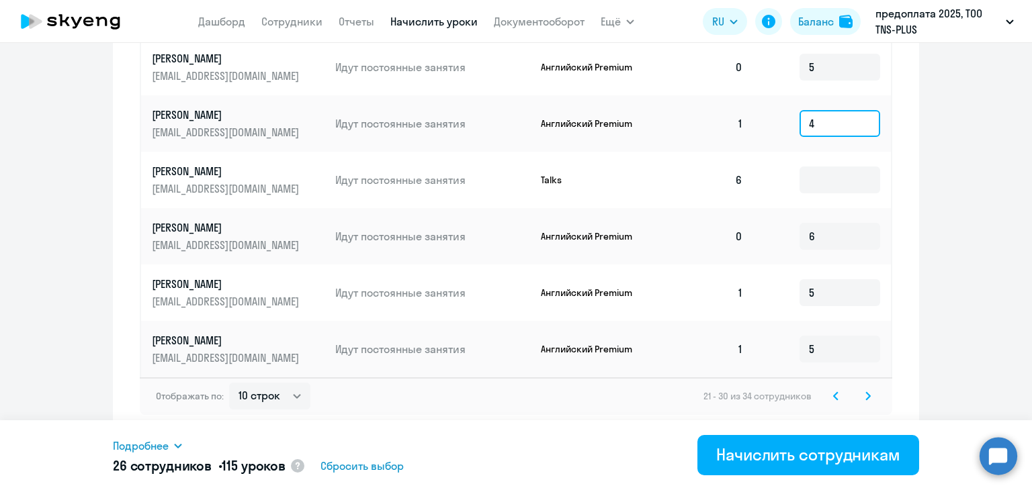
click at [783, 128] on td "4" at bounding box center [822, 123] width 137 height 56
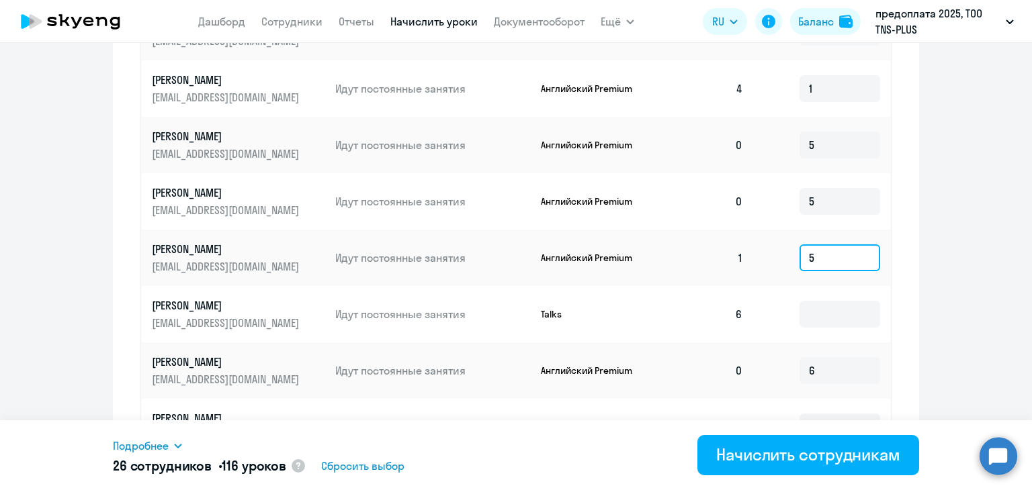
drag, startPoint x: 826, startPoint y: 256, endPoint x: 766, endPoint y: 258, distance: 60.5
click at [766, 258] on td "5" at bounding box center [822, 258] width 137 height 56
type input "4"
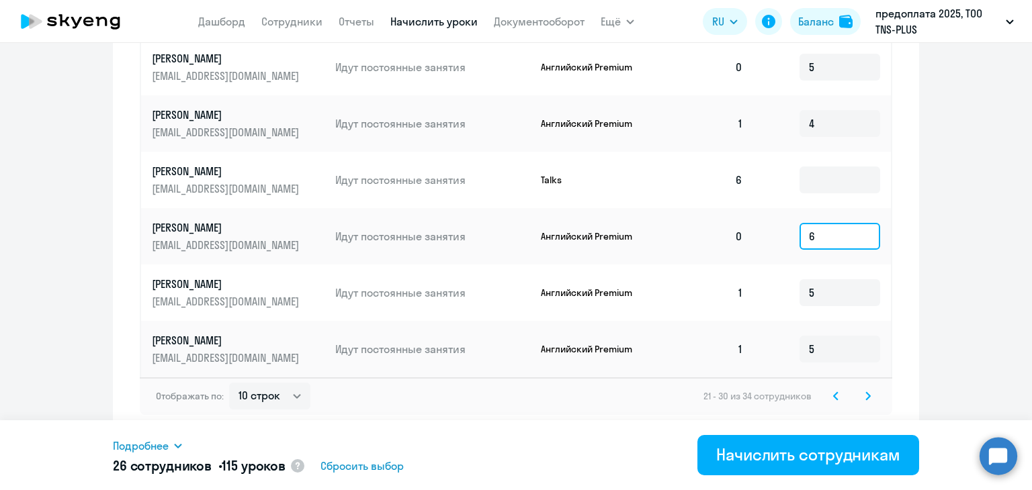
drag, startPoint x: 824, startPoint y: 232, endPoint x: 771, endPoint y: 232, distance: 53.1
click at [771, 232] on td "6" at bounding box center [822, 236] width 137 height 56
type input "5"
drag, startPoint x: 829, startPoint y: 294, endPoint x: 791, endPoint y: 296, distance: 38.3
click at [791, 296] on td "5" at bounding box center [822, 293] width 137 height 56
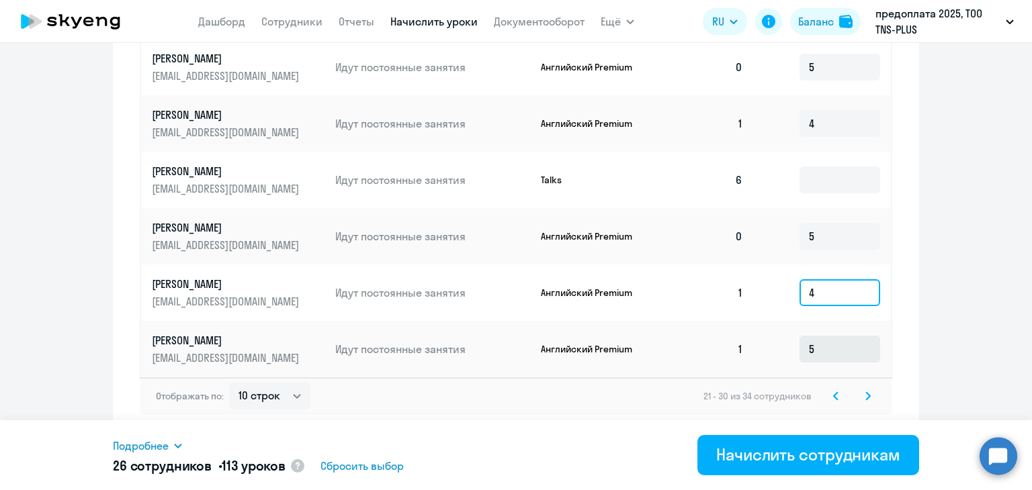
type input "4"
drag, startPoint x: 793, startPoint y: 351, endPoint x: 783, endPoint y: 352, distance: 10.8
click at [783, 352] on td "5" at bounding box center [822, 349] width 137 height 56
type input "4"
click at [866, 397] on icon at bounding box center [868, 395] width 4 height 7
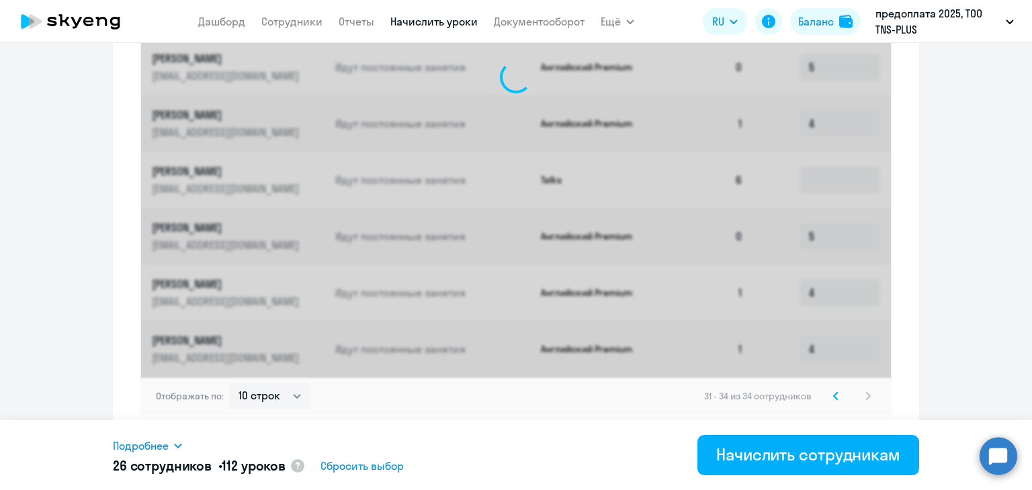
scroll to position [535, 0]
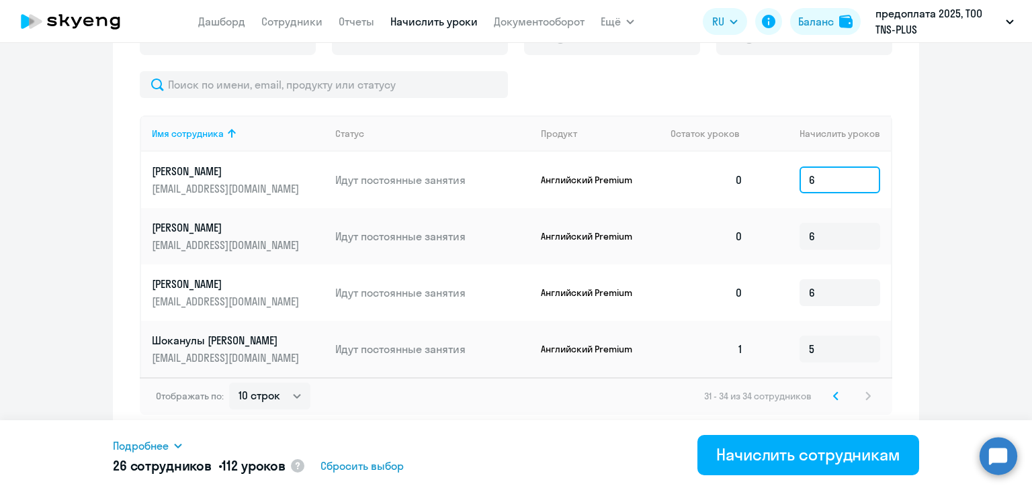
drag, startPoint x: 801, startPoint y: 171, endPoint x: 789, endPoint y: 173, distance: 12.2
click at [789, 173] on td "6" at bounding box center [822, 180] width 137 height 56
type input "5"
drag, startPoint x: 824, startPoint y: 230, endPoint x: 766, endPoint y: 236, distance: 58.1
click at [766, 236] on td "6" at bounding box center [822, 236] width 137 height 56
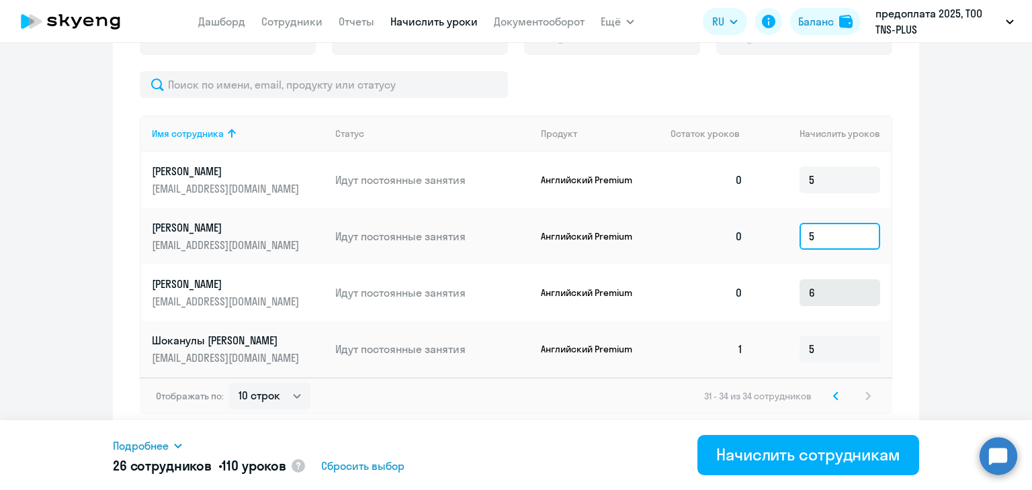
type input "5"
drag, startPoint x: 823, startPoint y: 287, endPoint x: 778, endPoint y: 289, distance: 44.4
click at [778, 289] on td "6" at bounding box center [822, 293] width 137 height 56
type input "5"
click at [825, 346] on input "5" at bounding box center [839, 349] width 81 height 27
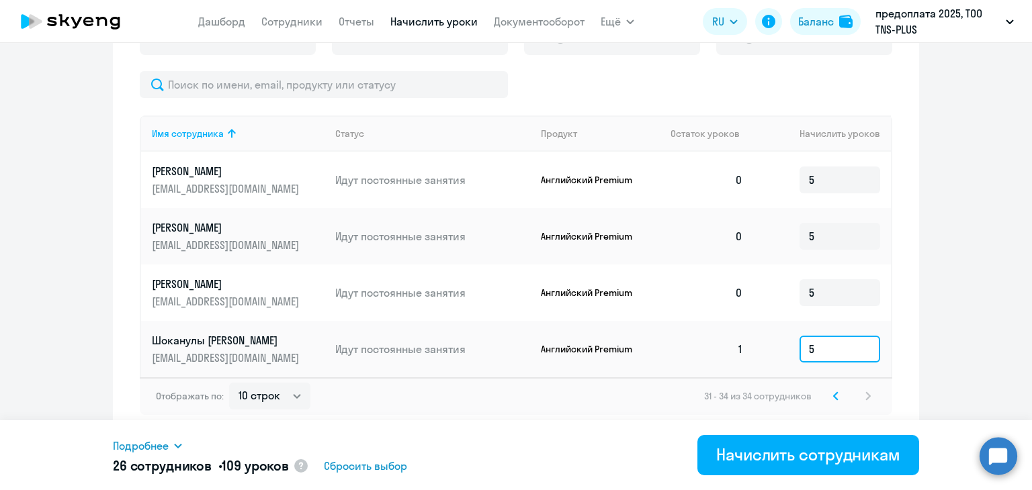
drag, startPoint x: 826, startPoint y: 352, endPoint x: 790, endPoint y: 354, distance: 36.3
click at [790, 354] on td "5" at bounding box center [822, 349] width 137 height 56
type input "4"
click at [833, 392] on icon at bounding box center [835, 396] width 5 height 9
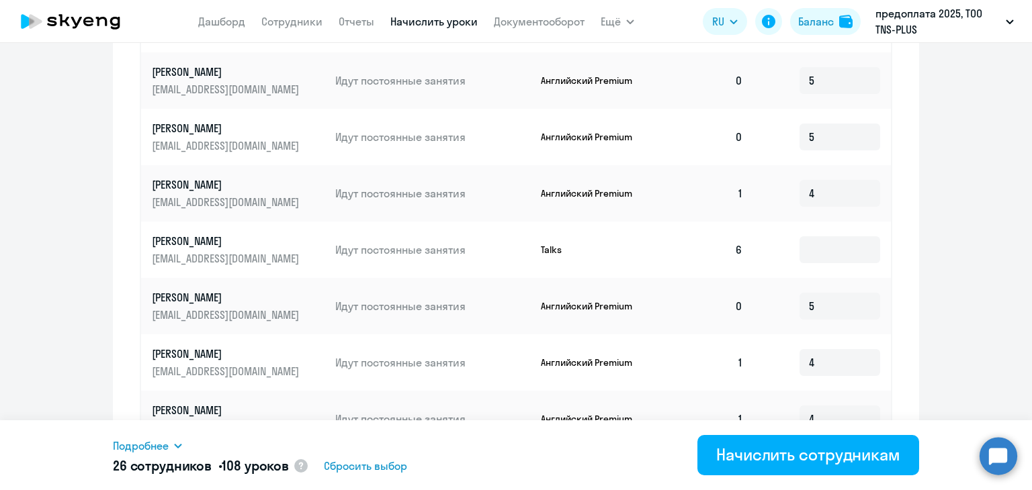
scroll to position [873, 0]
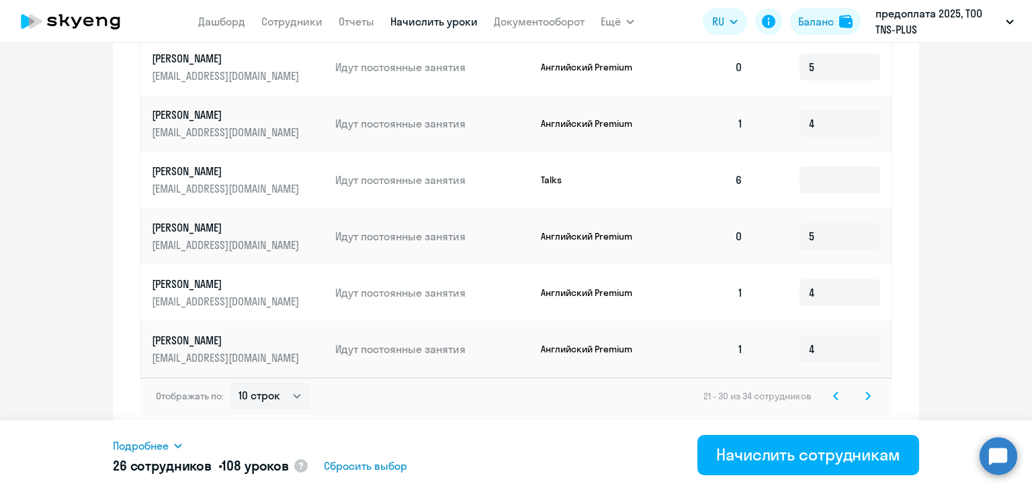
click at [834, 396] on icon at bounding box center [836, 395] width 4 height 7
click at [826, 240] on input "4" at bounding box center [839, 236] width 81 height 27
drag, startPoint x: 838, startPoint y: 240, endPoint x: 770, endPoint y: 240, distance: 68.5
click at [770, 240] on td "4" at bounding box center [822, 236] width 137 height 56
click at [823, 175] on input "4" at bounding box center [839, 180] width 81 height 27
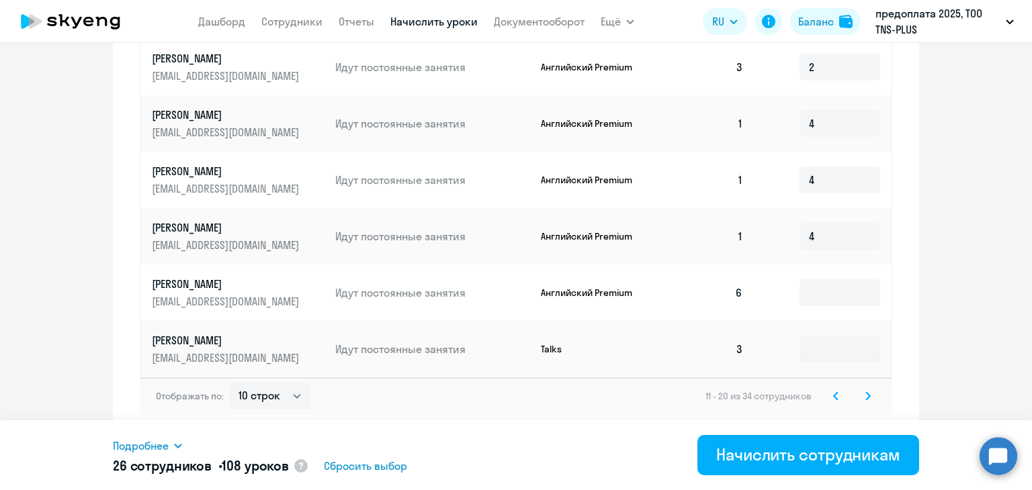
click at [833, 400] on icon at bounding box center [835, 396] width 5 height 9
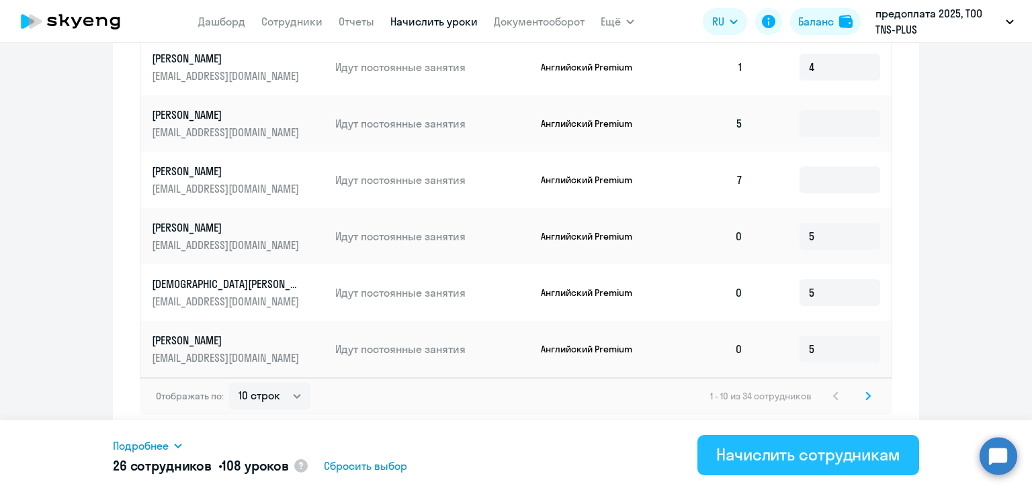
click at [752, 463] on div "Начислить сотрудникам" at bounding box center [808, 454] width 184 height 21
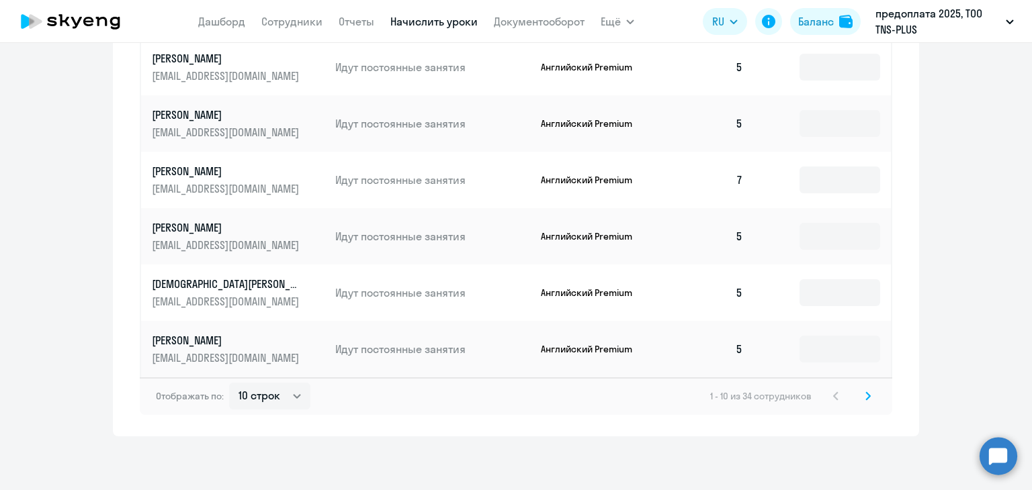
click at [865, 396] on icon at bounding box center [867, 396] width 5 height 9
click at [871, 397] on div "Отображать по: 10 строк 30 строк 50 строк 11 - 20 из 34 сотрудников" at bounding box center [516, 396] width 752 height 38
click at [865, 396] on icon at bounding box center [867, 396] width 5 height 9
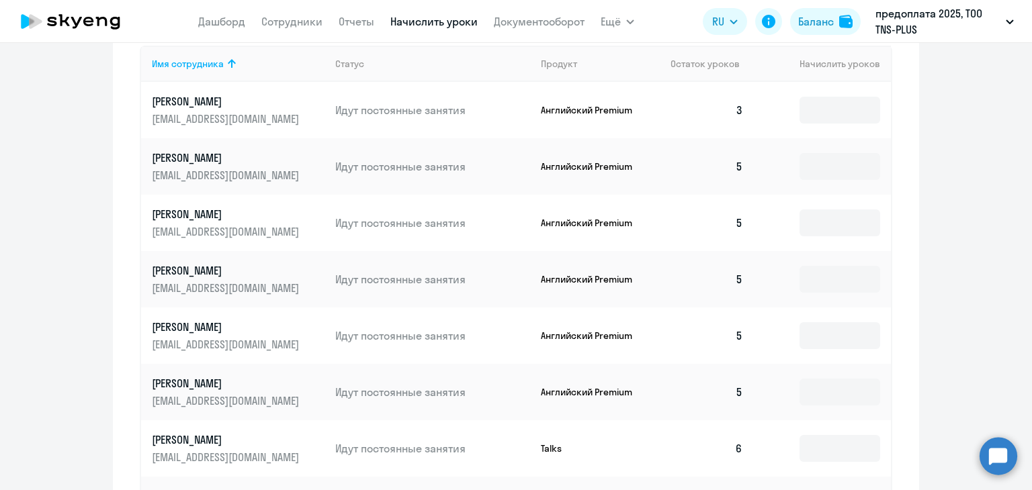
scroll to position [537, 0]
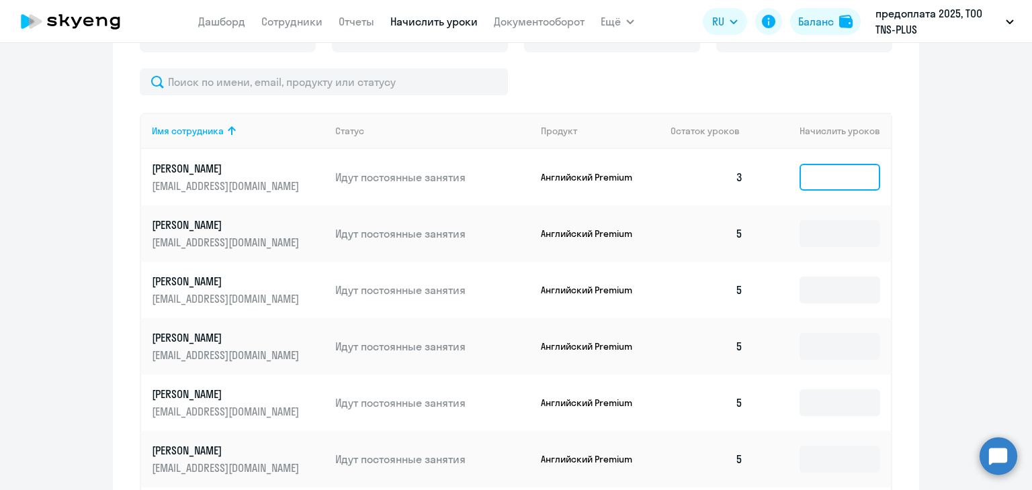
click at [823, 183] on input at bounding box center [839, 177] width 81 height 27
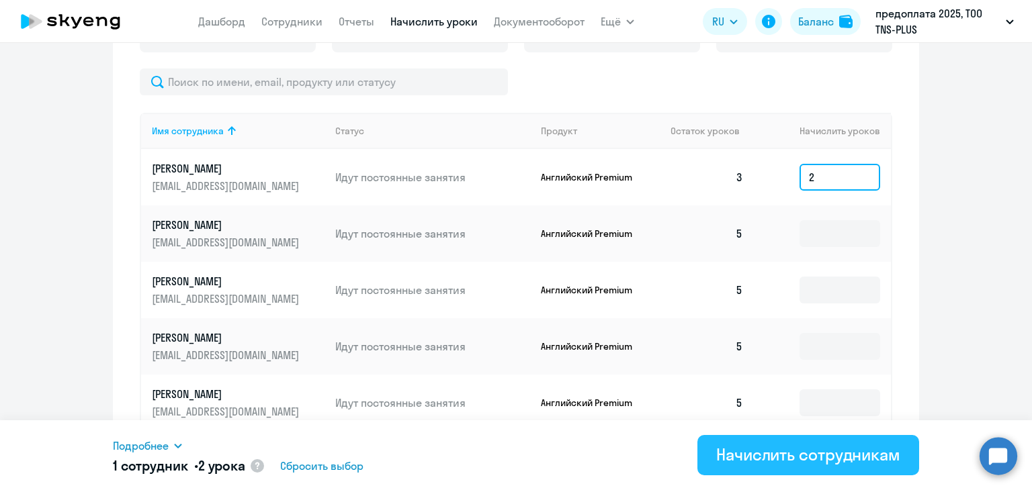
type input "2"
click at [828, 459] on div "Начислить сотрудникам" at bounding box center [808, 454] width 184 height 21
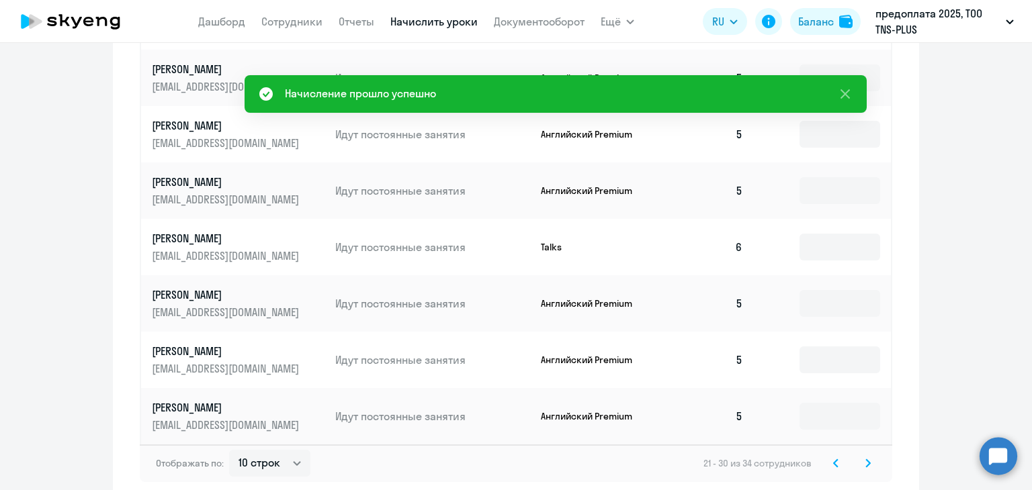
scroll to position [873, 0]
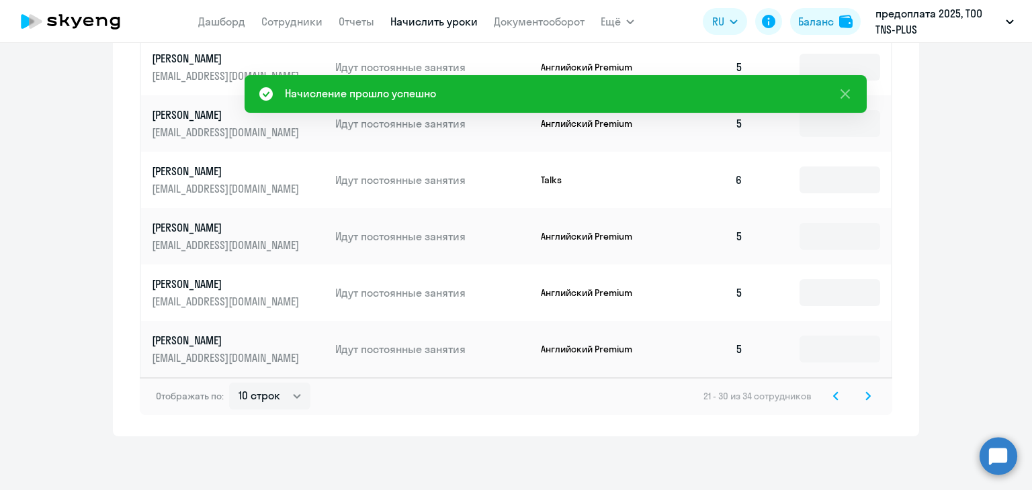
click at [860, 398] on svg-icon at bounding box center [868, 396] width 16 height 16
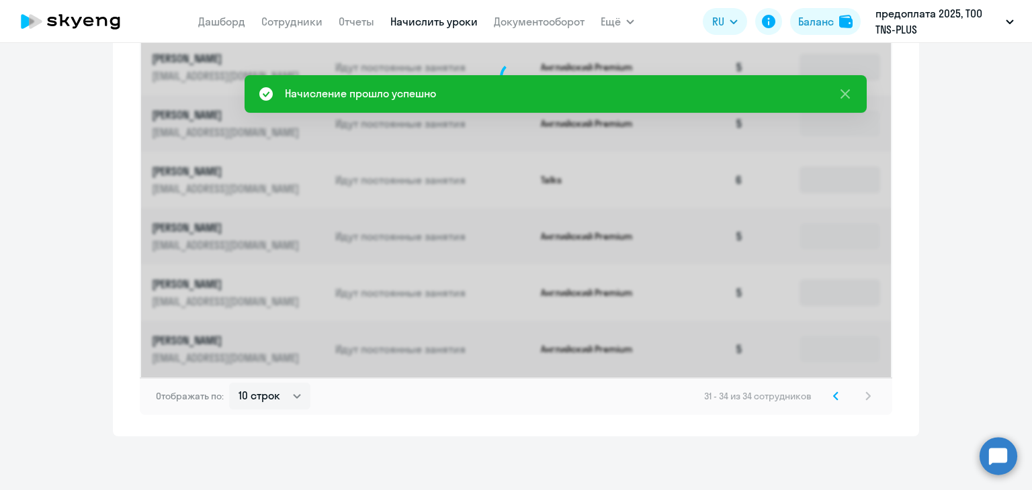
scroll to position [535, 0]
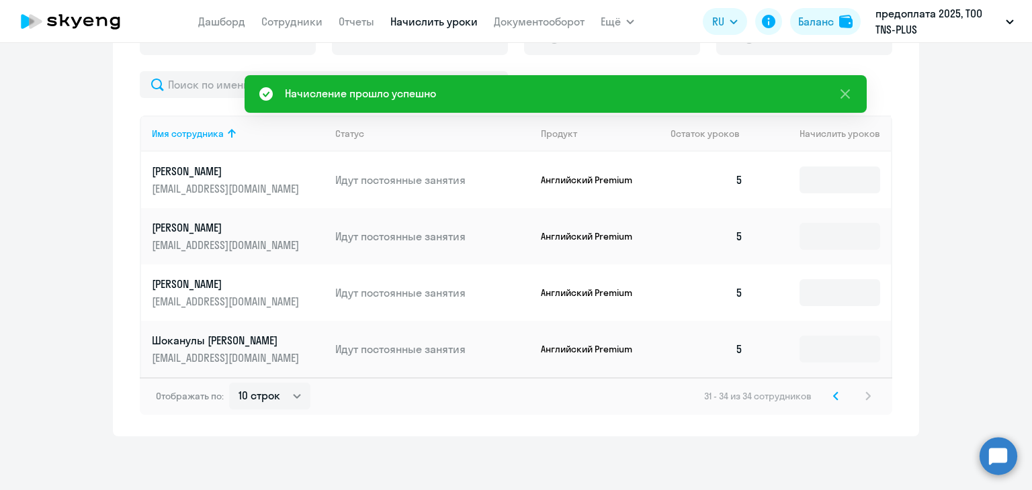
click at [861, 397] on div "31 - 34 из 34 сотрудников" at bounding box center [790, 396] width 172 height 16
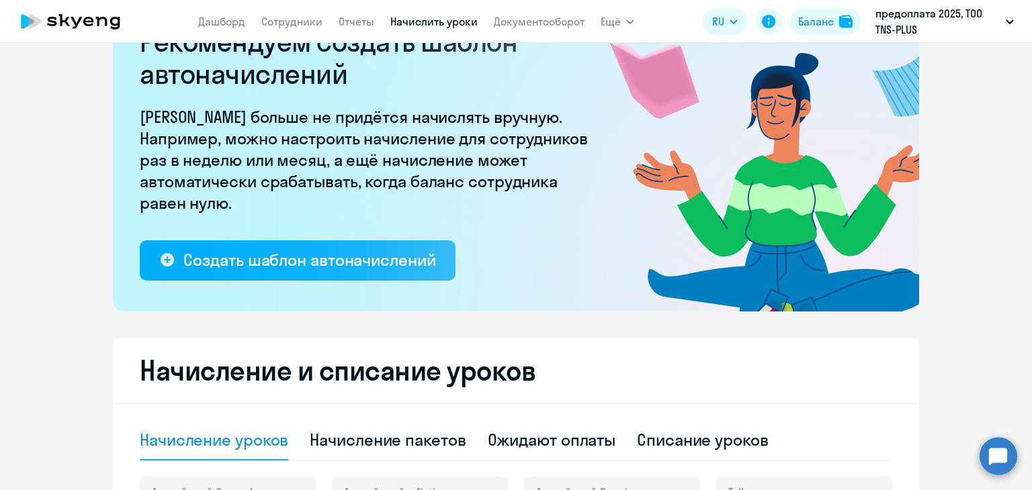
scroll to position [199, 0]
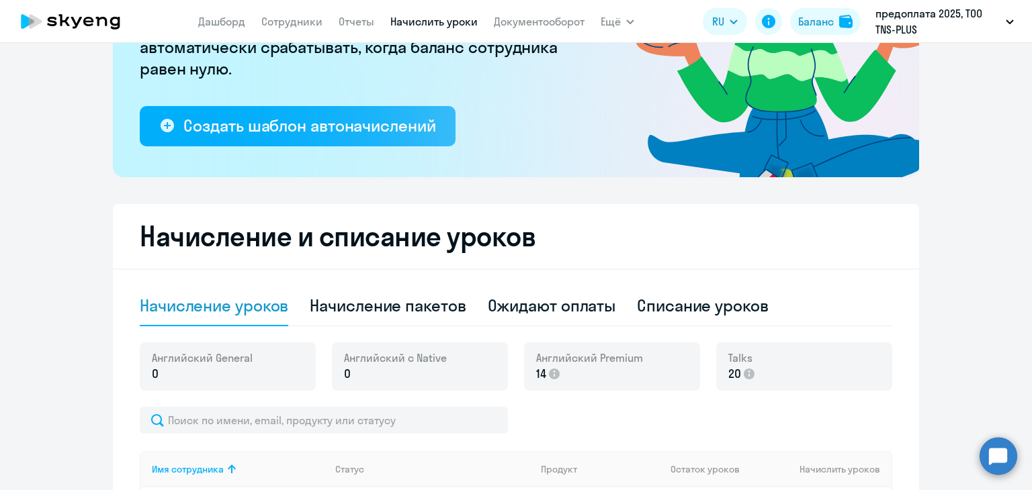
click at [903, 320] on div "Начисление и списание уроков Начисление уроков Начисление пакетов Ожидают оплат…" at bounding box center [516, 488] width 806 height 568
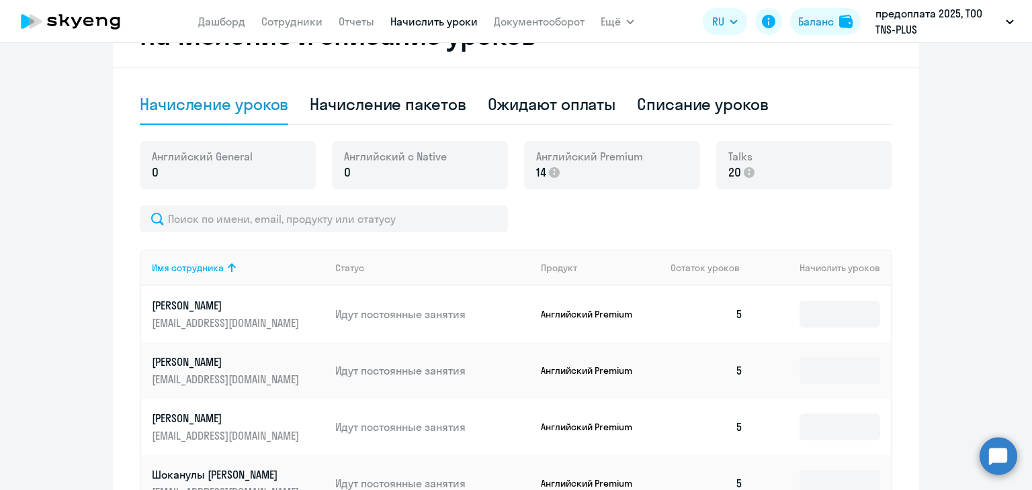
click at [846, 216] on div at bounding box center [516, 219] width 752 height 27
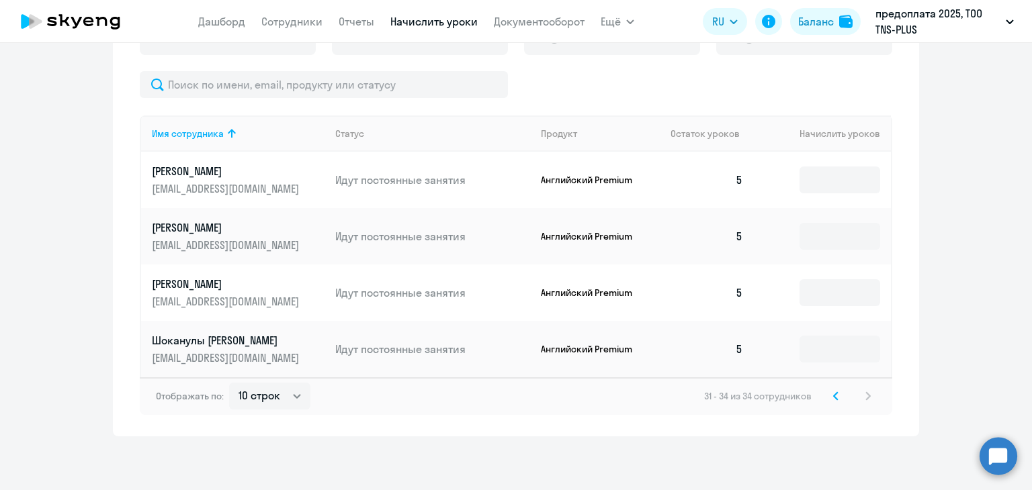
click at [619, 90] on div at bounding box center [516, 84] width 752 height 27
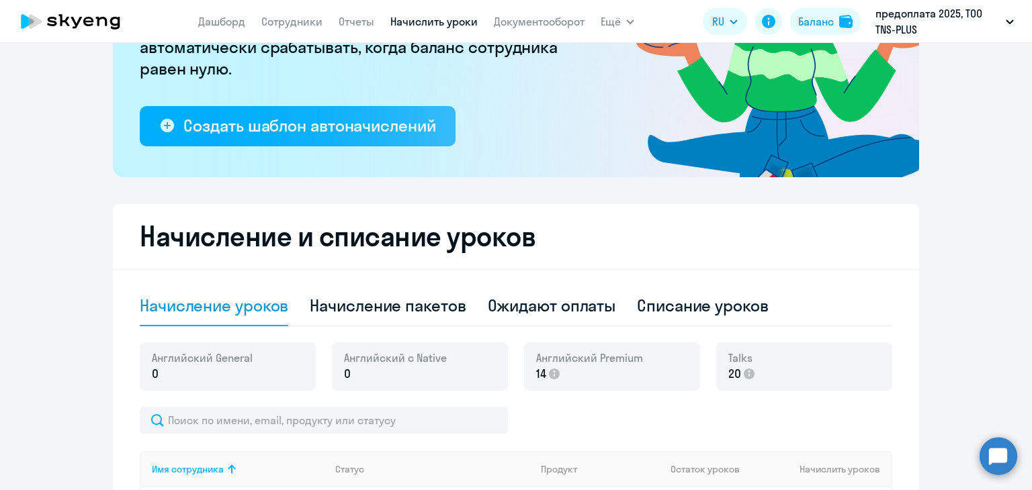
scroll to position [0, 0]
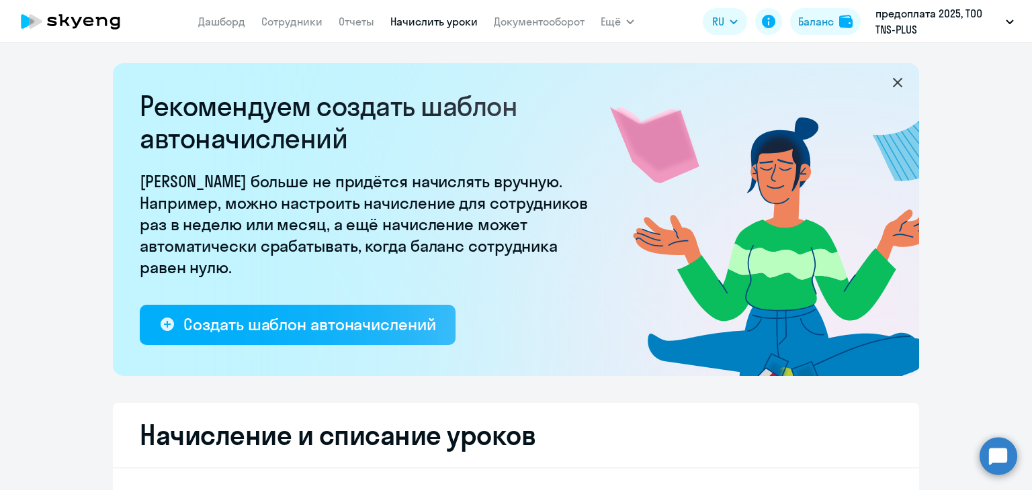
select select "10"
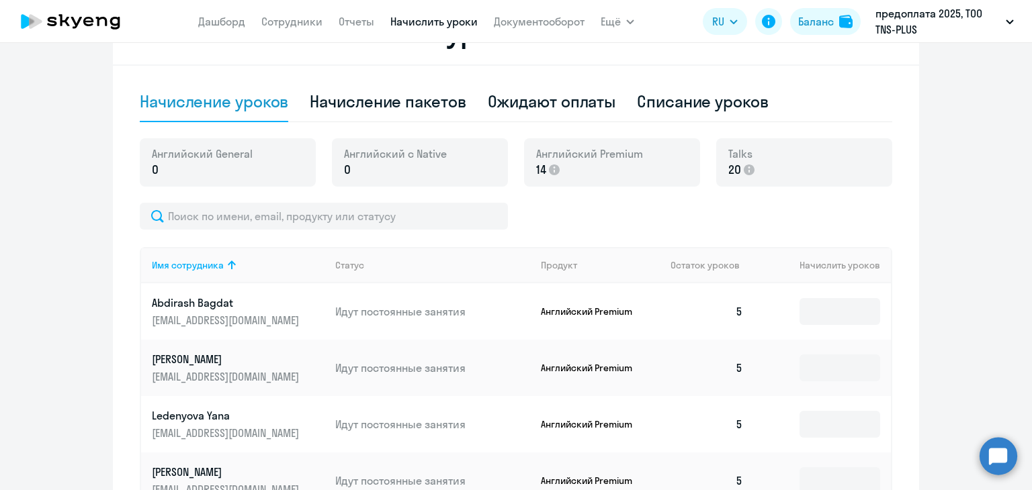
scroll to position [470, 0]
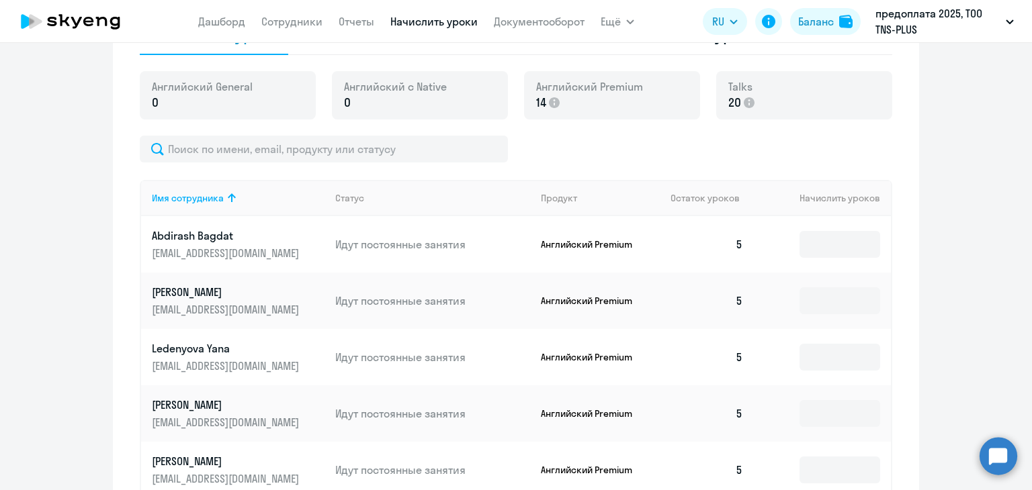
click at [30, 245] on ng-component "Рекомендуем создать шаблон автоначислений Уроки больше не придётся начислять вр…" at bounding box center [516, 216] width 1032 height 1247
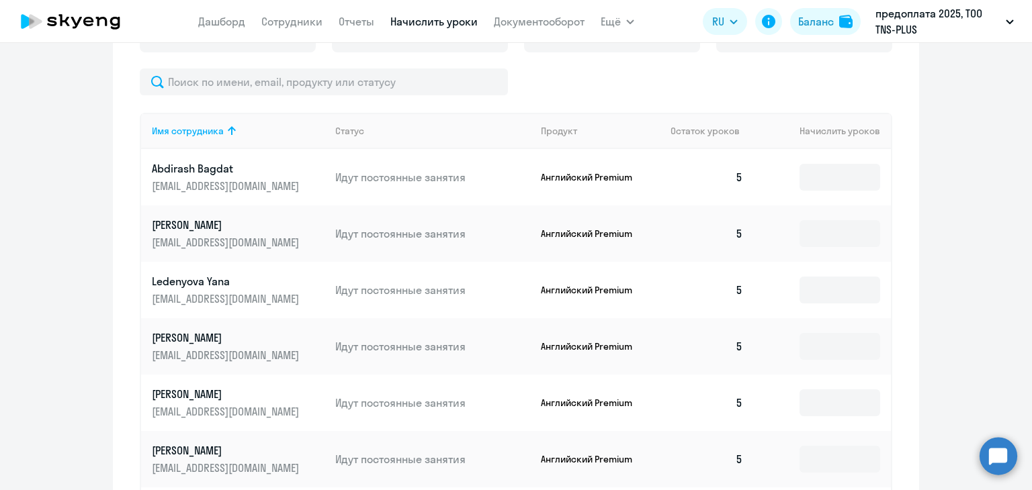
scroll to position [873, 0]
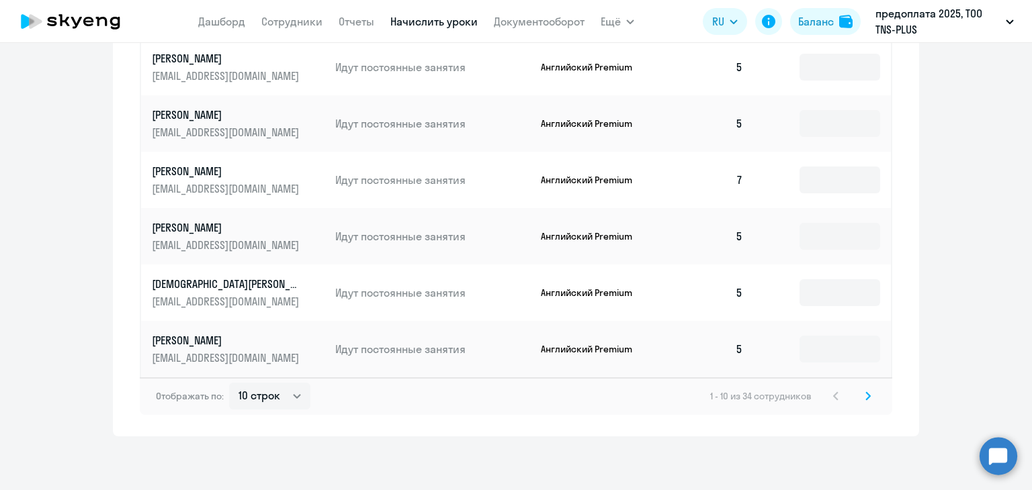
drag, startPoint x: 547, startPoint y: 425, endPoint x: 605, endPoint y: 415, distance: 58.5
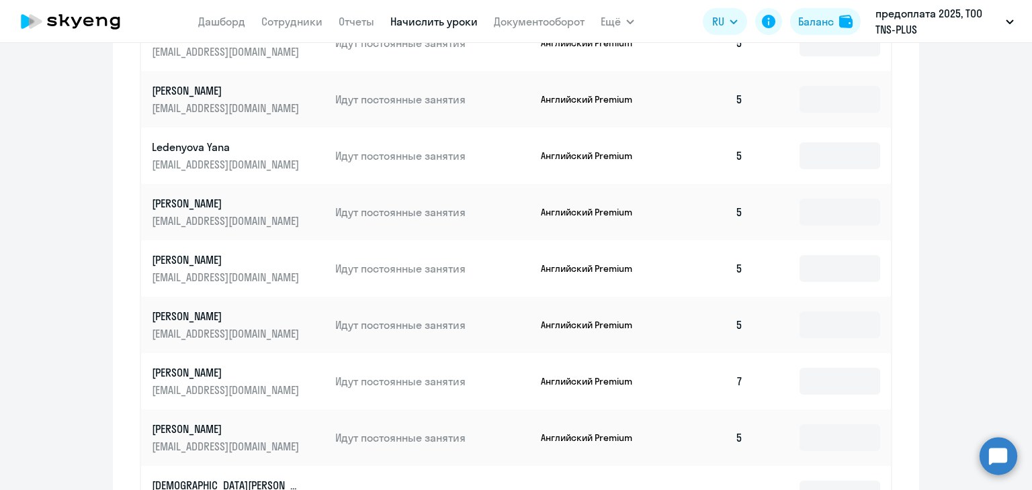
scroll to position [605, 0]
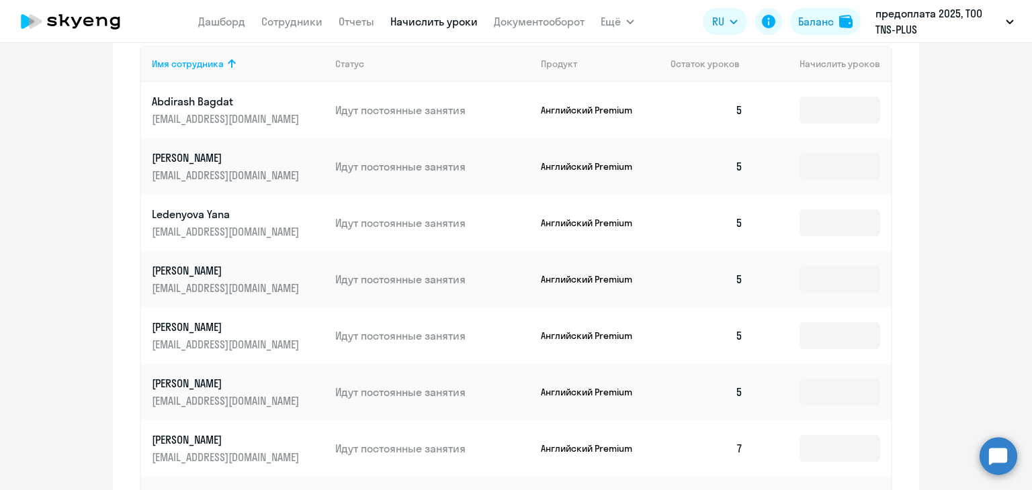
click at [986, 224] on ng-component "Рекомендуем создать шаблон автоначислений Уроки больше не придётся начислять вр…" at bounding box center [516, 82] width 1032 height 1247
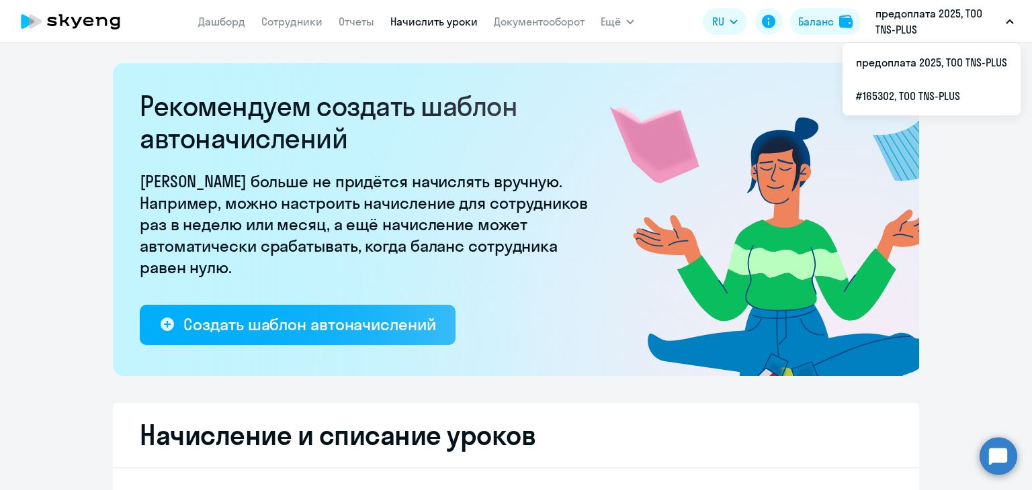
scroll to position [0, 0]
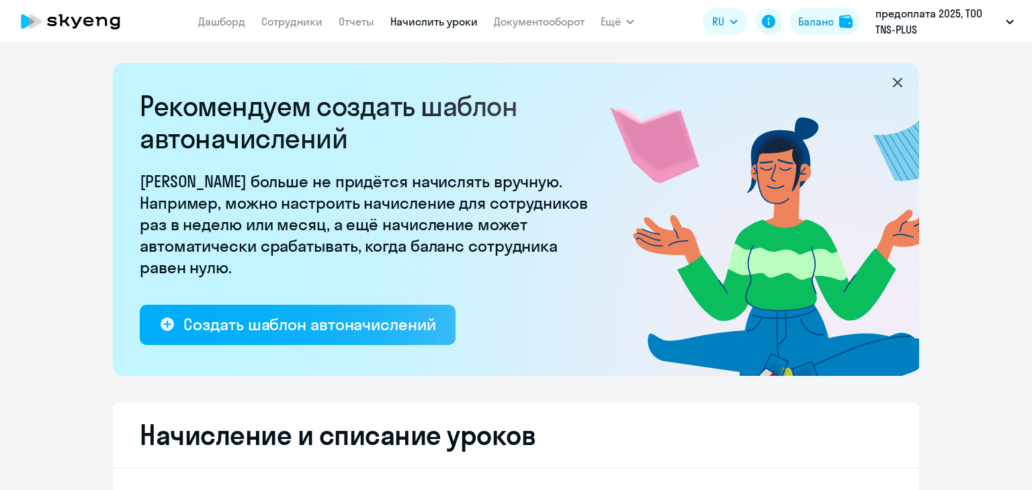
select select "10"
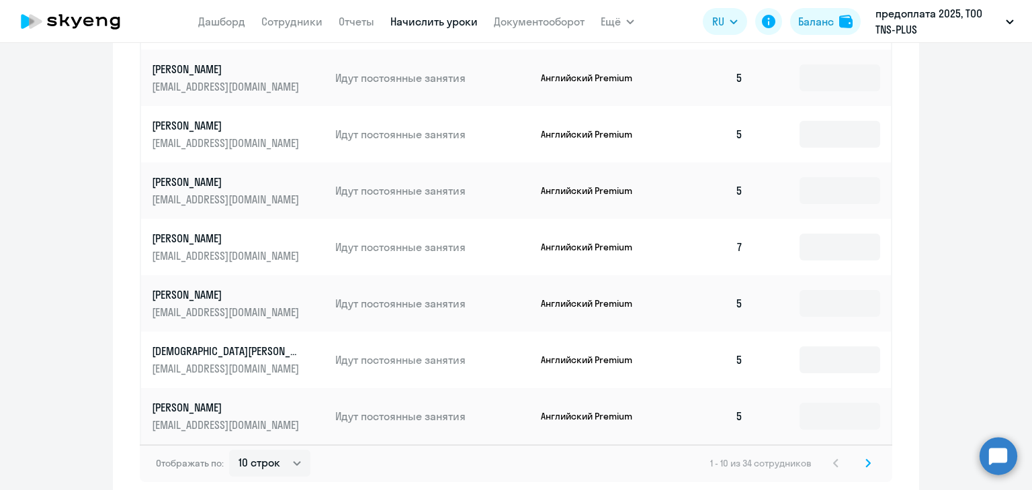
scroll to position [873, 0]
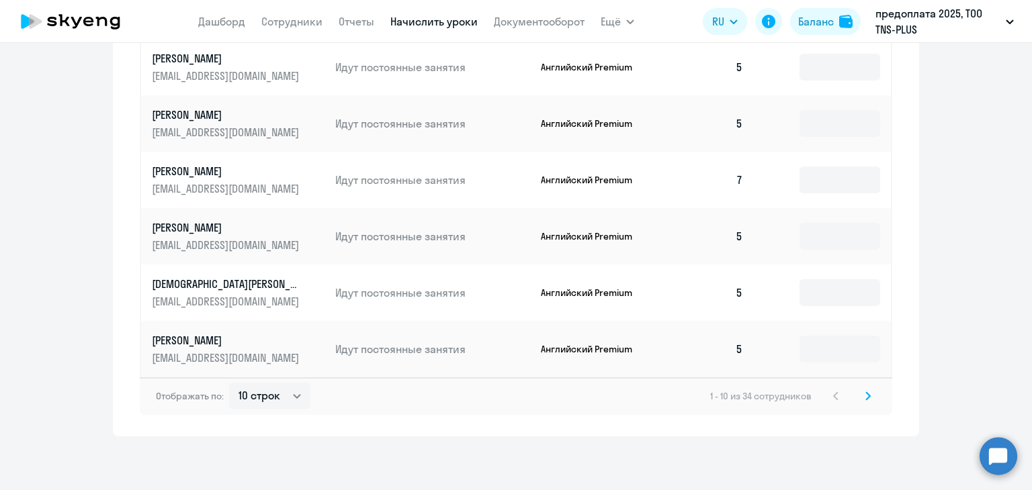
click at [866, 394] on icon at bounding box center [868, 395] width 4 height 7
click at [866, 398] on icon at bounding box center [868, 395] width 4 height 7
click at [865, 396] on icon at bounding box center [867, 396] width 5 height 9
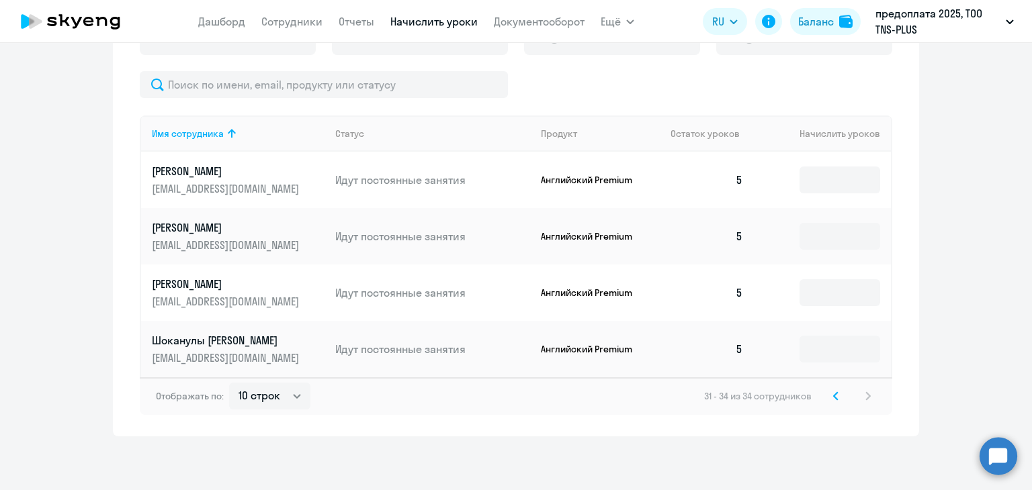
scroll to position [535, 0]
